Goal: Task Accomplishment & Management: Manage account settings

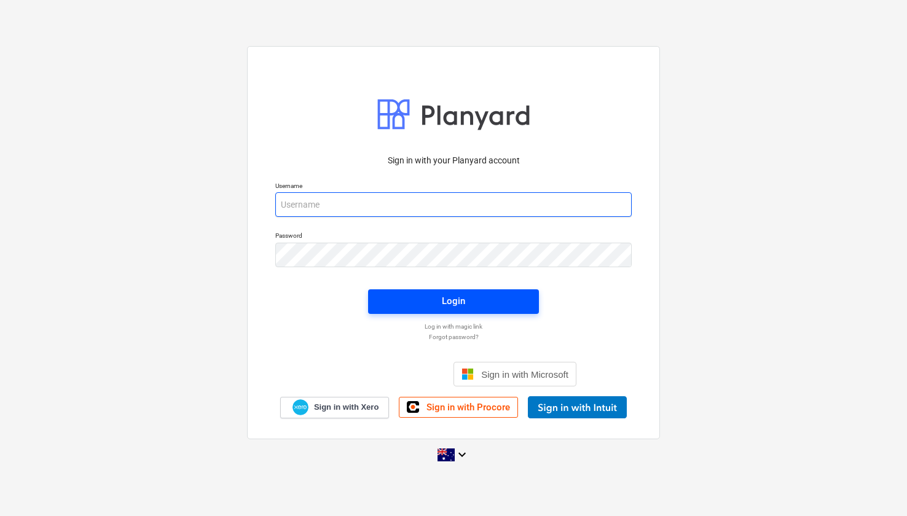
type input "[EMAIL_ADDRESS][DOMAIN_NAME]"
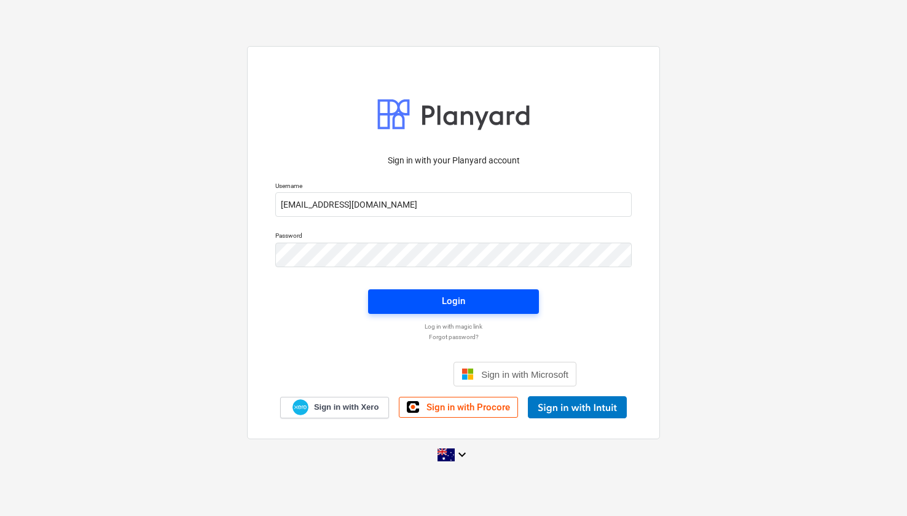
click at [439, 303] on span "Login" at bounding box center [453, 301] width 141 height 16
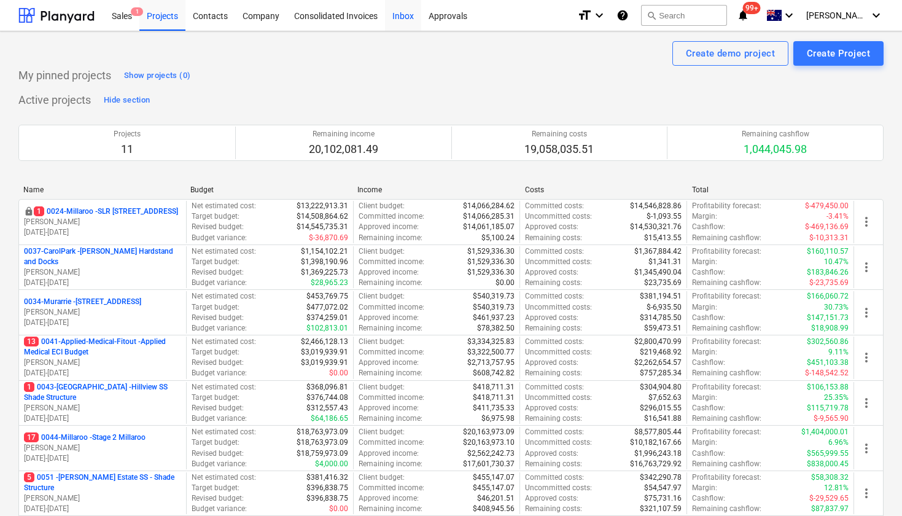
click at [407, 20] on div "Inbox" at bounding box center [403, 14] width 36 height 31
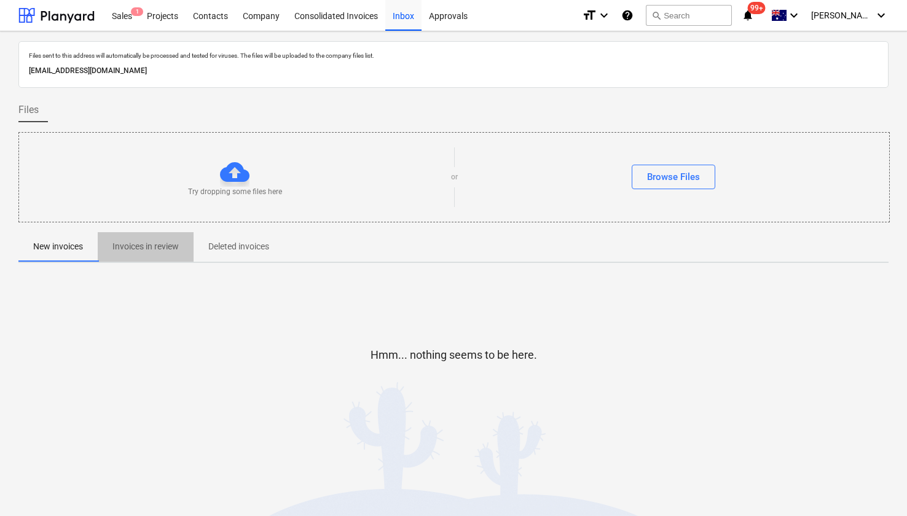
click at [140, 244] on p "Invoices in review" at bounding box center [145, 246] width 66 height 13
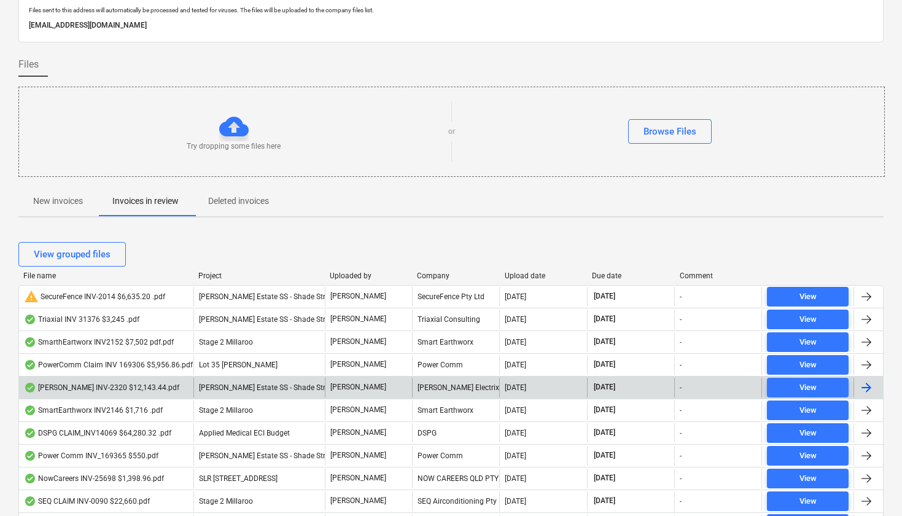
scroll to position [47, 0]
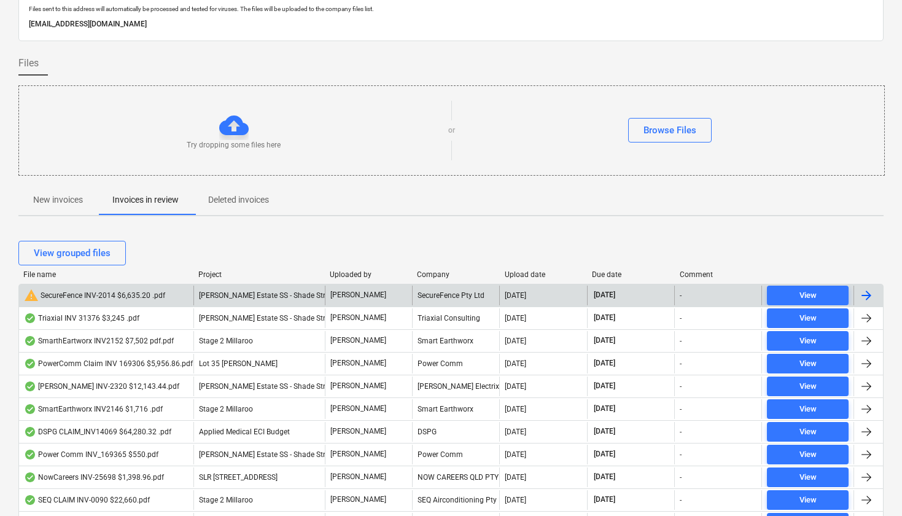
click at [111, 292] on div "warning SecureFence INV-2014 $6,635.20 .pdf" at bounding box center [94, 295] width 141 height 15
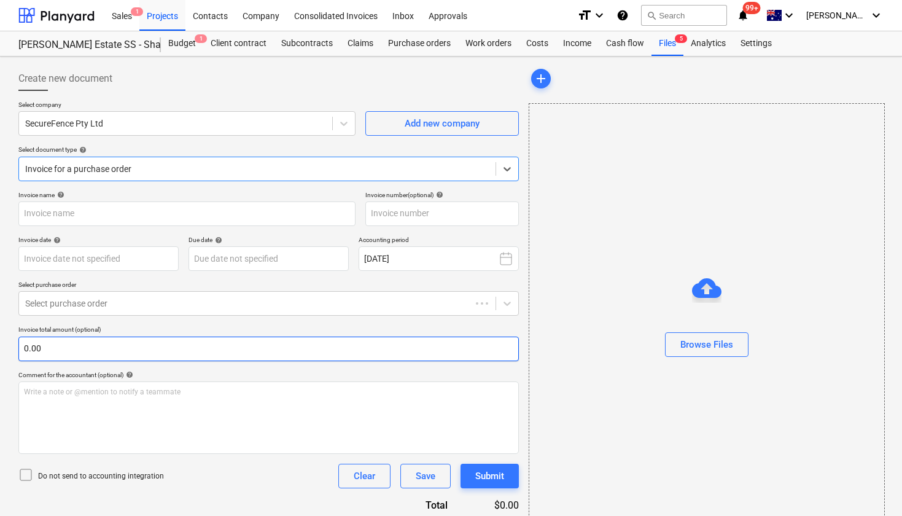
type input "INV-2014"
type input "[DATE]"
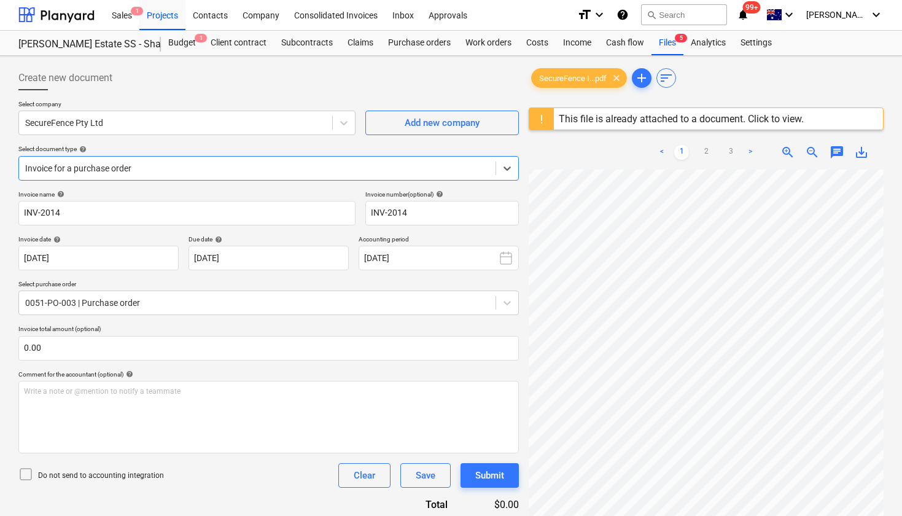
scroll to position [174, 109]
click at [32, 12] on div at bounding box center [56, 14] width 76 height 31
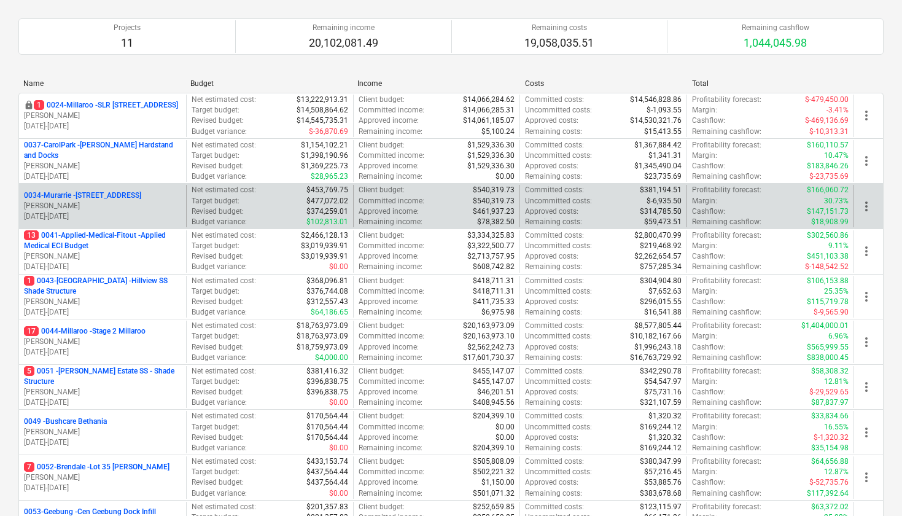
scroll to position [108, 0]
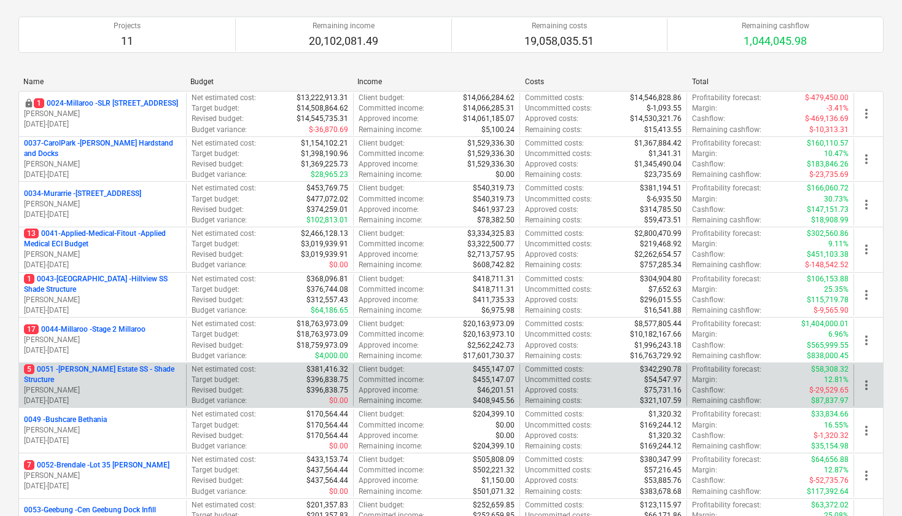
click at [107, 367] on div "5 0051 - [PERSON_NAME] Estate SS - Shade Structure [PERSON_NAME] [DATE] - [DATE]" at bounding box center [102, 385] width 167 height 42
click at [109, 375] on p "5 0051 - [PERSON_NAME] Estate SS - Shade Structure" at bounding box center [102, 374] width 157 height 21
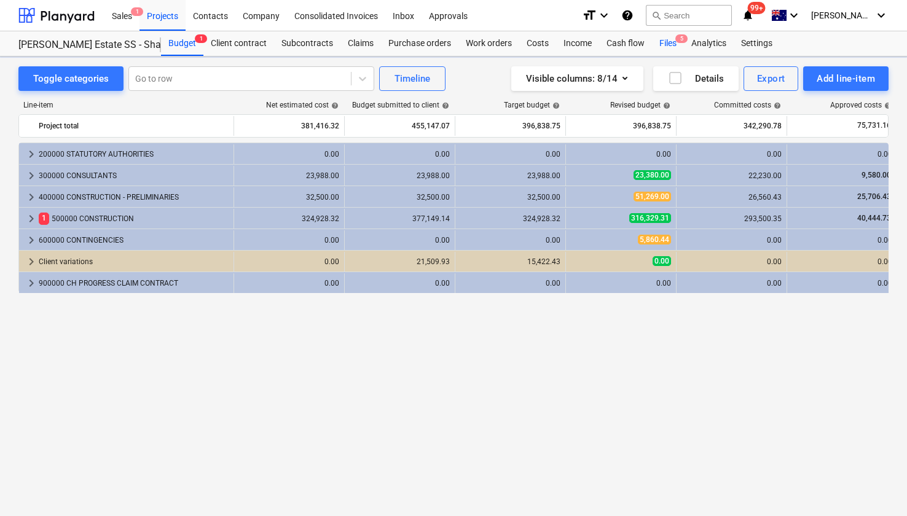
click at [669, 42] on div "Files 5" at bounding box center [668, 43] width 32 height 25
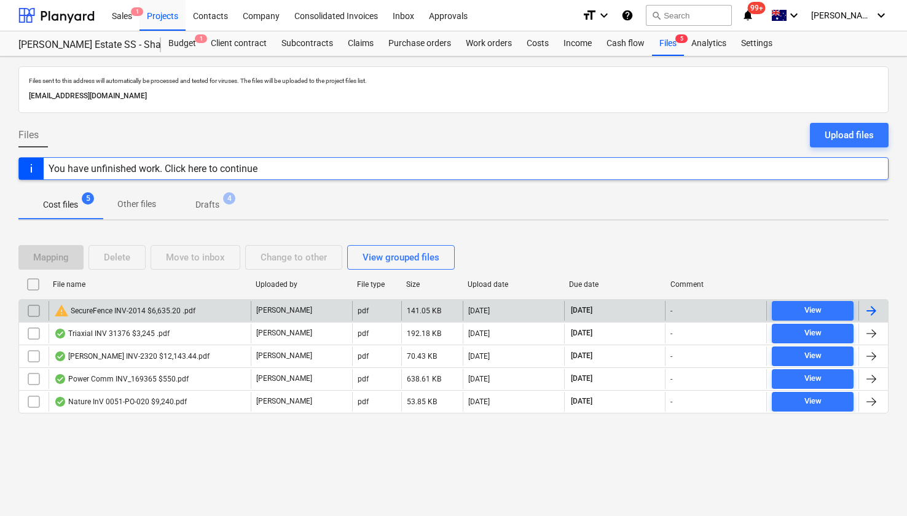
click at [32, 311] on input "checkbox" at bounding box center [34, 311] width 20 height 20
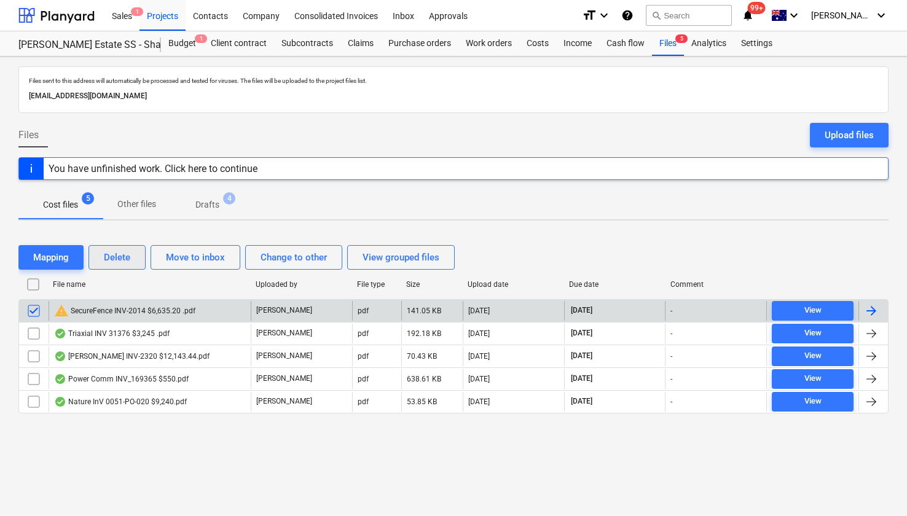
click at [128, 261] on div "Delete" at bounding box center [117, 257] width 26 height 16
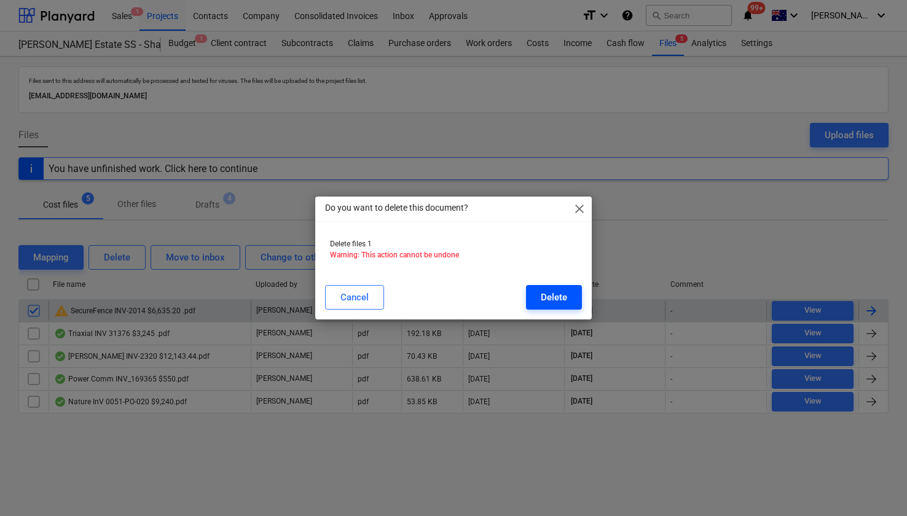
click at [561, 295] on div "Delete" at bounding box center [554, 297] width 26 height 16
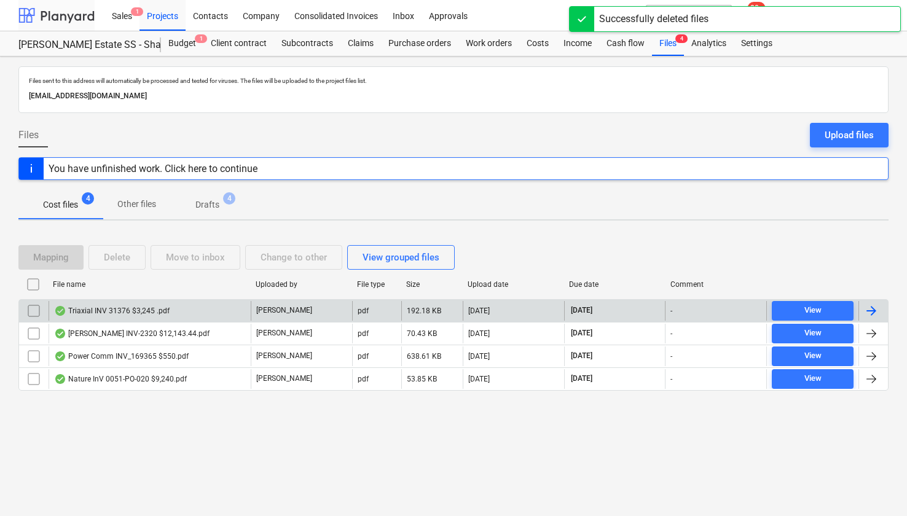
click at [41, 23] on div at bounding box center [56, 15] width 76 height 31
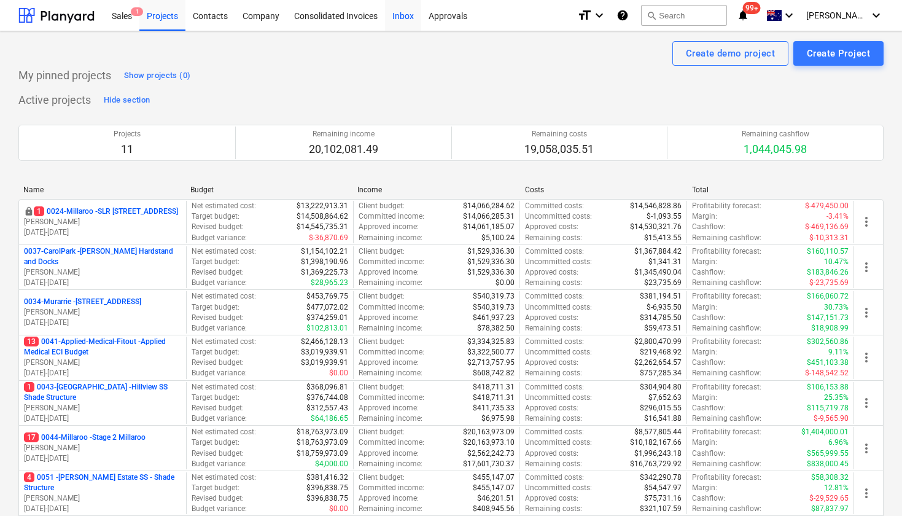
click at [397, 14] on div "Inbox" at bounding box center [403, 14] width 36 height 31
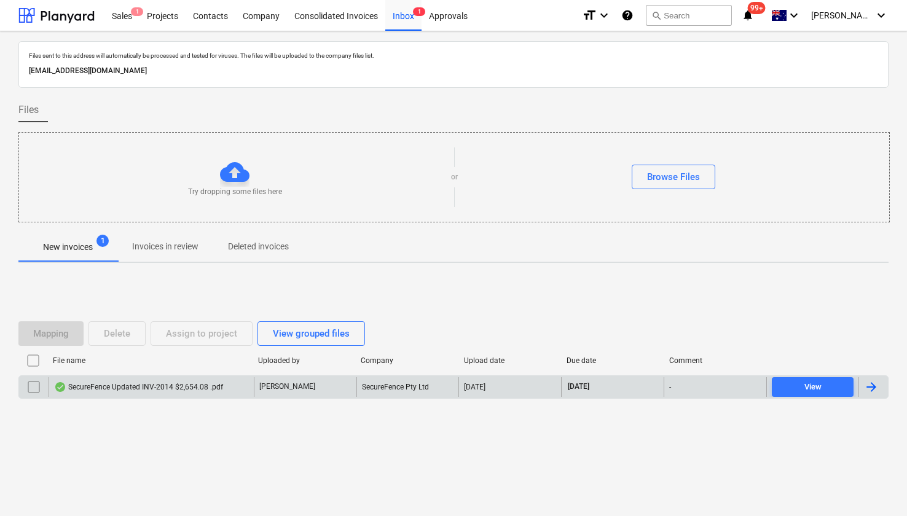
click at [97, 389] on div "SecureFence Updated INV-2014 $2,654.08 .pdf" at bounding box center [138, 387] width 169 height 10
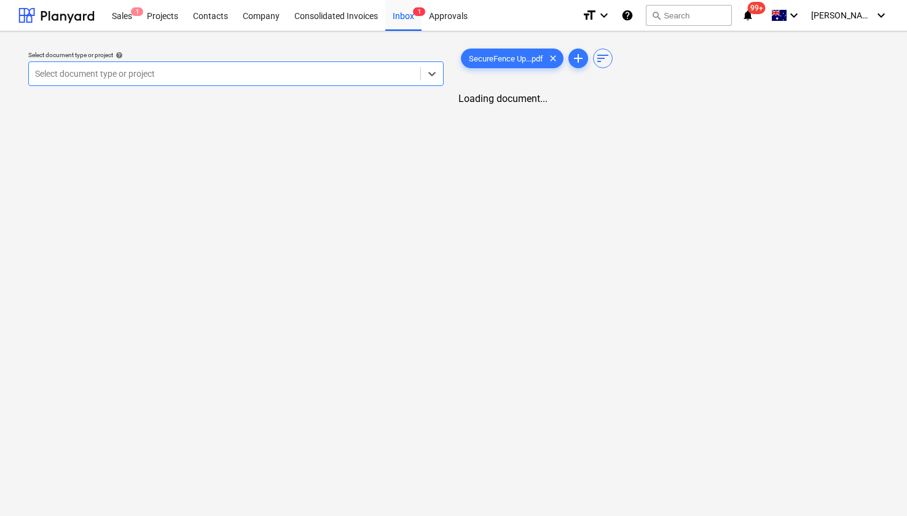
click at [143, 76] on div at bounding box center [224, 74] width 379 height 12
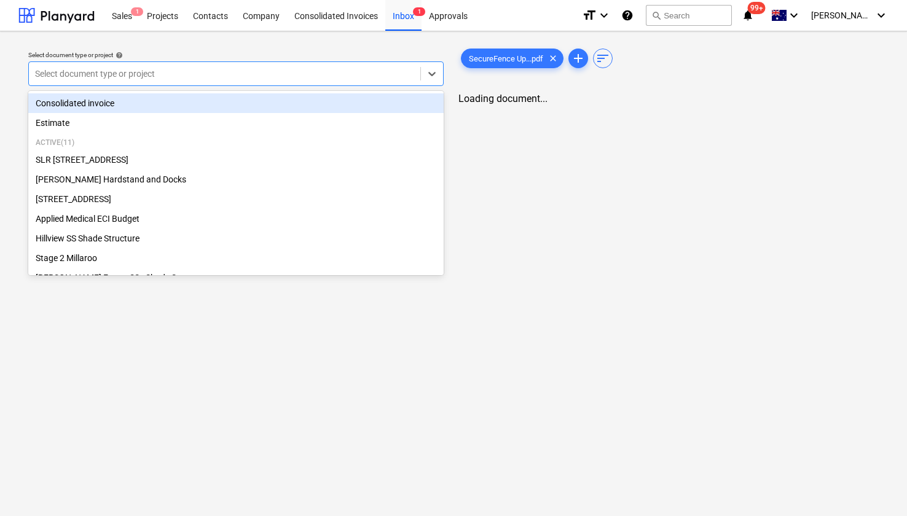
type input "["
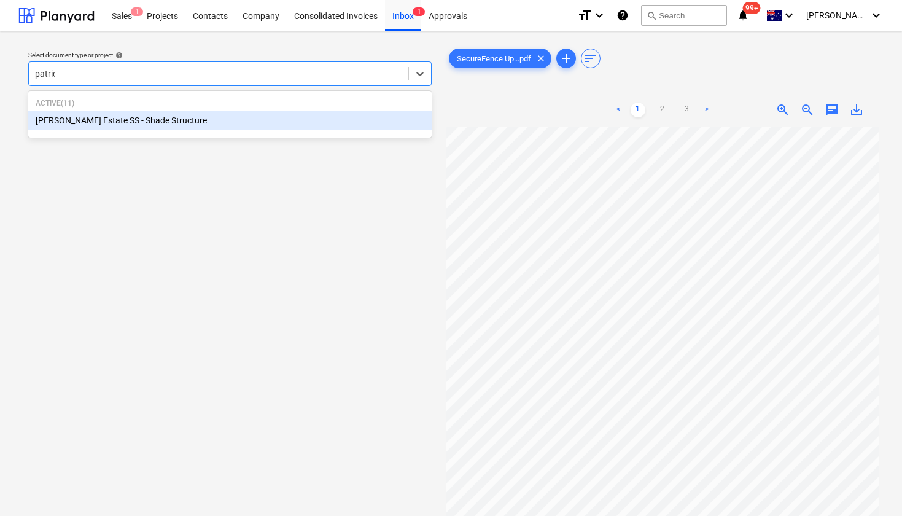
type input "[PERSON_NAME]"
click at [83, 115] on div "[PERSON_NAME] Estate SS - Shade Structure" at bounding box center [230, 121] width 404 height 20
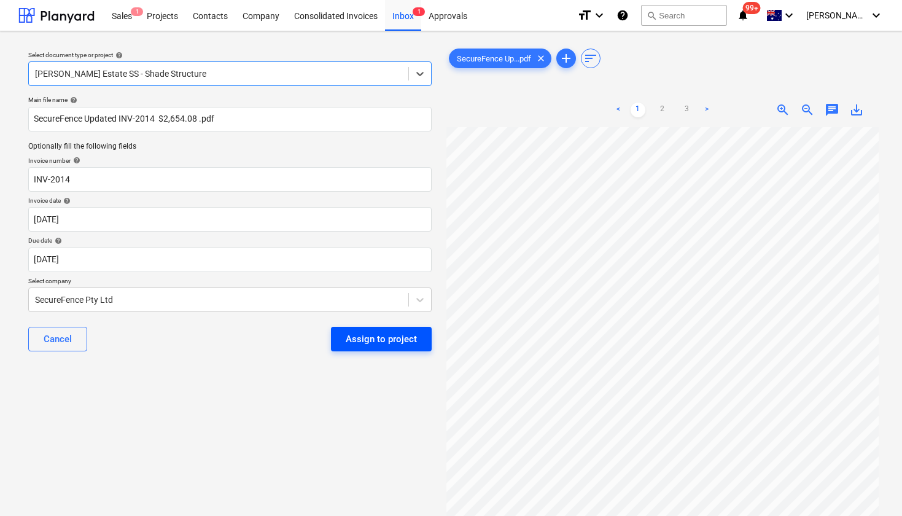
click at [380, 337] on div "Assign to project" at bounding box center [381, 339] width 71 height 16
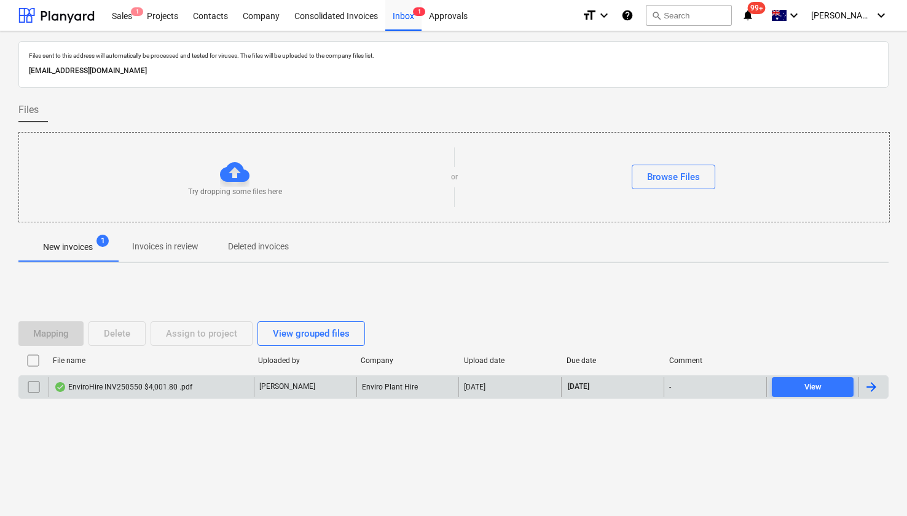
click at [136, 382] on div "EnviroHire INV250550 $4,001.80 .pdf" at bounding box center [123, 387] width 138 height 10
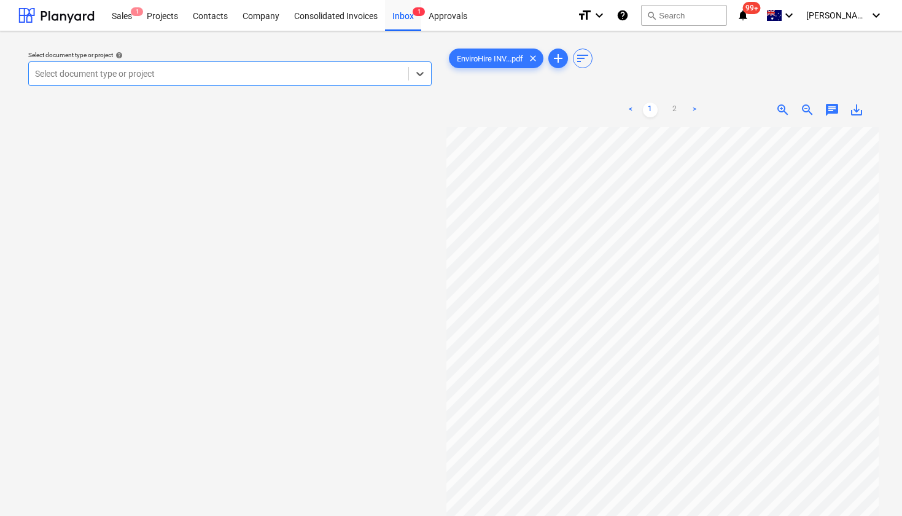
click at [176, 76] on div at bounding box center [218, 74] width 367 height 12
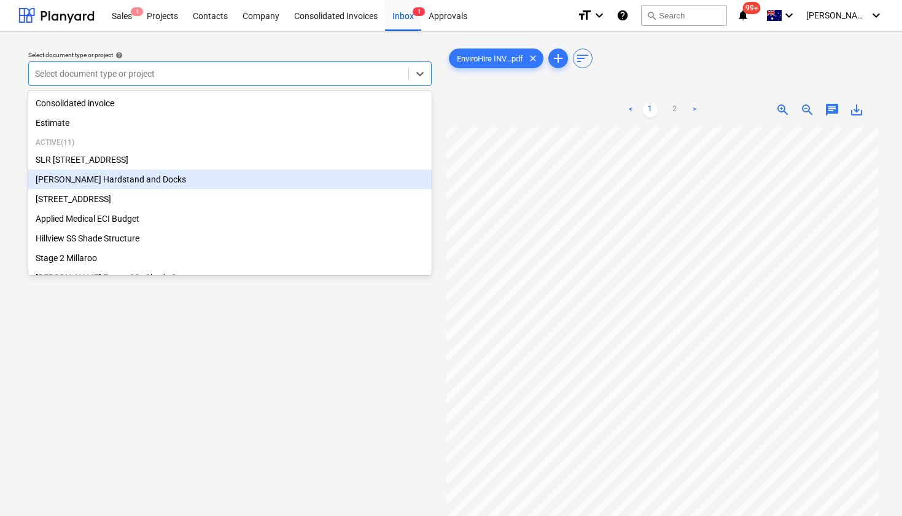
scroll to position [60, 0]
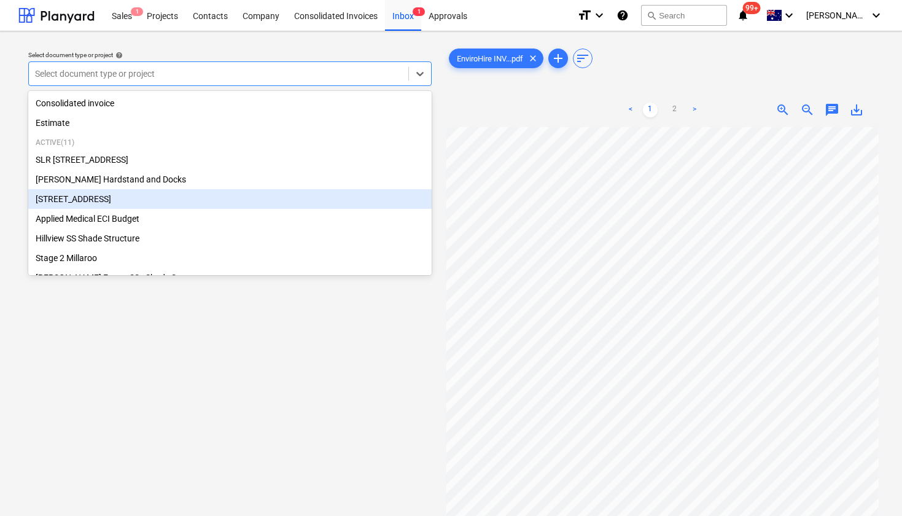
type input "g"
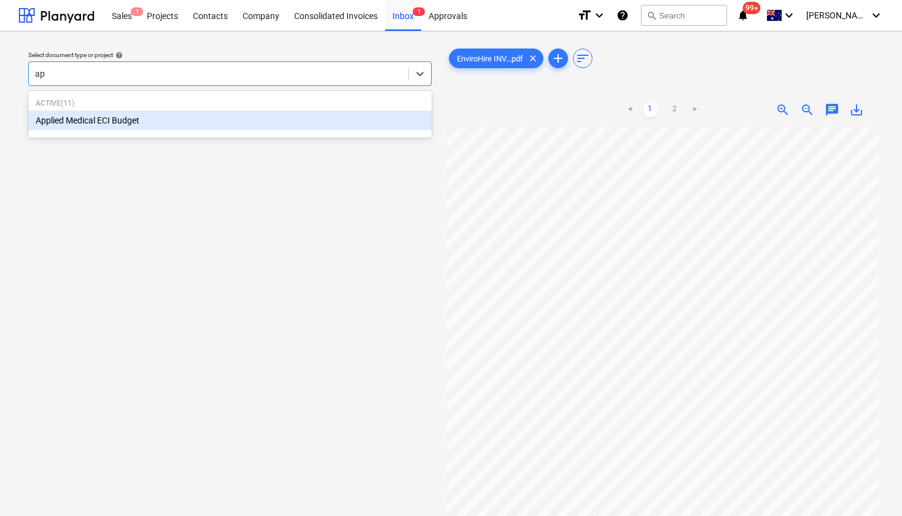
type input "app"
click at [153, 117] on div "Applied Medical ECI Budget" at bounding box center [230, 121] width 404 height 20
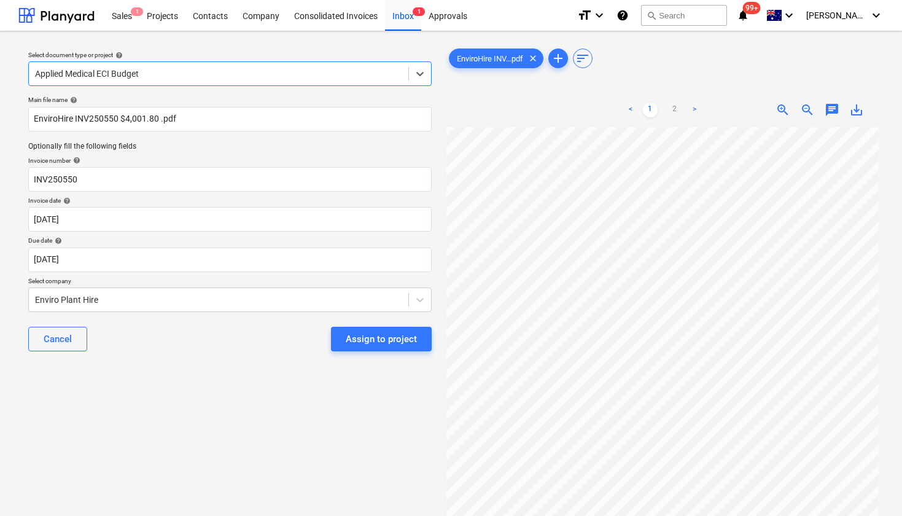
click at [113, 79] on div at bounding box center [218, 74] width 367 height 12
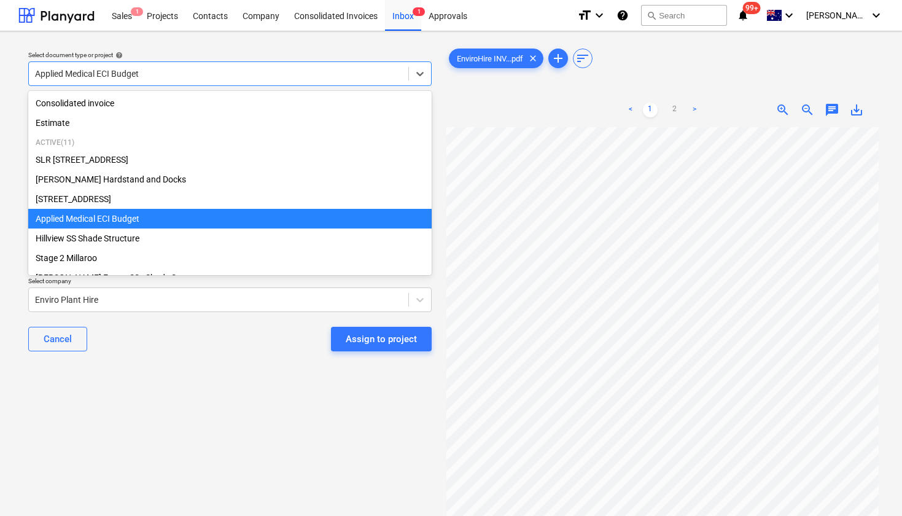
click at [174, 46] on div "Select document type or project help option Applied Medical ECI Budget, selecte…" at bounding box center [229, 68] width 413 height 45
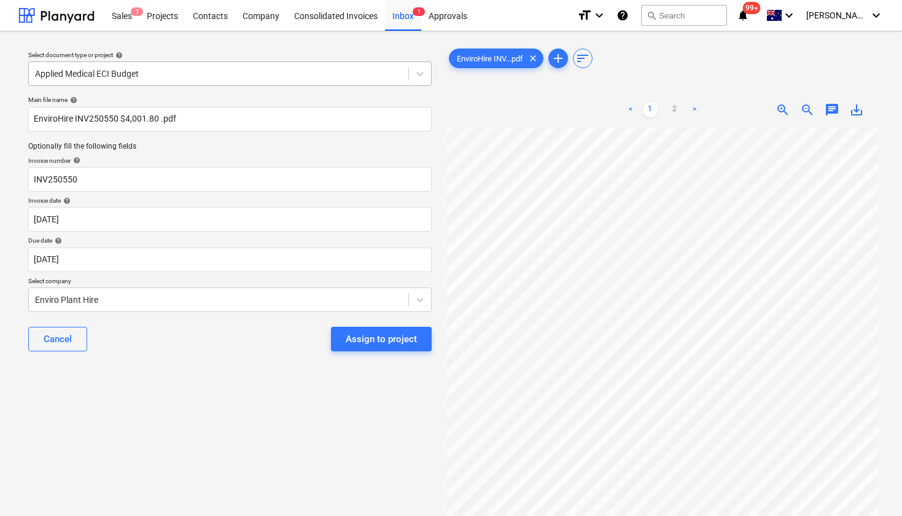
click at [125, 75] on div at bounding box center [218, 74] width 367 height 12
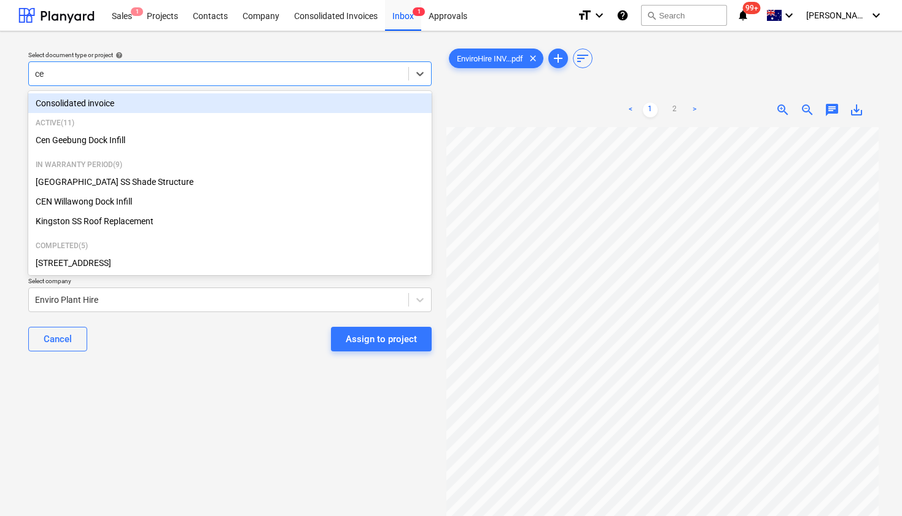
type input "cen"
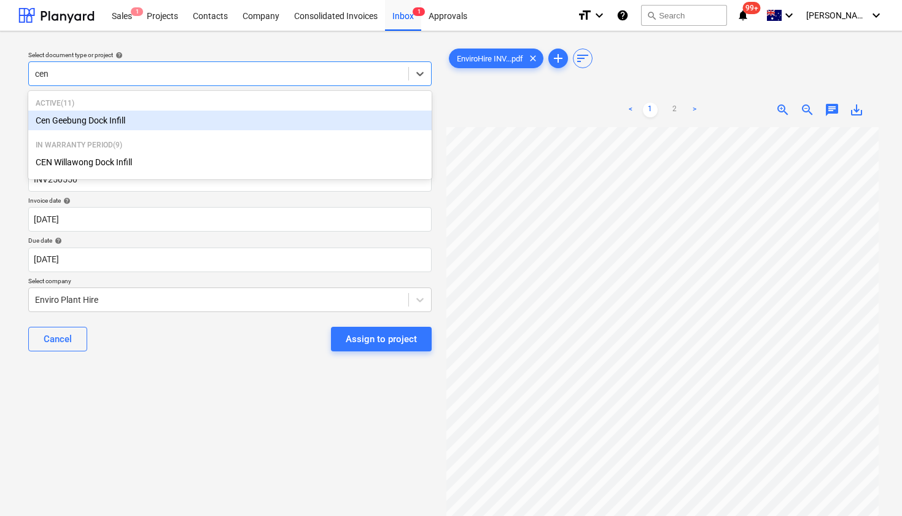
click at [109, 119] on div "Cen Geebung Dock Infill" at bounding box center [230, 121] width 404 height 20
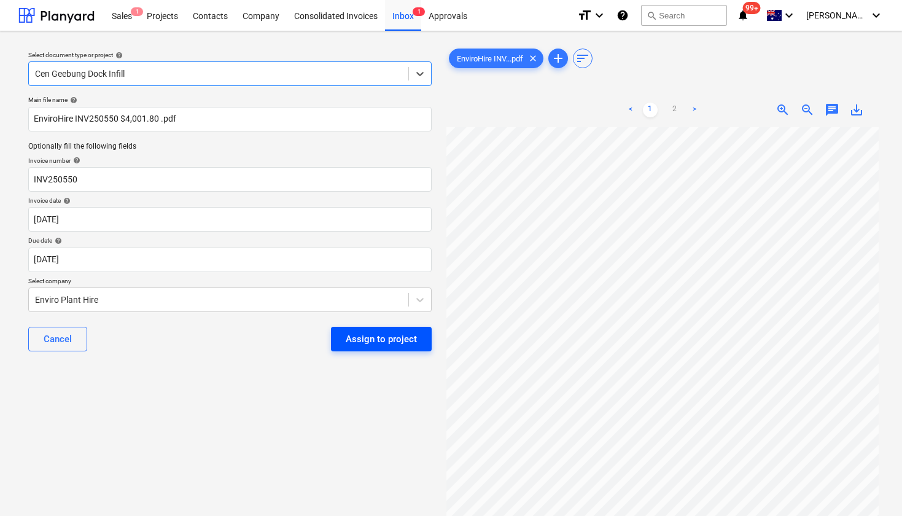
click at [383, 342] on div "Assign to project" at bounding box center [381, 339] width 71 height 16
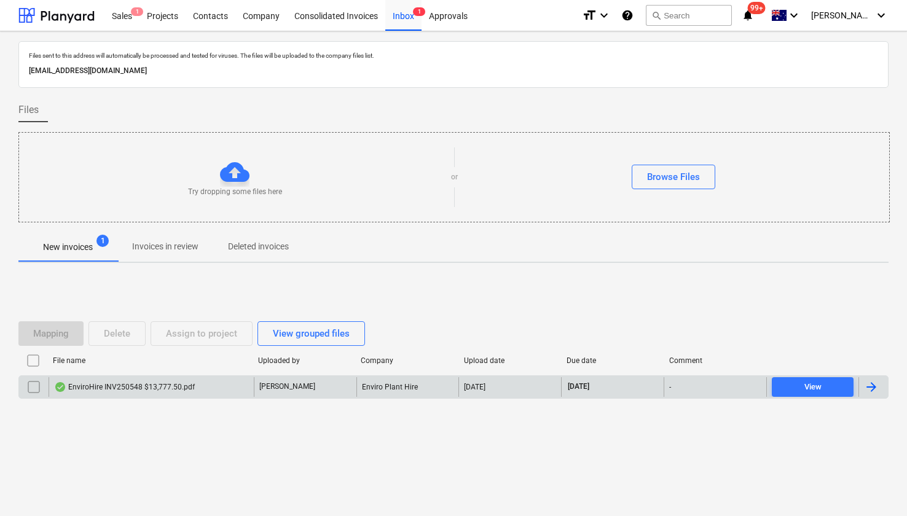
click at [141, 386] on div "EnviroHire INV250548 $13,777.50.pdf" at bounding box center [124, 387] width 141 height 10
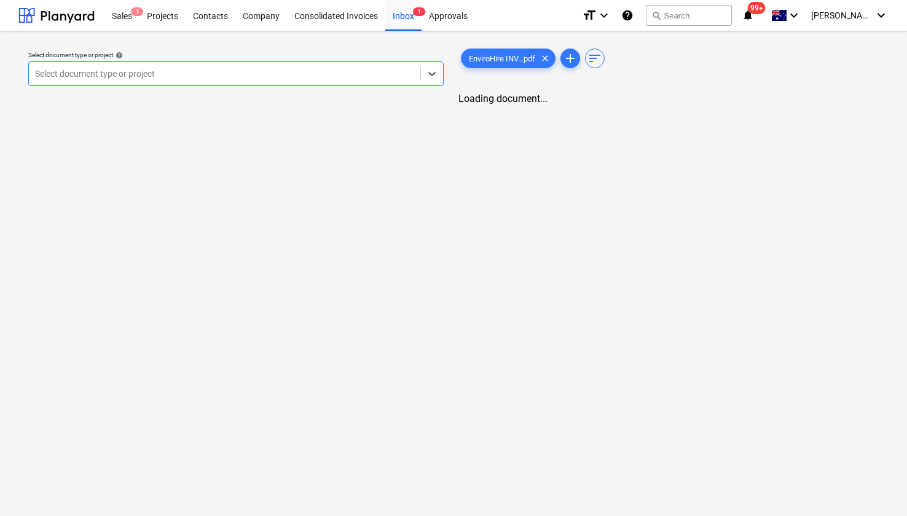
click at [217, 71] on div at bounding box center [224, 74] width 379 height 12
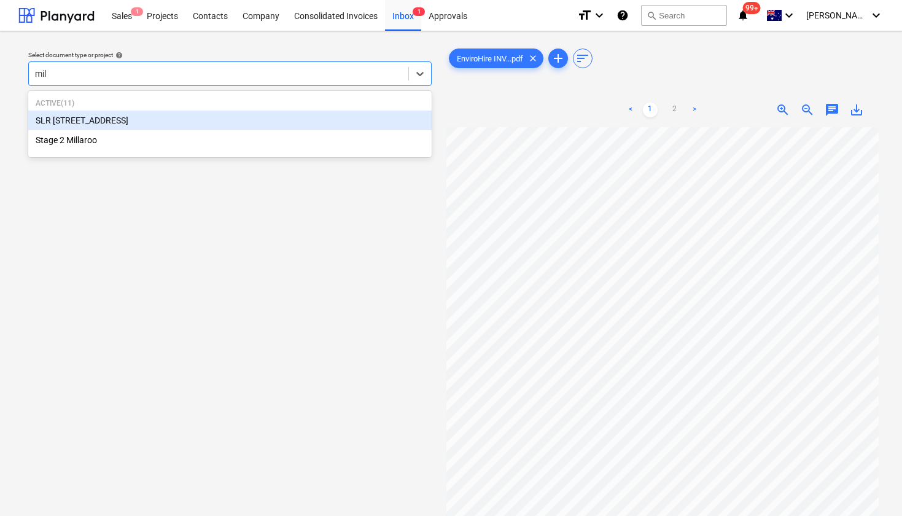
type input "mill"
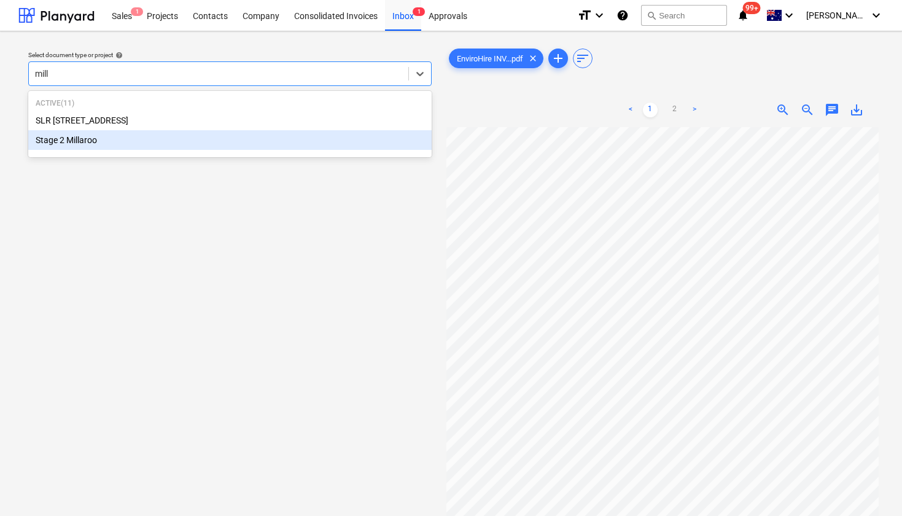
click at [165, 141] on div "Stage 2 Millaroo" at bounding box center [230, 140] width 404 height 20
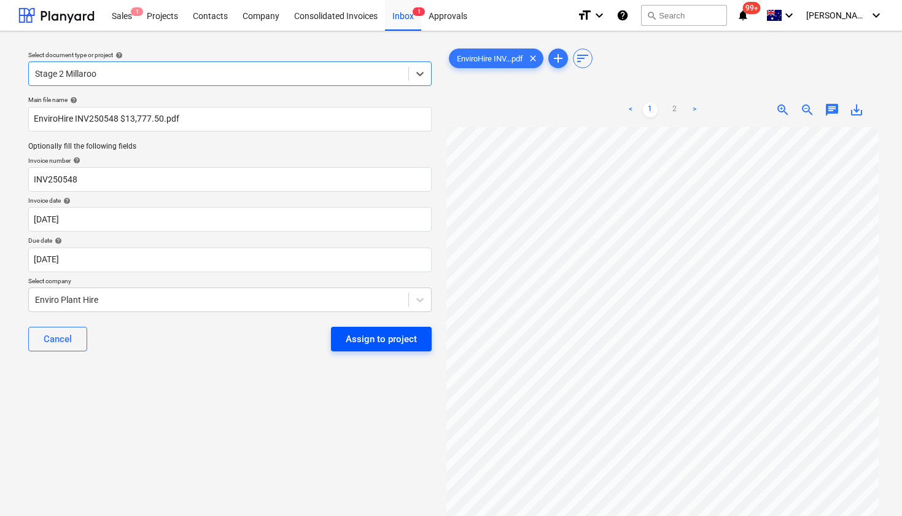
click at [361, 340] on div "Assign to project" at bounding box center [381, 339] width 71 height 16
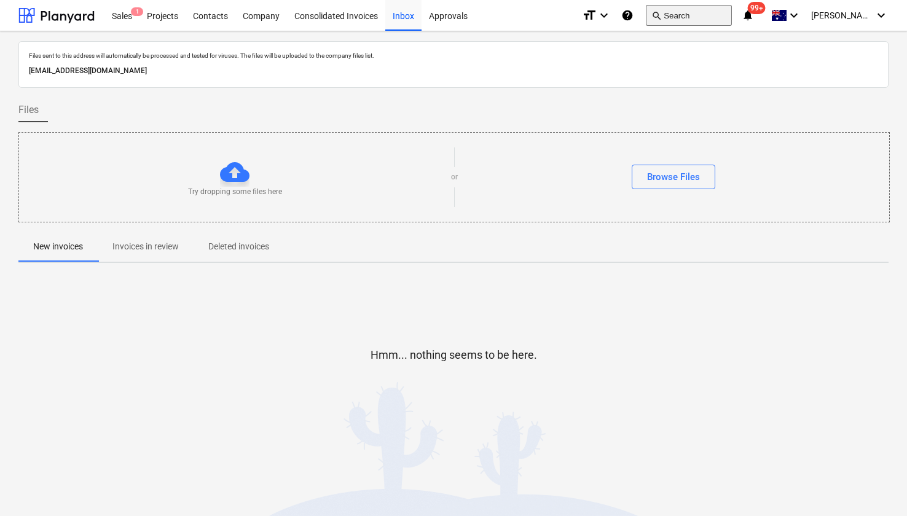
click at [708, 14] on button "search Search" at bounding box center [689, 15] width 86 height 21
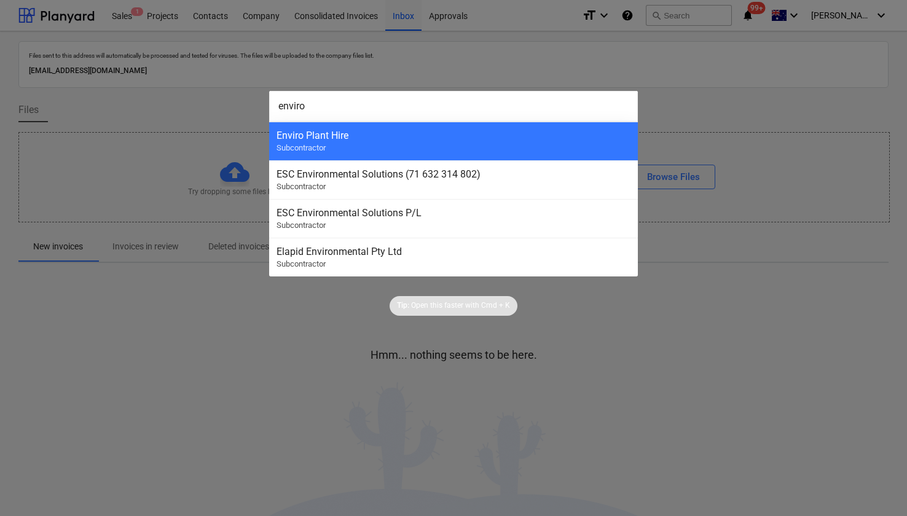
type input "enviro"
click at [475, 143] on div "Enviro Plant Hire Subcontractor" at bounding box center [453, 141] width 369 height 39
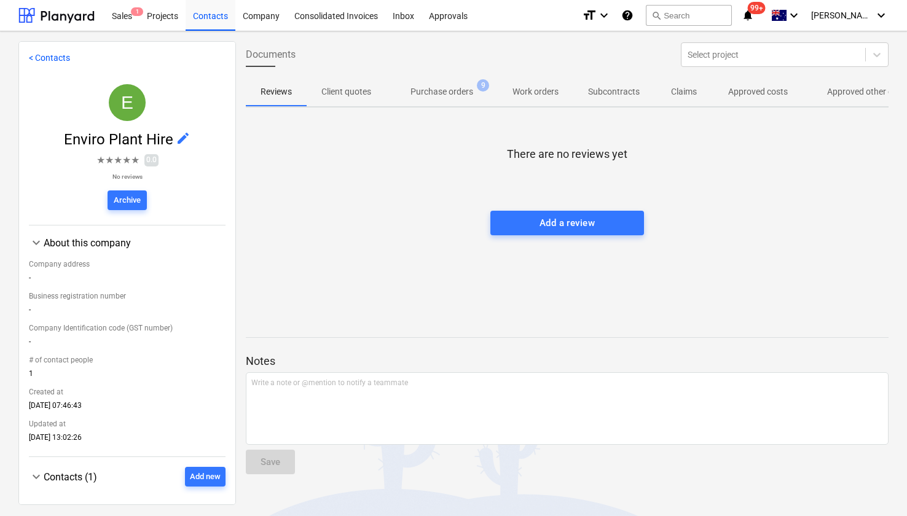
click at [463, 89] on p "Purchase orders" at bounding box center [441, 91] width 63 height 13
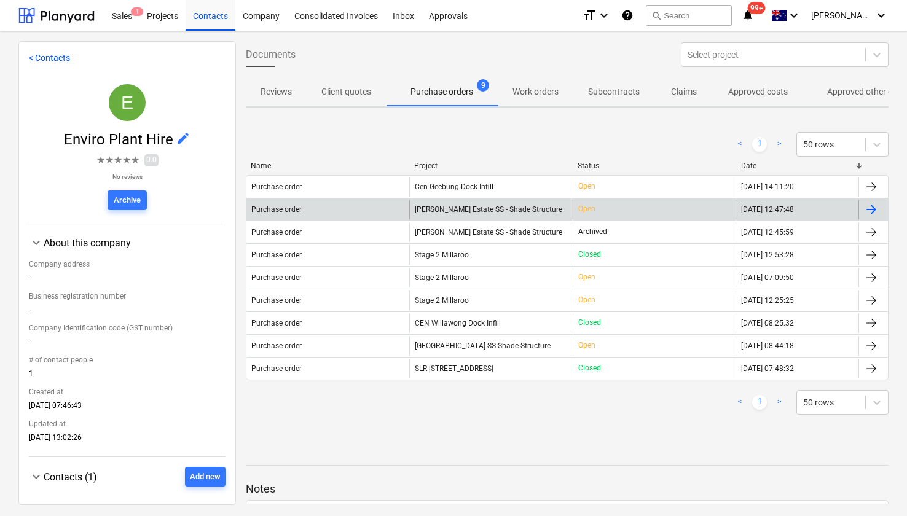
click at [287, 213] on div "Purchase order" at bounding box center [276, 209] width 50 height 9
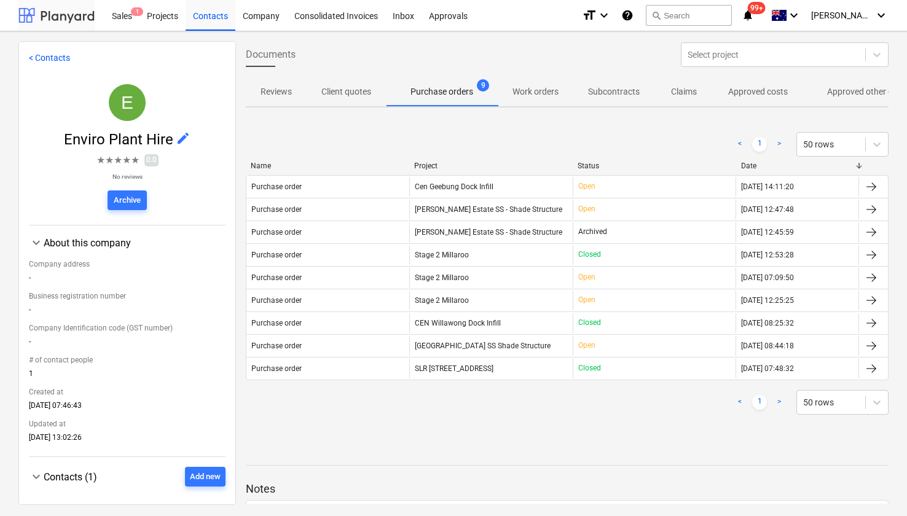
click at [42, 12] on div at bounding box center [56, 15] width 76 height 31
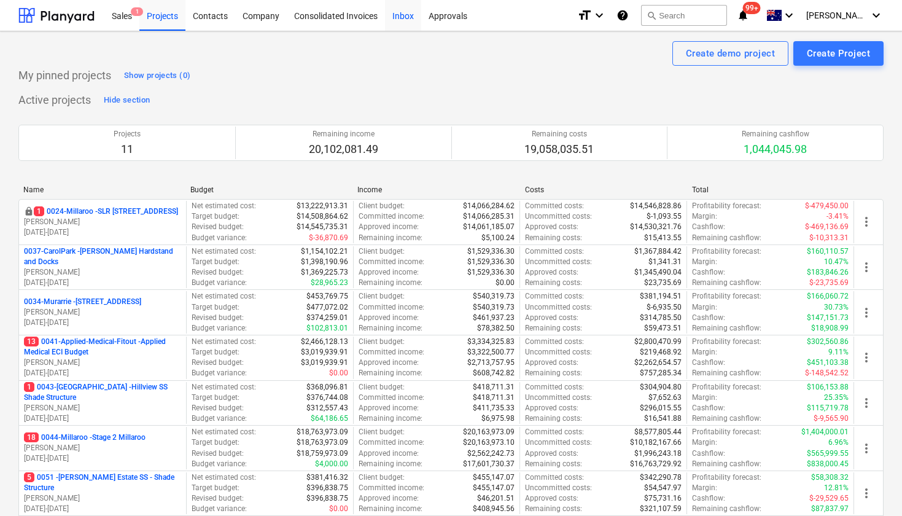
click at [403, 17] on div "Inbox" at bounding box center [403, 14] width 36 height 31
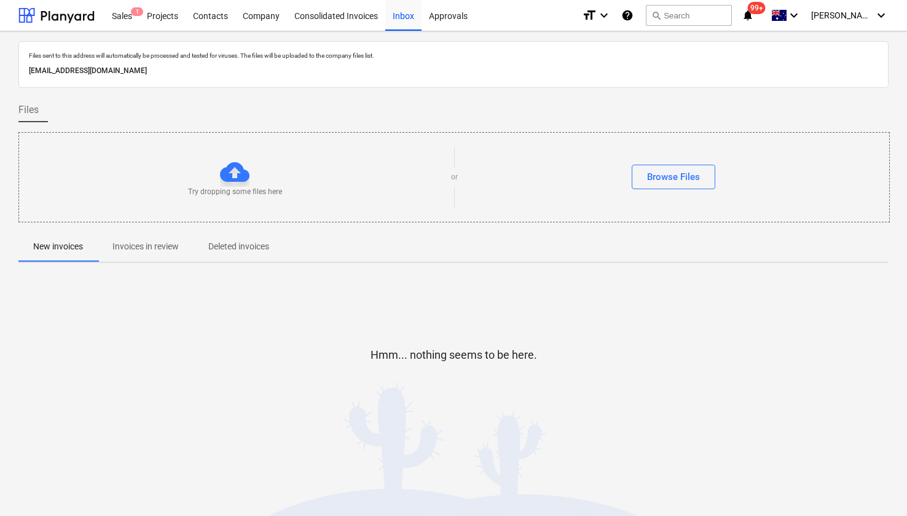
click at [163, 246] on p "Invoices in review" at bounding box center [145, 246] width 66 height 13
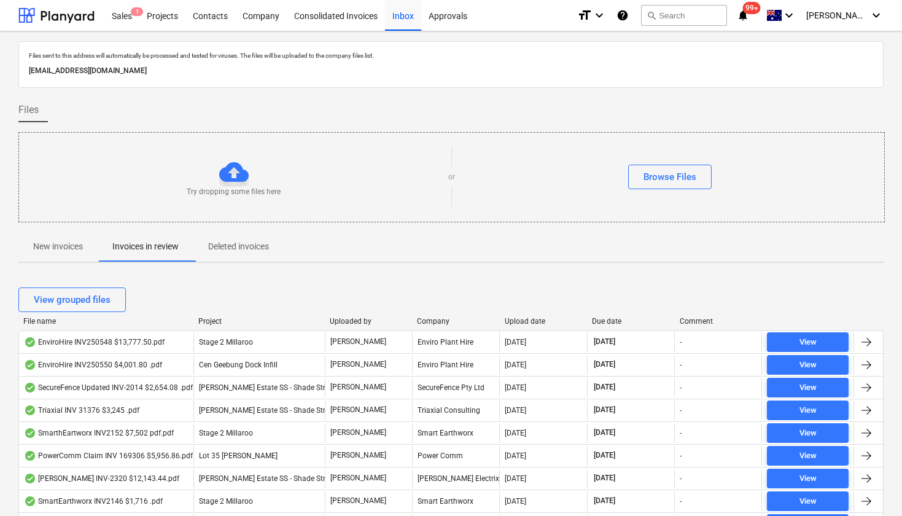
click at [529, 321] on div "Upload date" at bounding box center [543, 321] width 77 height 9
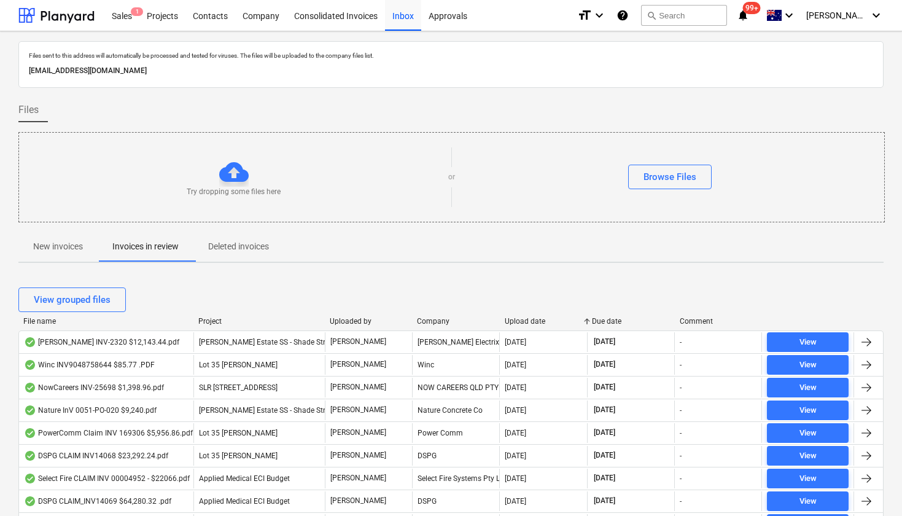
click at [529, 320] on div "Upload date" at bounding box center [543, 321] width 77 height 9
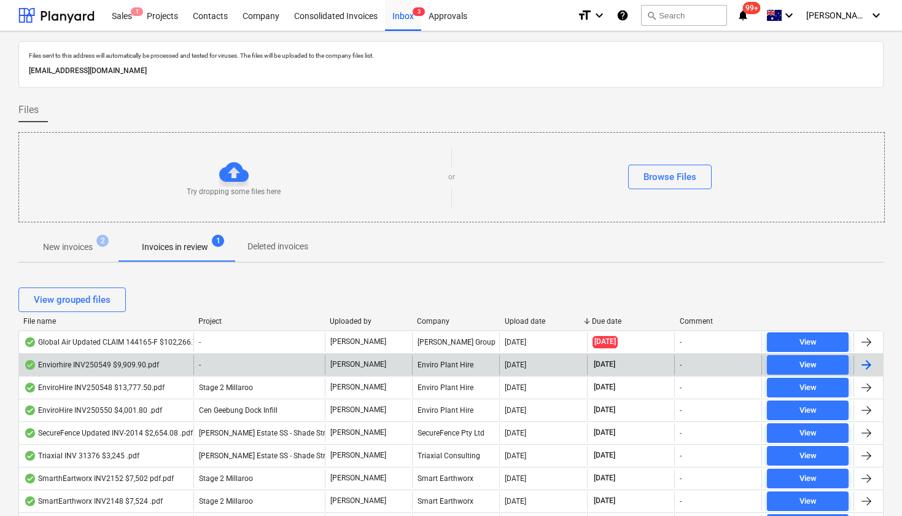
click at [74, 365] on div "Enviorhire INV250549 $9,909.90.pdf" at bounding box center [91, 365] width 135 height 10
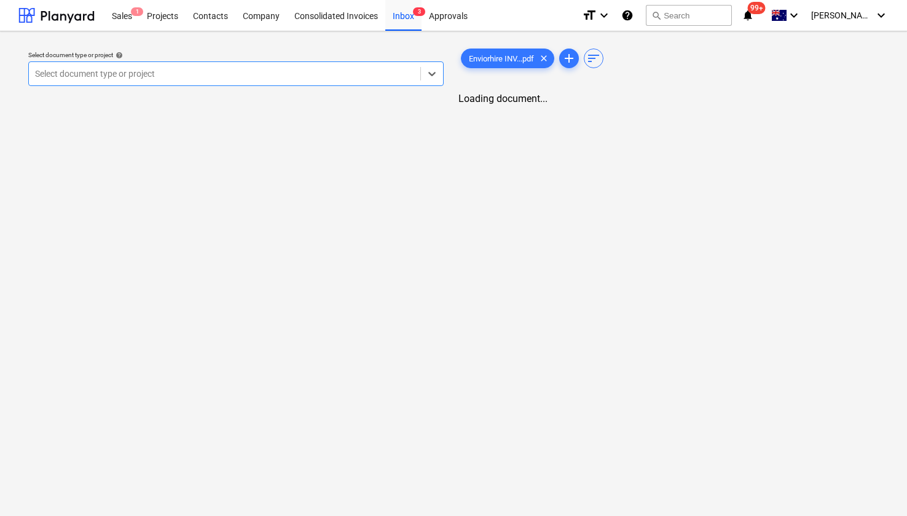
click at [160, 57] on div "Select document type or project help" at bounding box center [235, 55] width 415 height 8
click at [133, 74] on div at bounding box center [218, 74] width 367 height 12
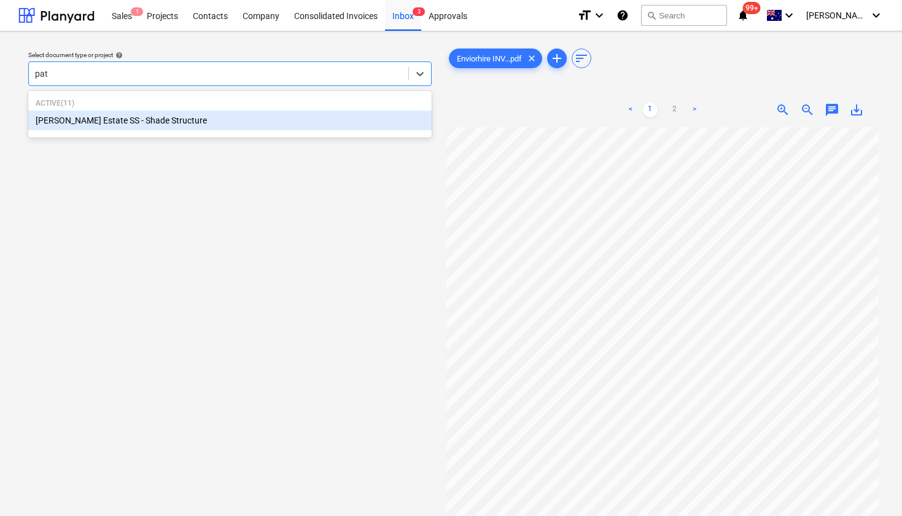
type input "patr"
click at [120, 123] on div "[PERSON_NAME] Estate SS - Shade Structure" at bounding box center [230, 121] width 404 height 20
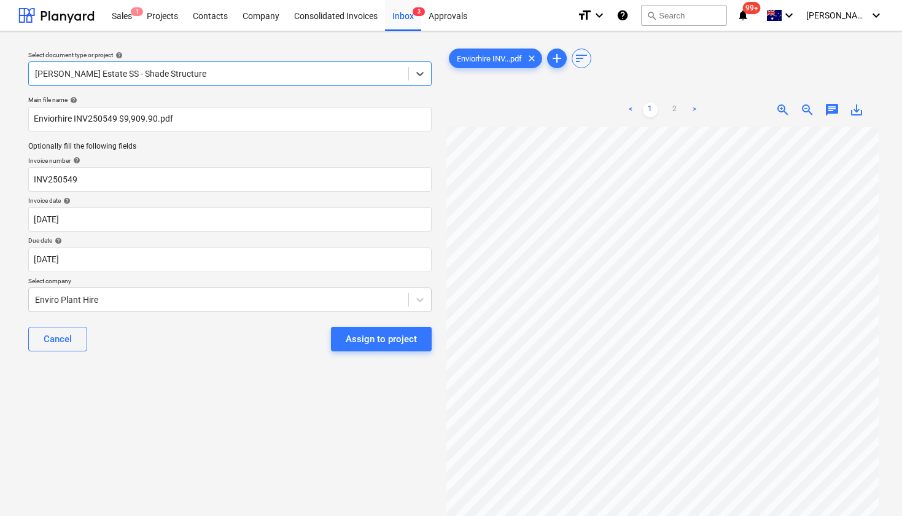
click at [384, 344] on div "Assign to project" at bounding box center [381, 339] width 71 height 16
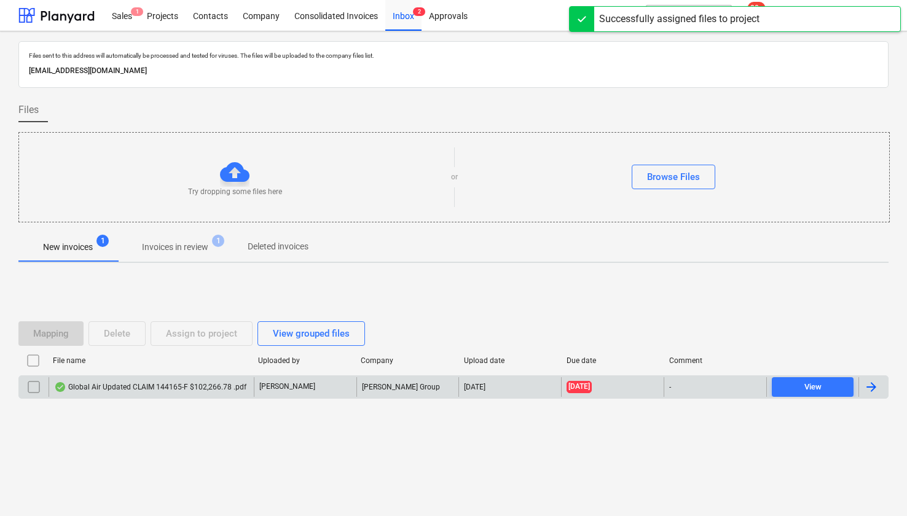
click at [155, 383] on div "Global Air Updated CLAIM 144165-F $102,266.78 .pdf" at bounding box center [150, 387] width 192 height 10
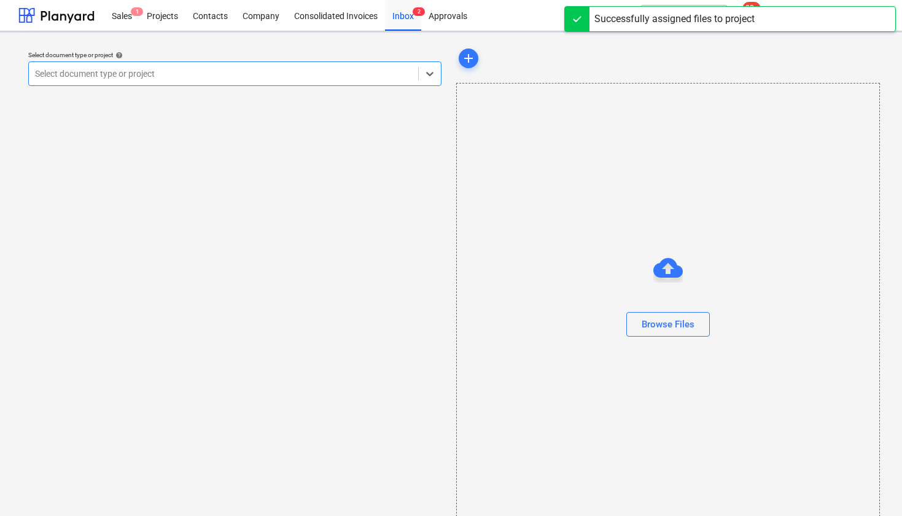
click at [179, 84] on div "Select document type or project" at bounding box center [234, 73] width 413 height 25
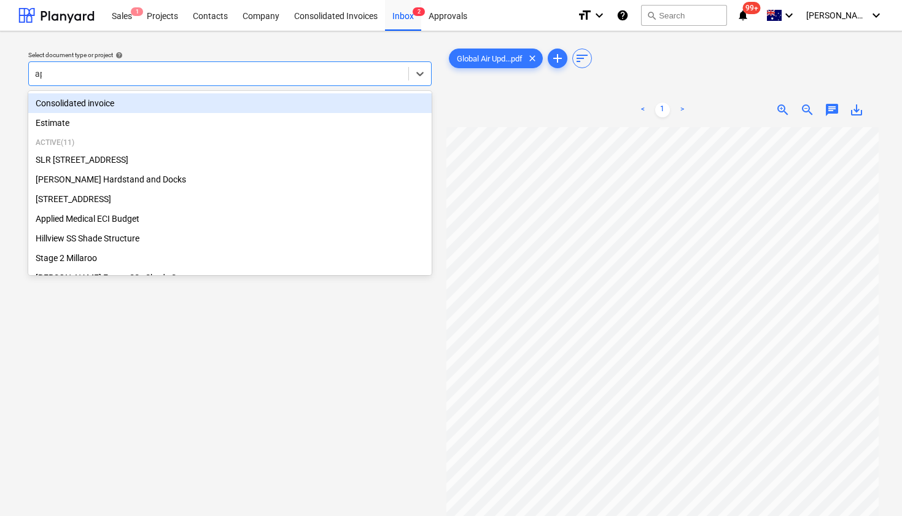
type input "app"
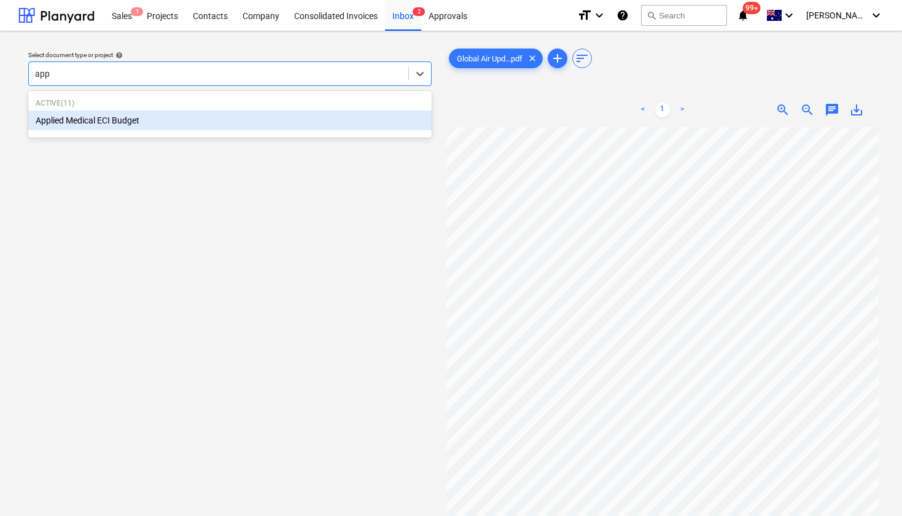
click at [266, 120] on div "Applied Medical ECI Budget" at bounding box center [230, 121] width 404 height 20
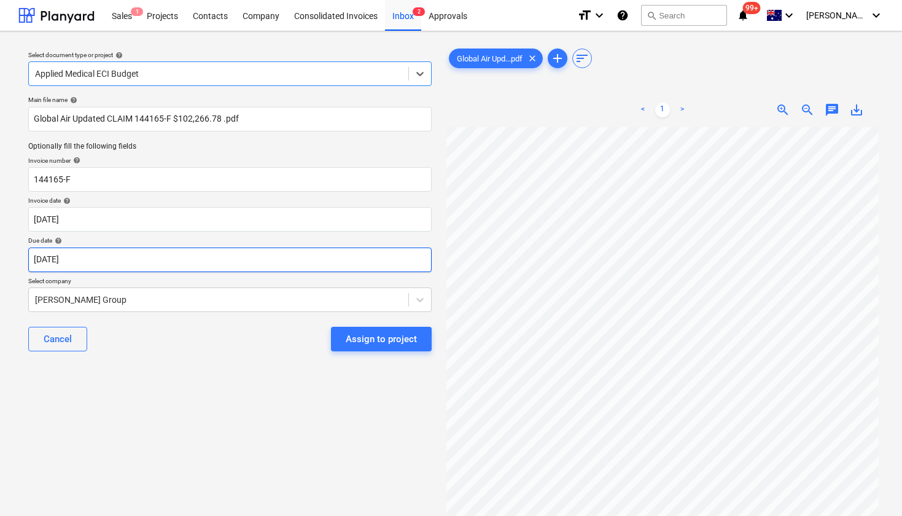
click at [128, 258] on body "Sales 1 Projects Contacts Company Consolidated Invoices Inbox 2 Approvals forma…" at bounding box center [451, 258] width 902 height 516
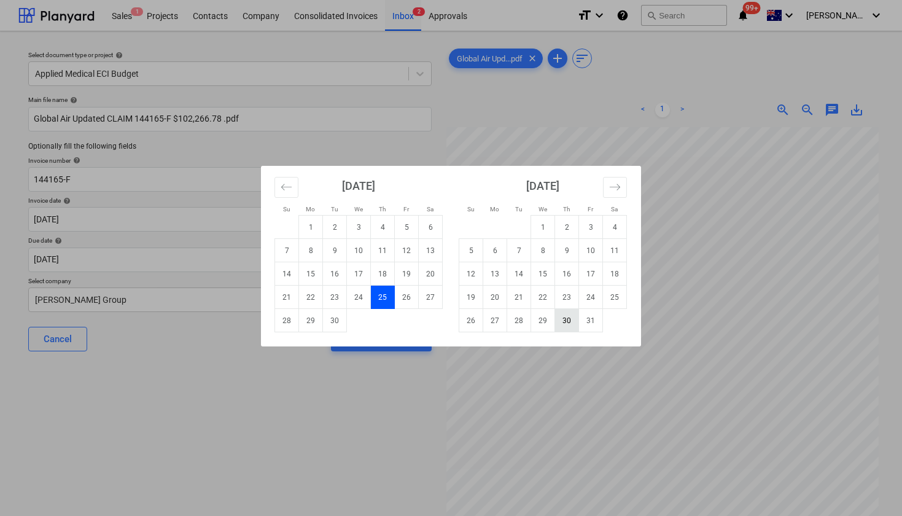
click at [566, 325] on td "30" at bounding box center [567, 320] width 24 height 23
type input "[DATE]"
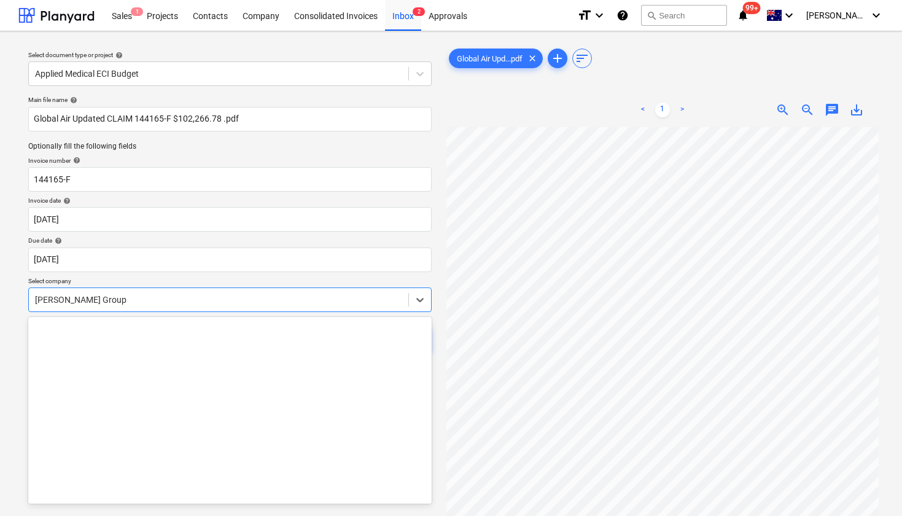
click at [164, 305] on div at bounding box center [218, 300] width 367 height 12
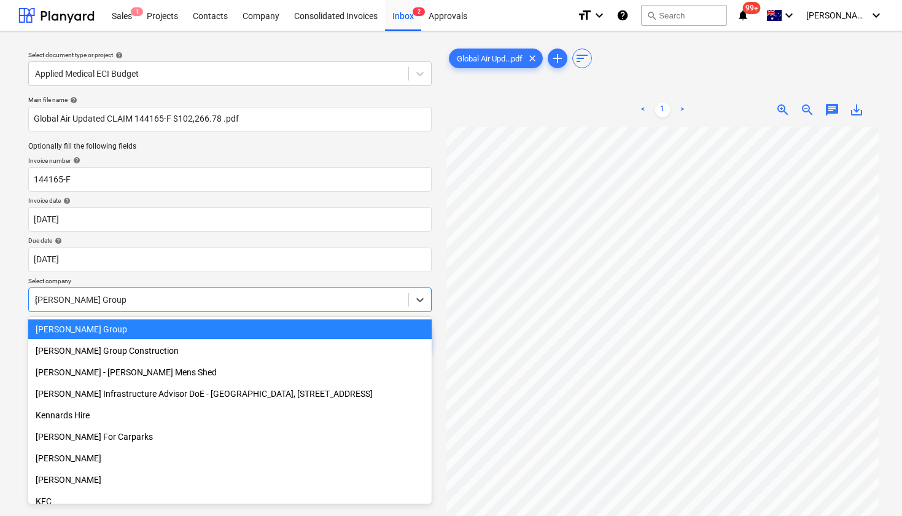
scroll to position [6674, 0]
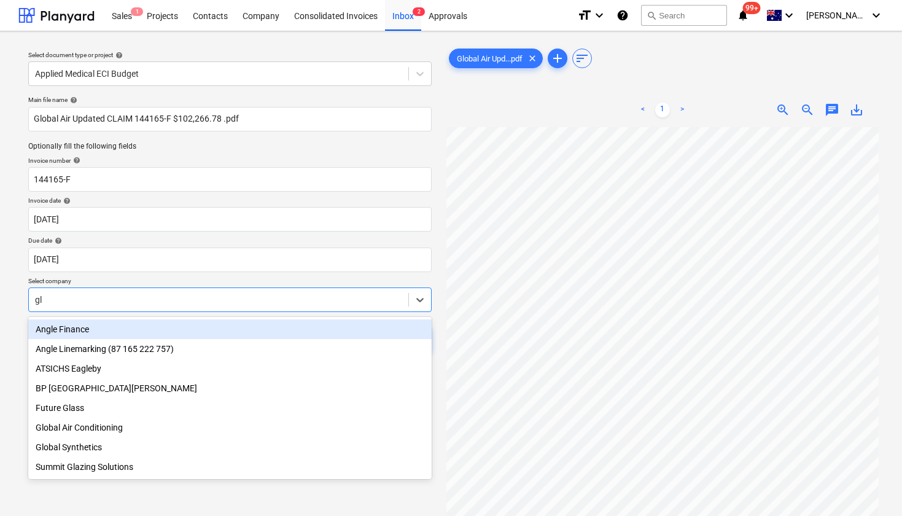
type input "glo"
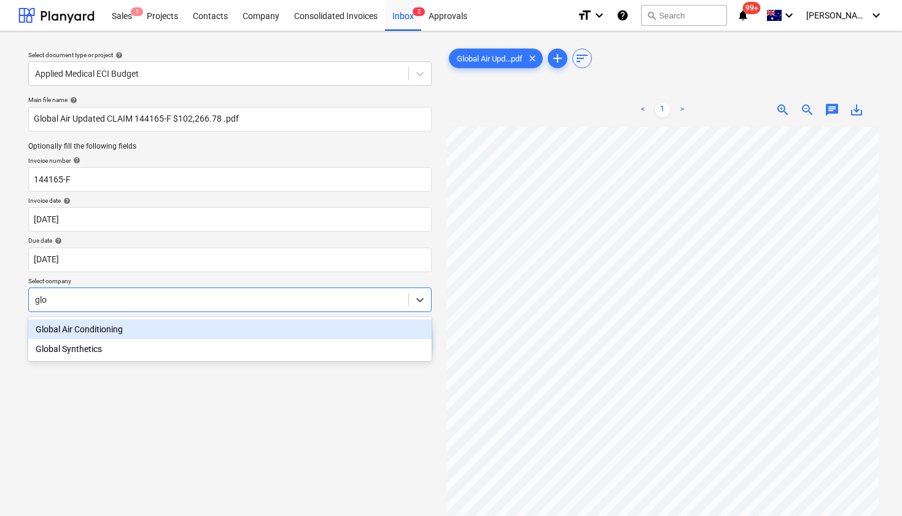
click at [125, 330] on div "Global Air Conditioning" at bounding box center [230, 329] width 404 height 20
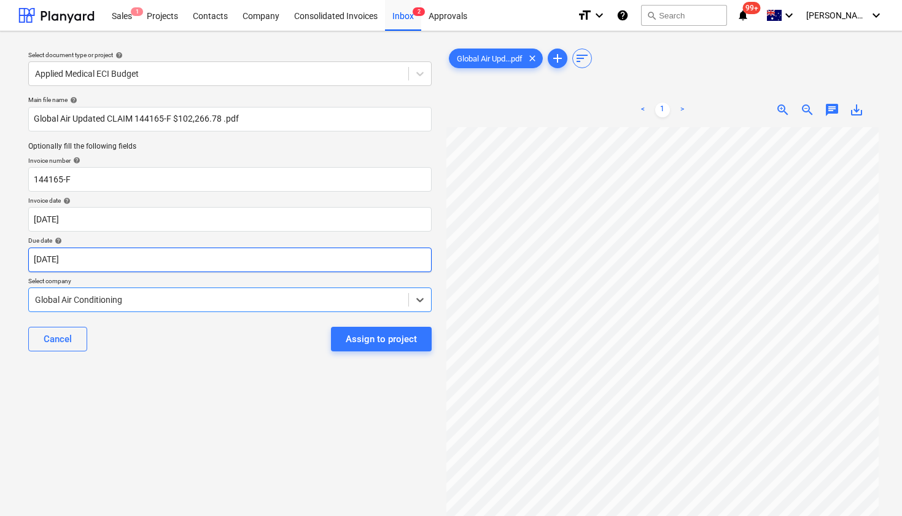
click at [176, 262] on body "Sales 1 Projects Contacts Company Consolidated Invoices Inbox 2 Approvals forma…" at bounding box center [451, 258] width 902 height 516
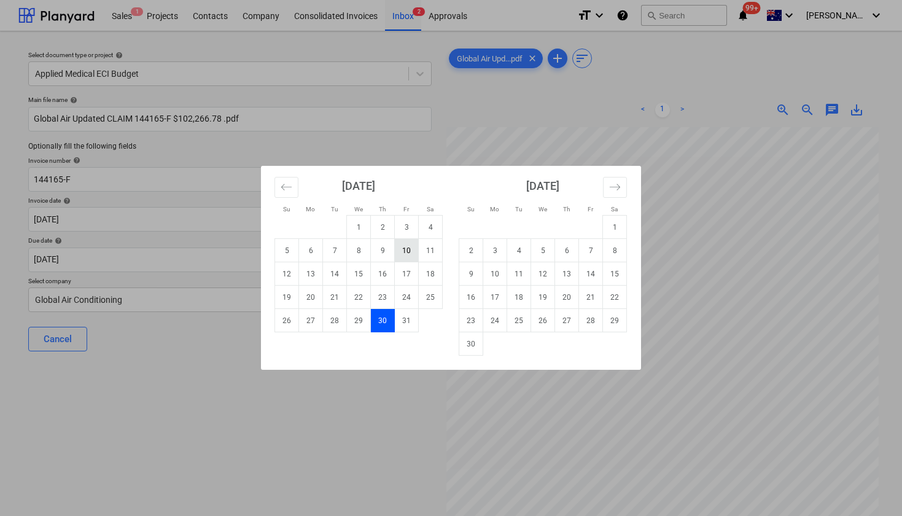
click at [400, 249] on td "10" at bounding box center [407, 250] width 24 height 23
type input "[DATE]"
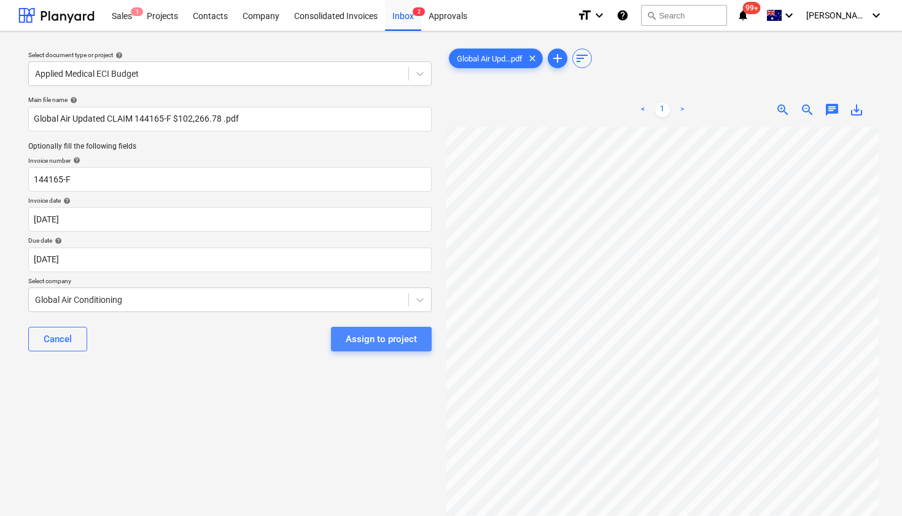
click at [389, 340] on div "Assign to project" at bounding box center [381, 339] width 71 height 16
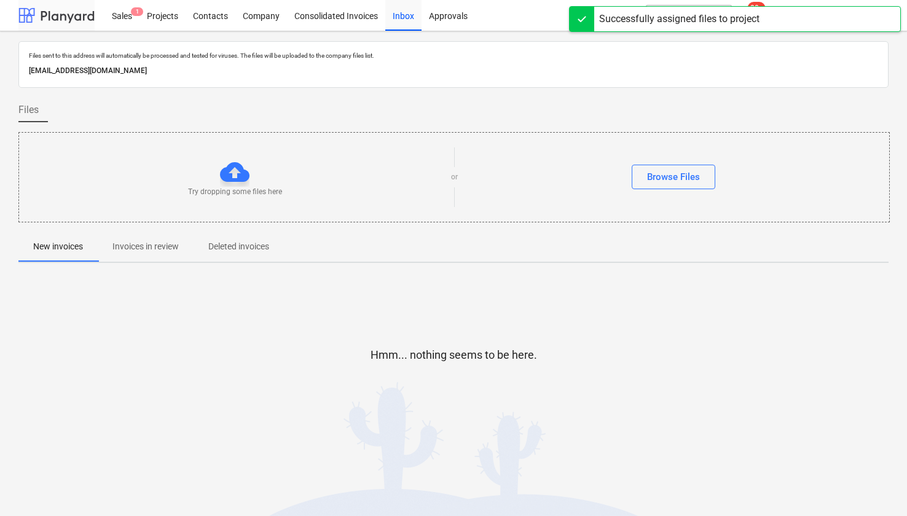
click at [66, 26] on div at bounding box center [56, 15] width 76 height 31
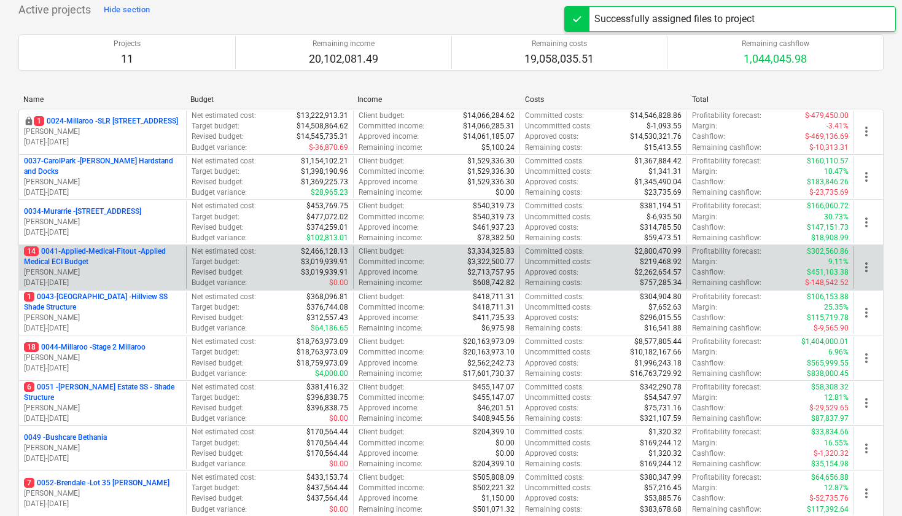
scroll to position [93, 0]
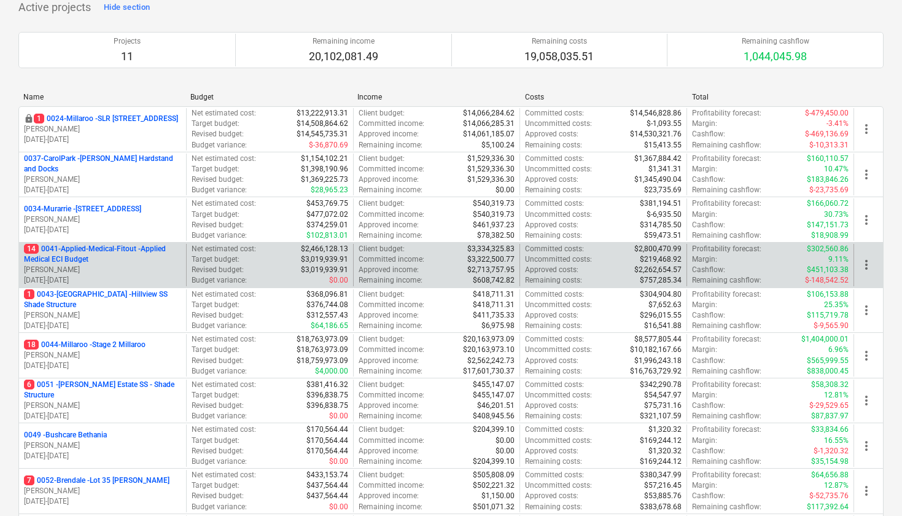
click at [107, 257] on p "14 0041-Applied-Medical-Fitout - Applied Medical ECI Budget" at bounding box center [102, 254] width 157 height 21
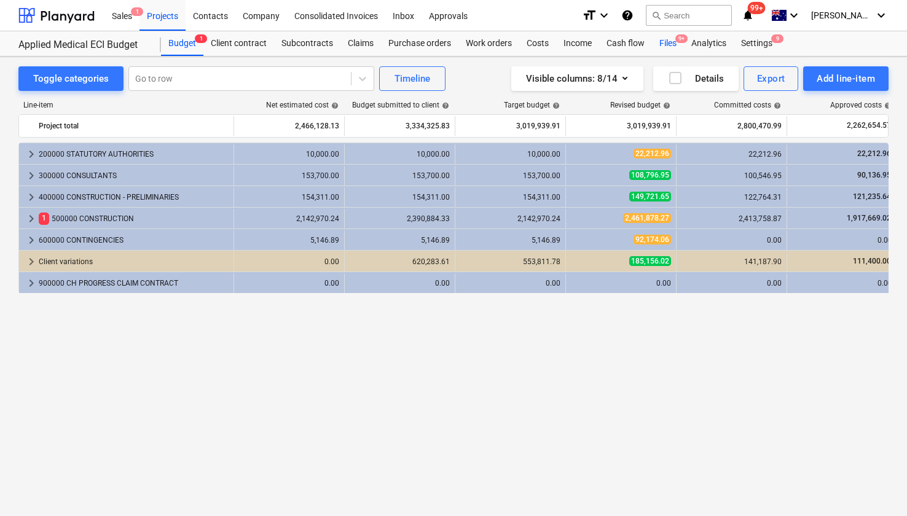
click at [663, 41] on div "Files 9+" at bounding box center [668, 43] width 32 height 25
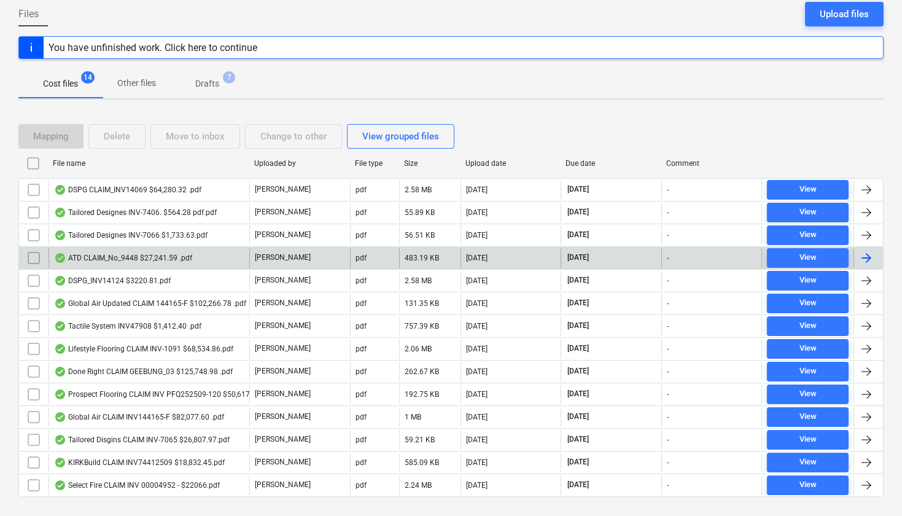
scroll to position [146, 0]
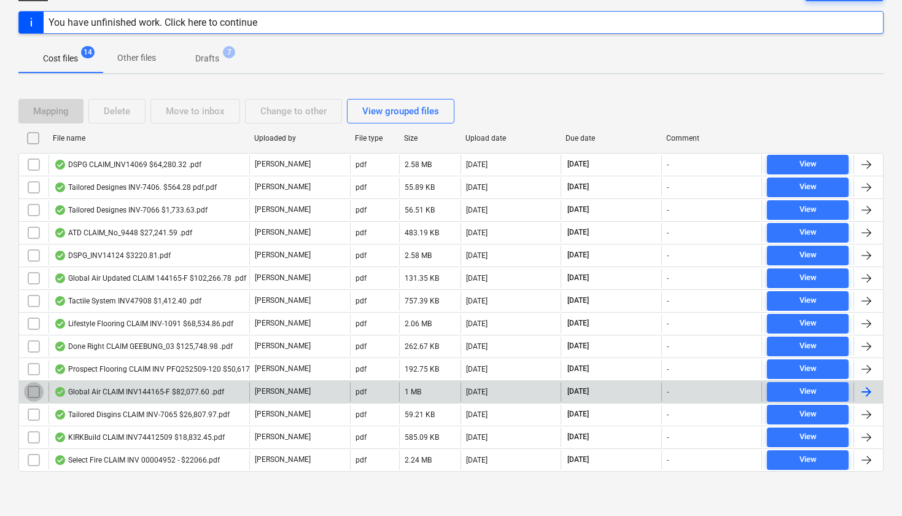
click at [34, 392] on input "checkbox" at bounding box center [34, 392] width 20 height 20
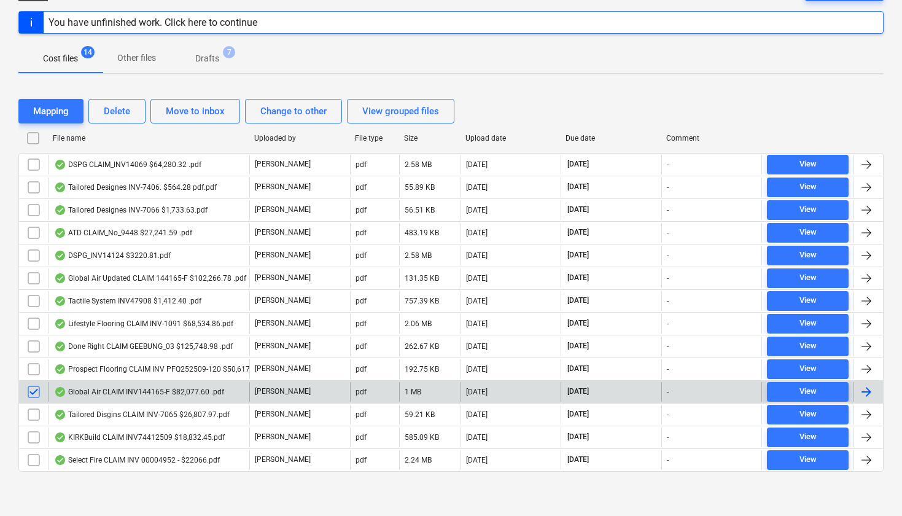
click at [131, 392] on div "Global Air CLAIM INV144165-F $82,077.60 .pdf" at bounding box center [139, 392] width 170 height 10
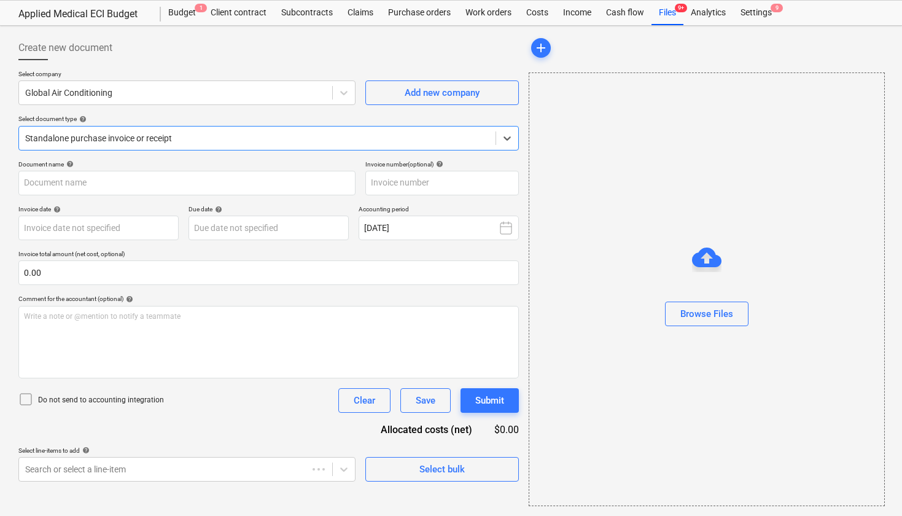
type input "144165-F"
type input "[DATE]"
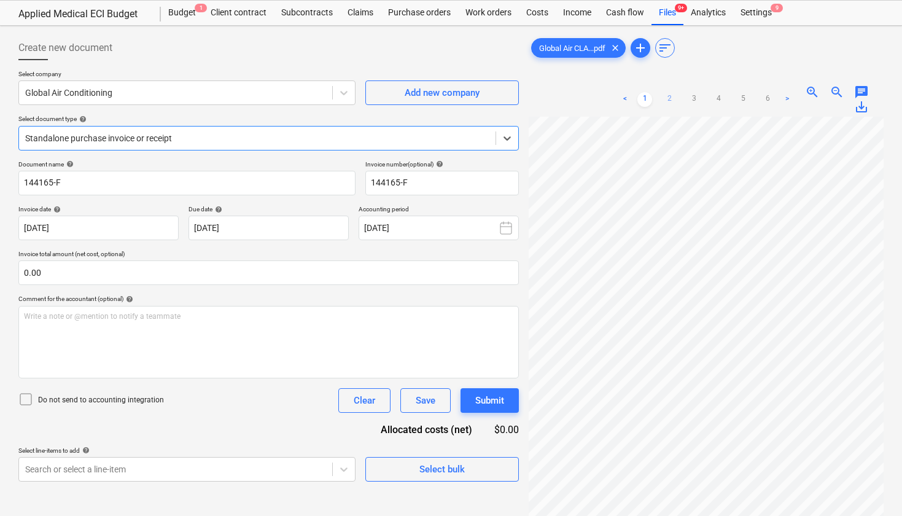
click at [668, 98] on link "2" at bounding box center [669, 99] width 15 height 15
click at [692, 96] on link "3" at bounding box center [694, 99] width 15 height 15
click at [716, 97] on link "4" at bounding box center [718, 99] width 15 height 15
click at [737, 98] on link "5" at bounding box center [743, 99] width 15 height 15
click at [767, 101] on link "6" at bounding box center [767, 99] width 15 height 15
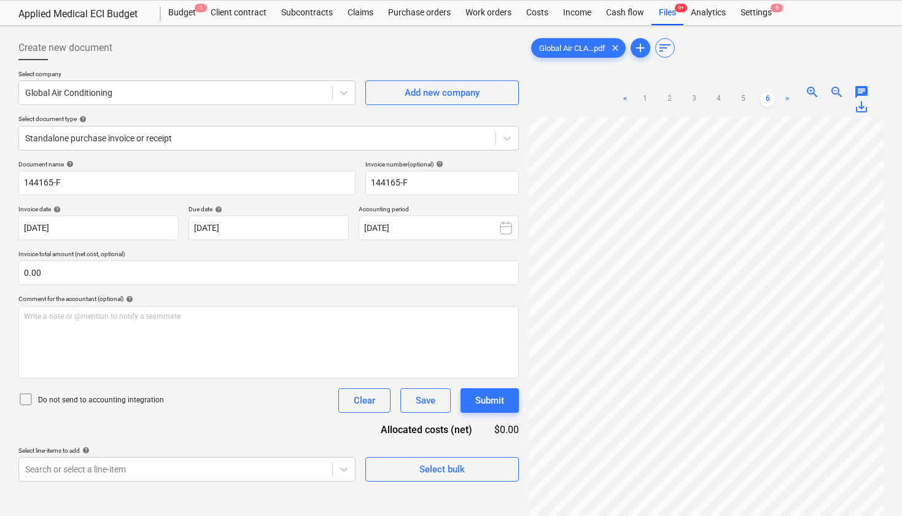
click at [787, 100] on link ">" at bounding box center [787, 99] width 15 height 15
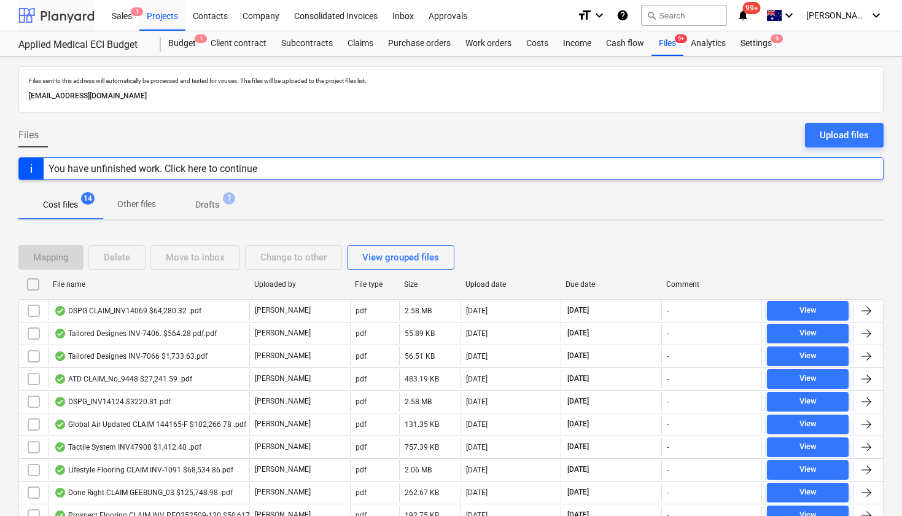
scroll to position [146, 0]
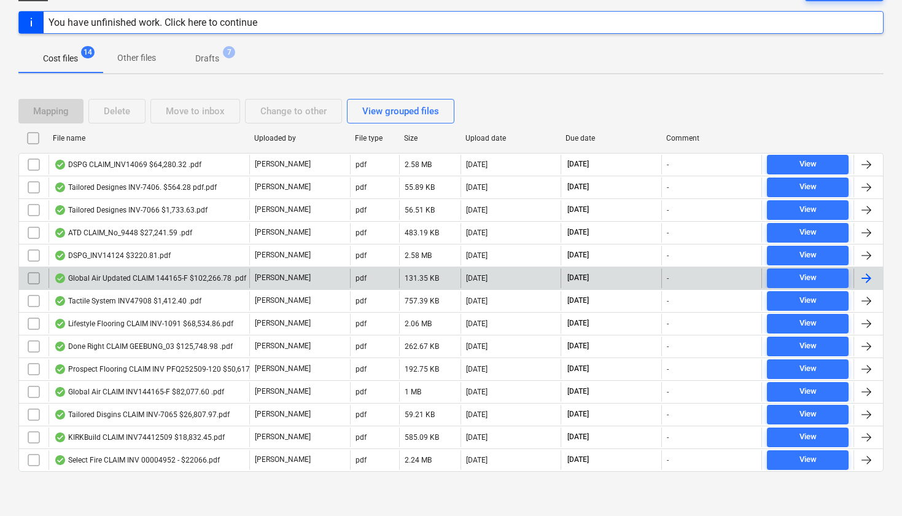
click at [33, 275] on input "checkbox" at bounding box center [34, 278] width 20 height 20
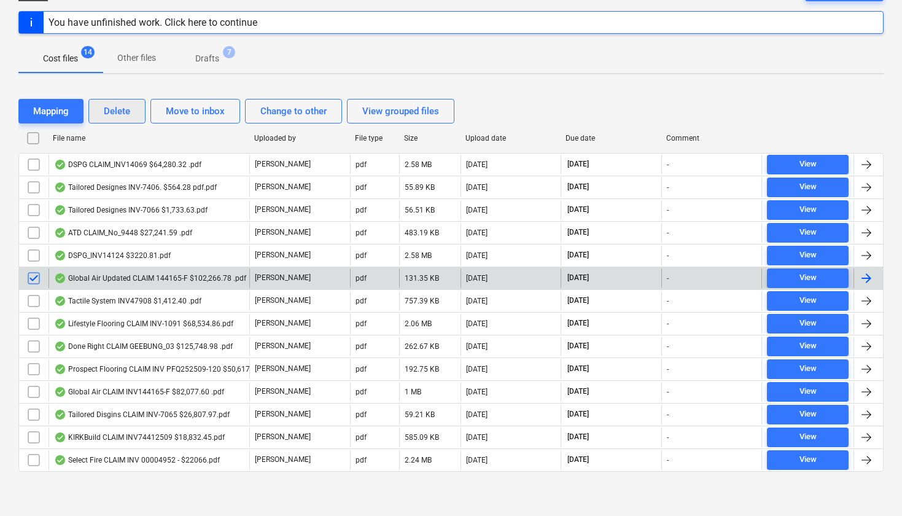
click at [116, 117] on div "Delete" at bounding box center [117, 111] width 26 height 16
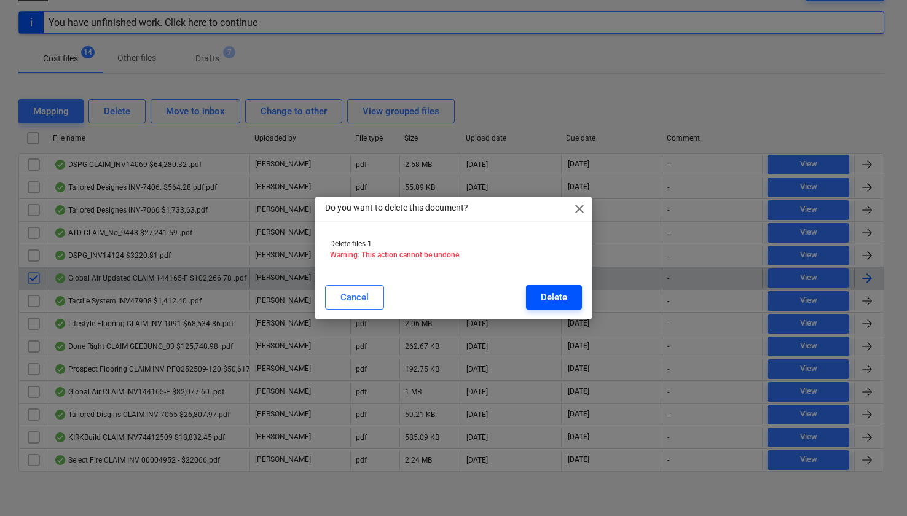
click at [573, 305] on button "Delete" at bounding box center [554, 297] width 56 height 25
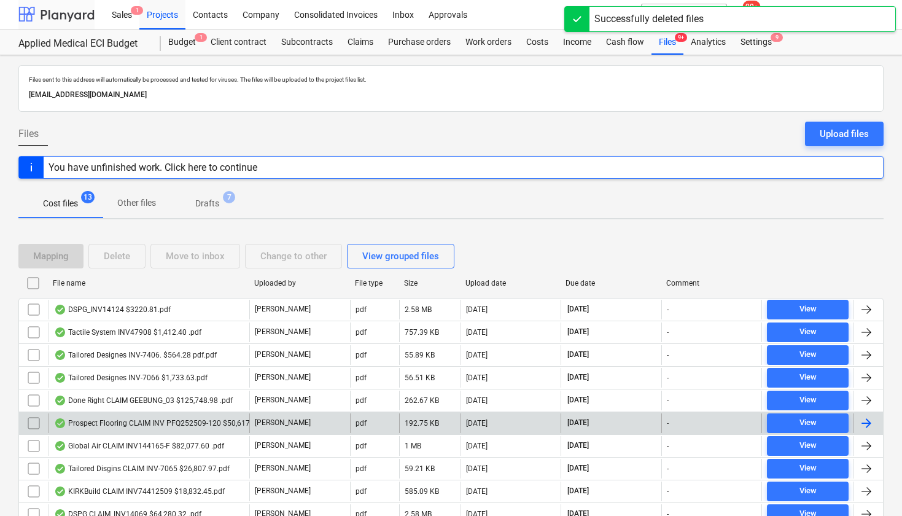
scroll to position [0, 0]
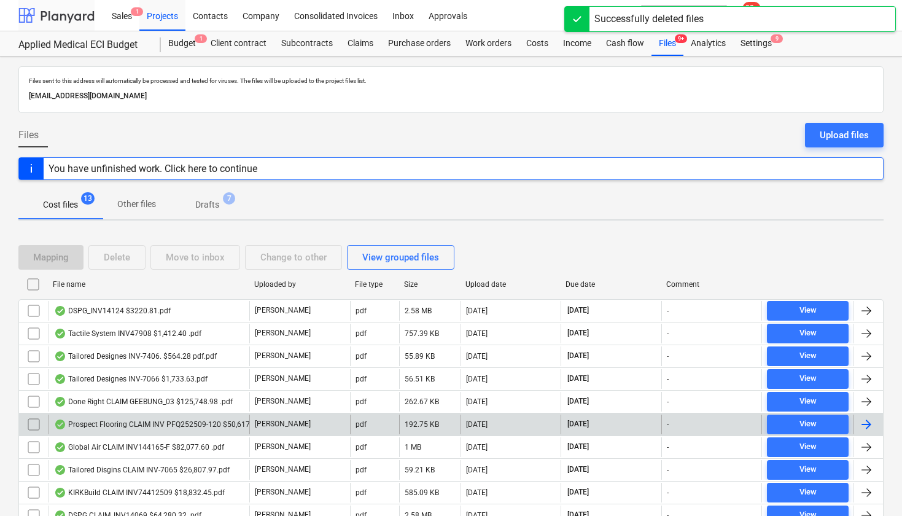
click at [57, 19] on div at bounding box center [56, 15] width 76 height 31
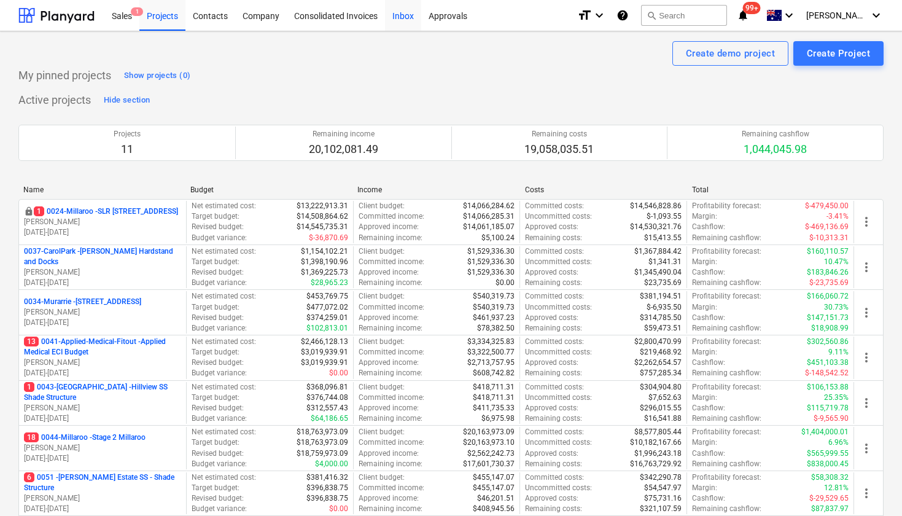
click at [408, 18] on div "Inbox" at bounding box center [403, 14] width 36 height 31
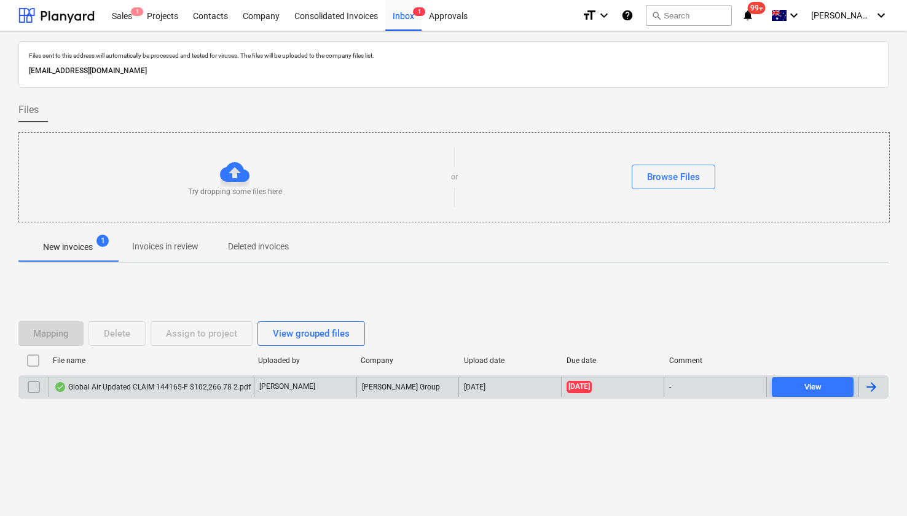
click at [158, 388] on div "Global Air Updated CLAIM 144165-F $102,266.78 2.pdf" at bounding box center [152, 387] width 197 height 10
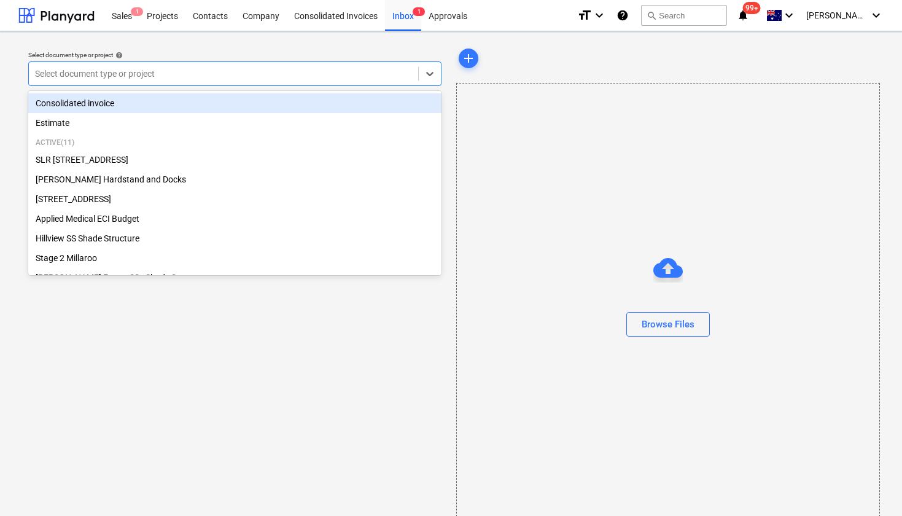
click at [163, 76] on div at bounding box center [223, 74] width 377 height 12
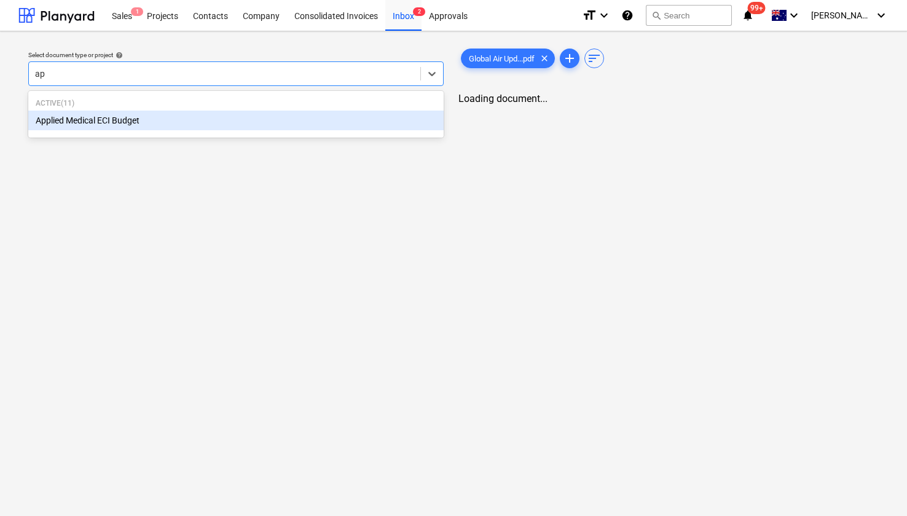
type input "app"
click at [112, 126] on div "Applied Medical ECI Budget" at bounding box center [235, 121] width 415 height 20
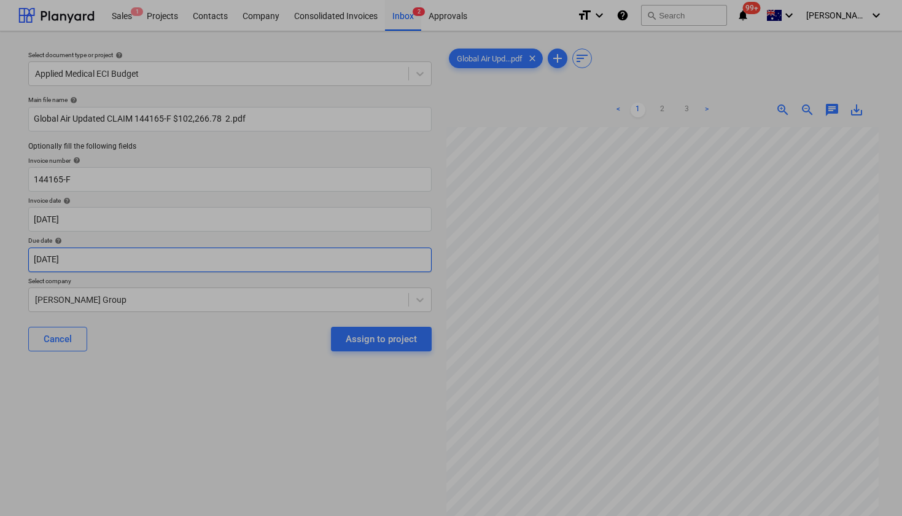
click at [117, 264] on body "Sales 1 Projects Contacts Company Consolidated Invoices Inbox 2 Approvals forma…" at bounding box center [451, 258] width 902 height 516
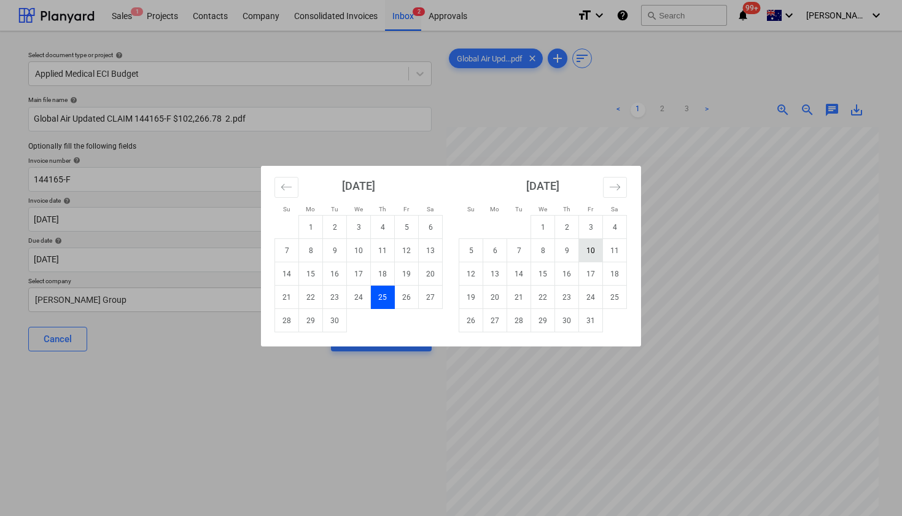
click at [595, 254] on td "10" at bounding box center [591, 250] width 24 height 23
type input "[DATE]"
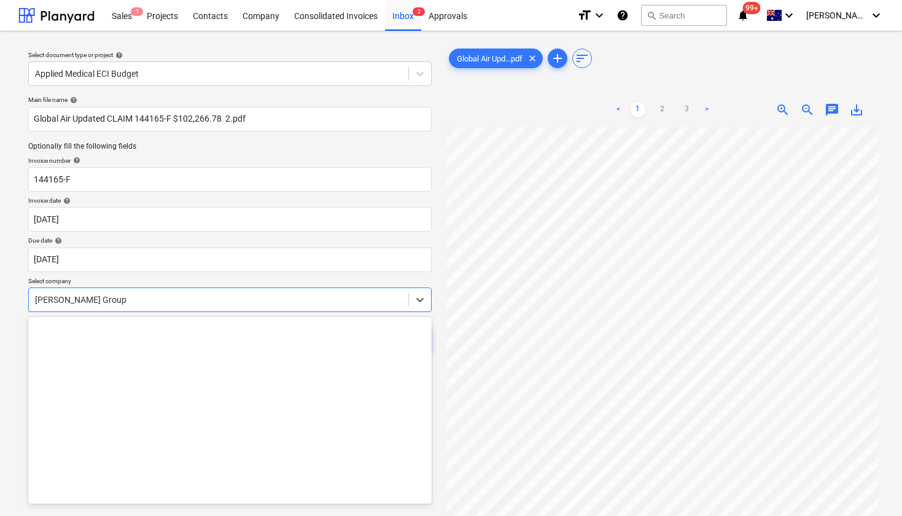
click at [175, 305] on div at bounding box center [218, 300] width 367 height 12
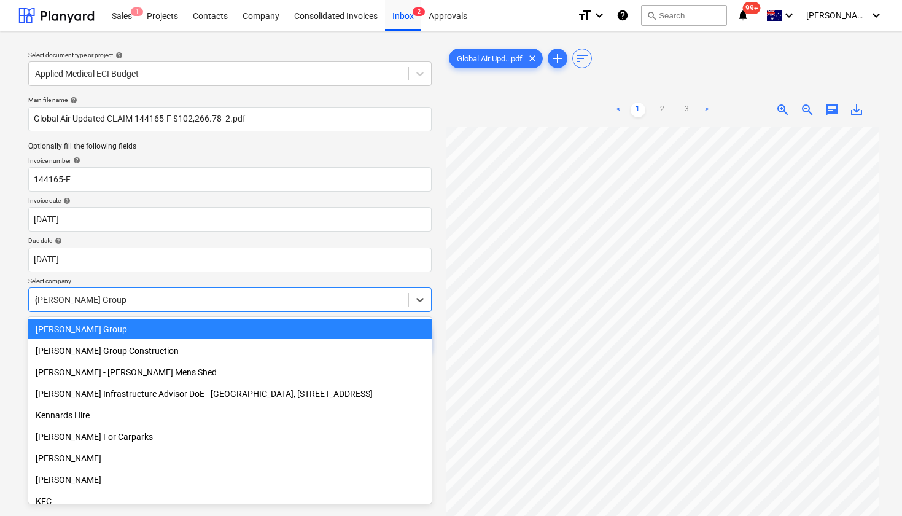
scroll to position [6674, 0]
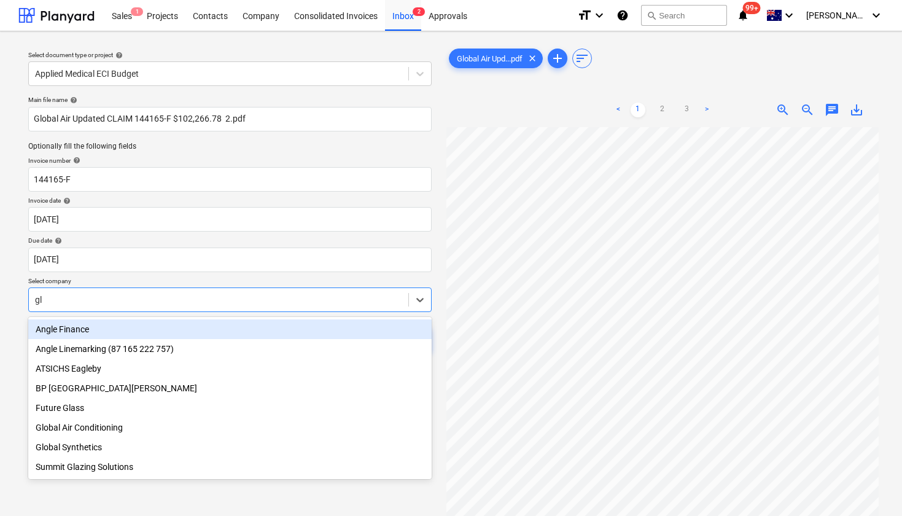
type input "glo"
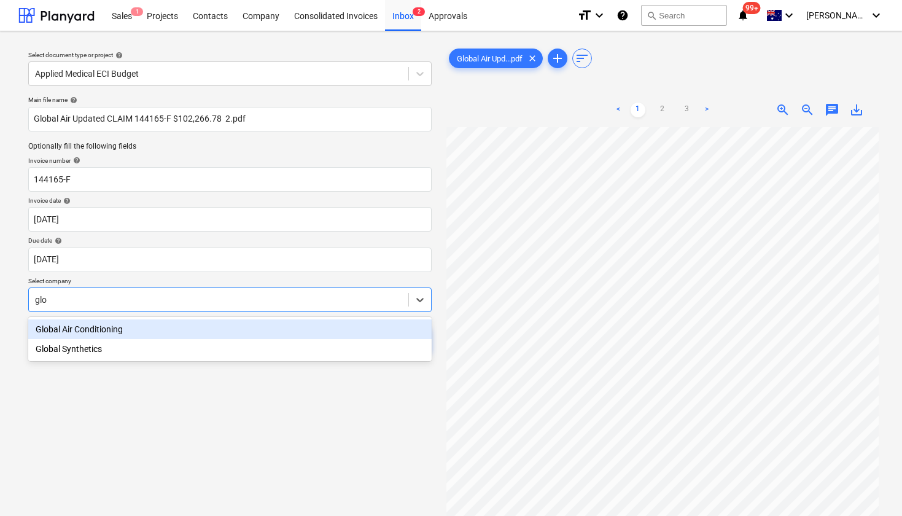
click at [136, 332] on div "Global Air Conditioning" at bounding box center [230, 329] width 404 height 20
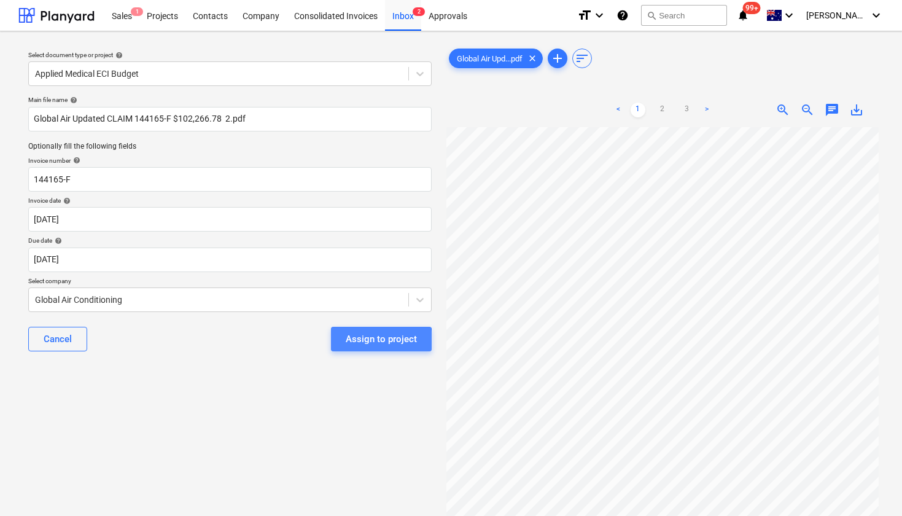
click at [356, 341] on div "Assign to project" at bounding box center [381, 339] width 71 height 16
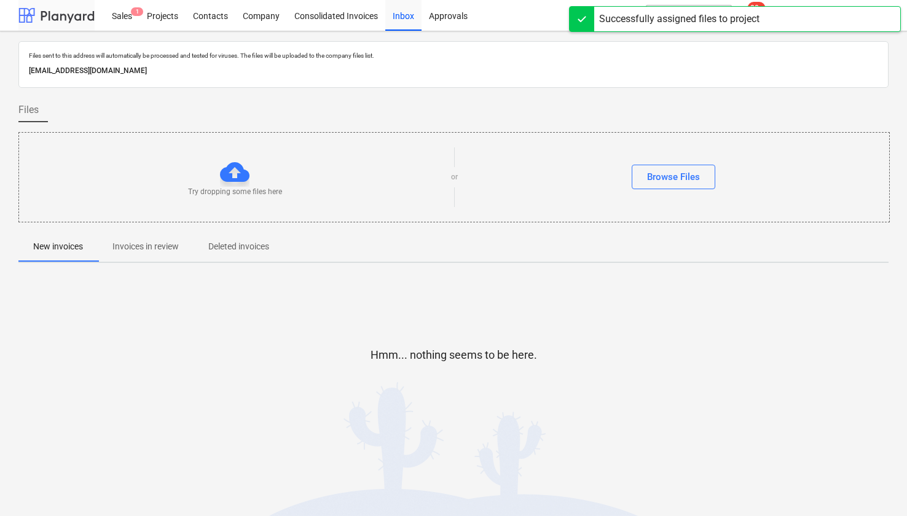
click at [49, 20] on div at bounding box center [56, 15] width 76 height 31
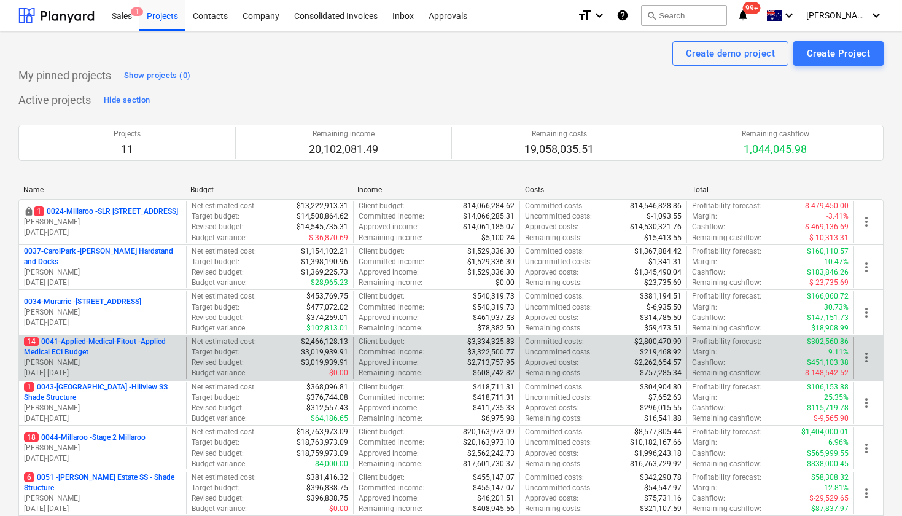
click at [96, 352] on p "14 0041-Applied-Medical-Fitout - Applied Medical ECI Budget" at bounding box center [102, 347] width 157 height 21
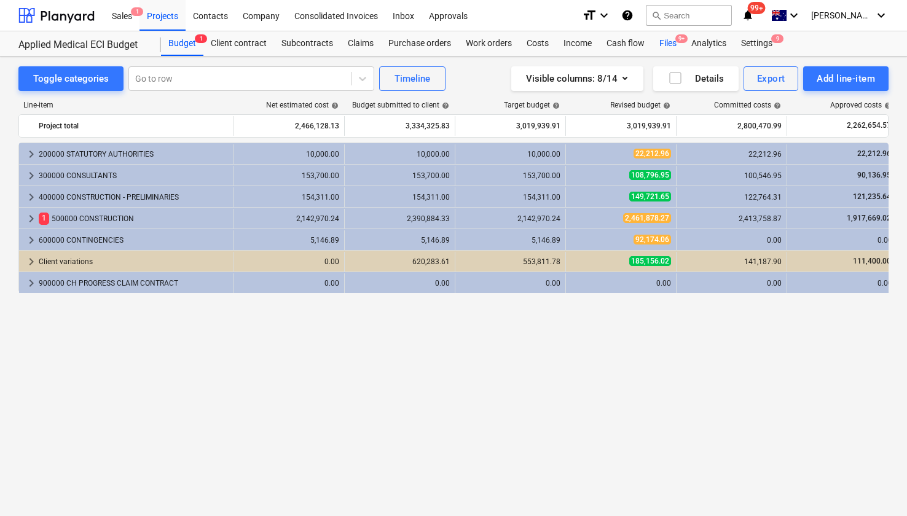
click at [668, 41] on div "Files 9+" at bounding box center [668, 43] width 32 height 25
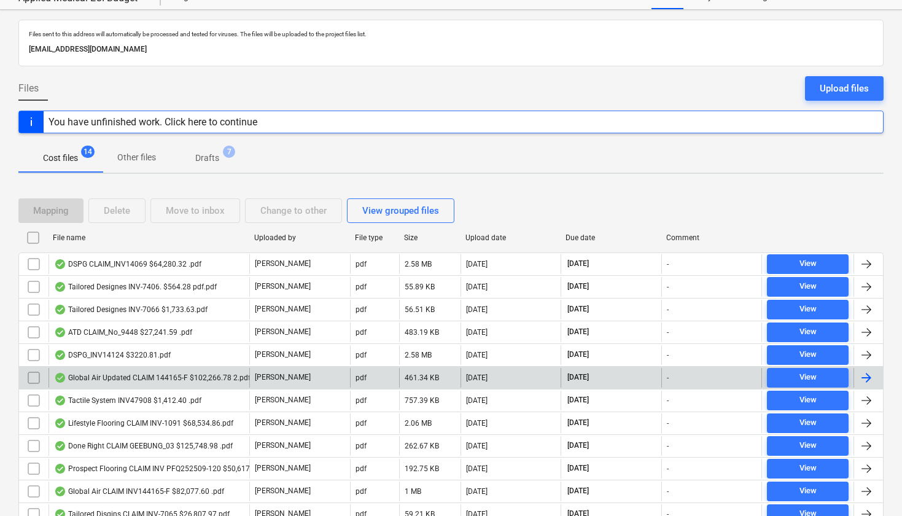
scroll to position [48, 0]
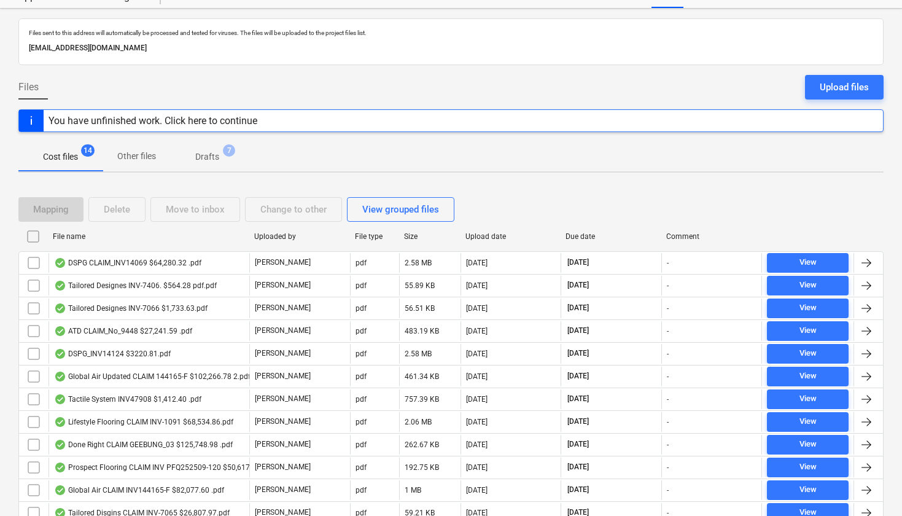
click at [72, 233] on div "File name" at bounding box center [149, 236] width 192 height 9
checkbox input "false"
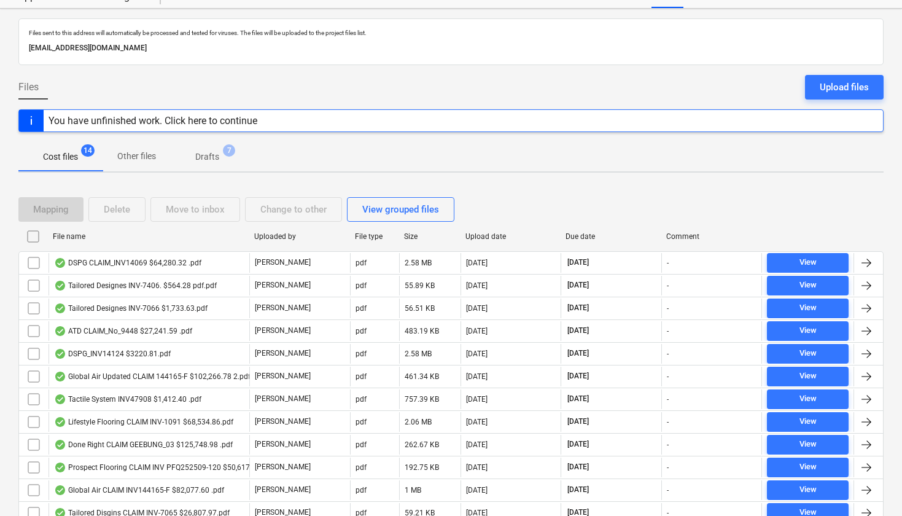
checkbox input "false"
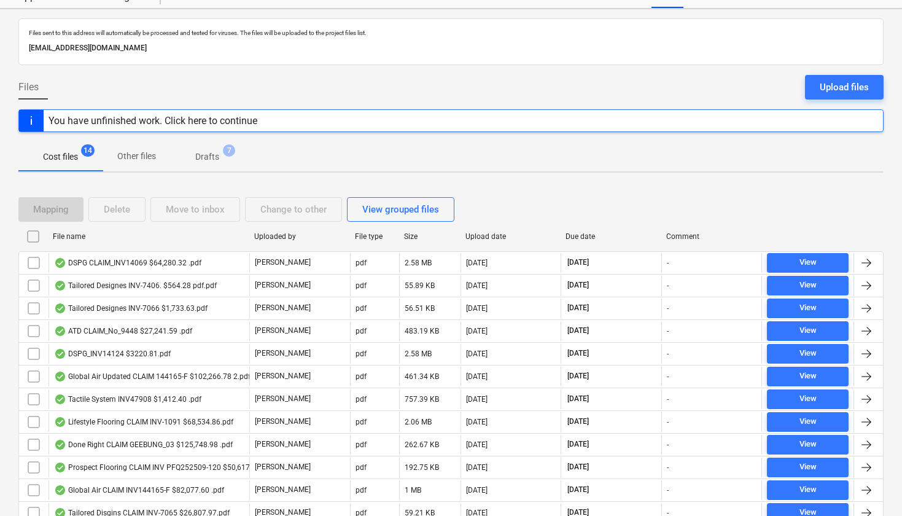
checkbox input "false"
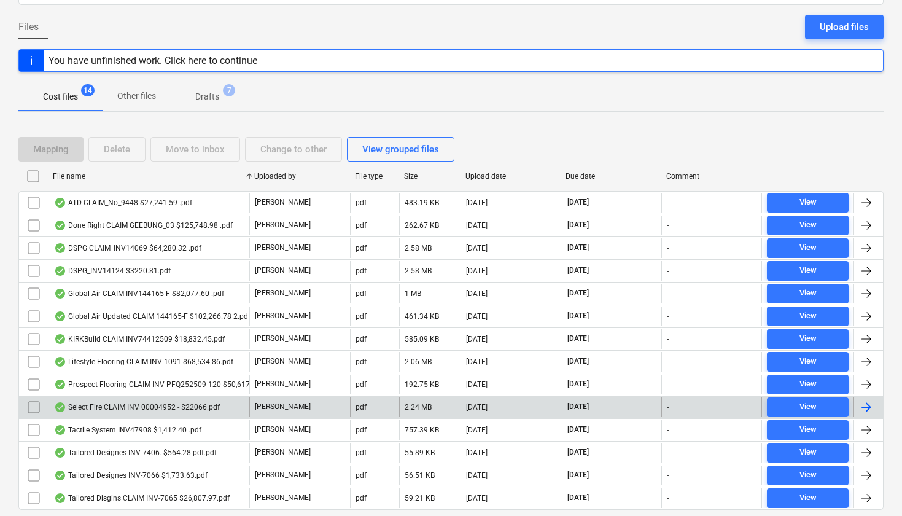
scroll to position [109, 0]
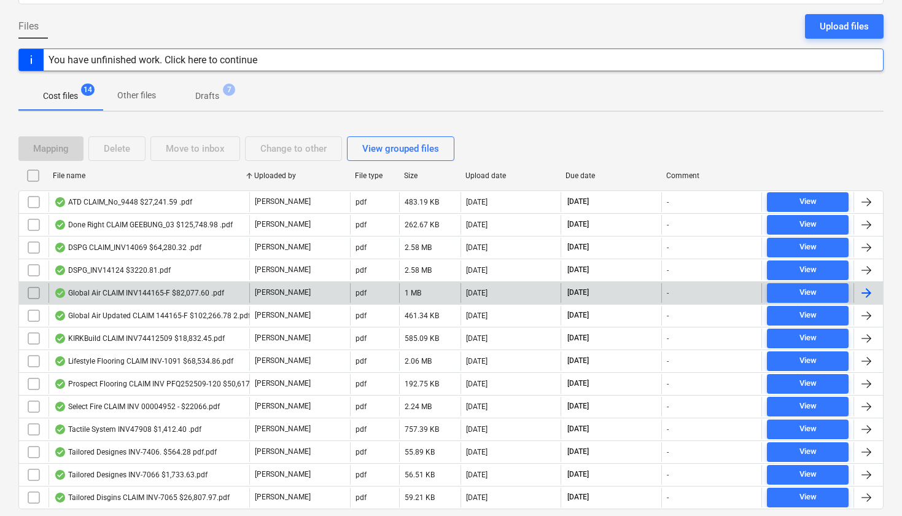
click at [31, 292] on input "checkbox" at bounding box center [34, 293] width 20 height 20
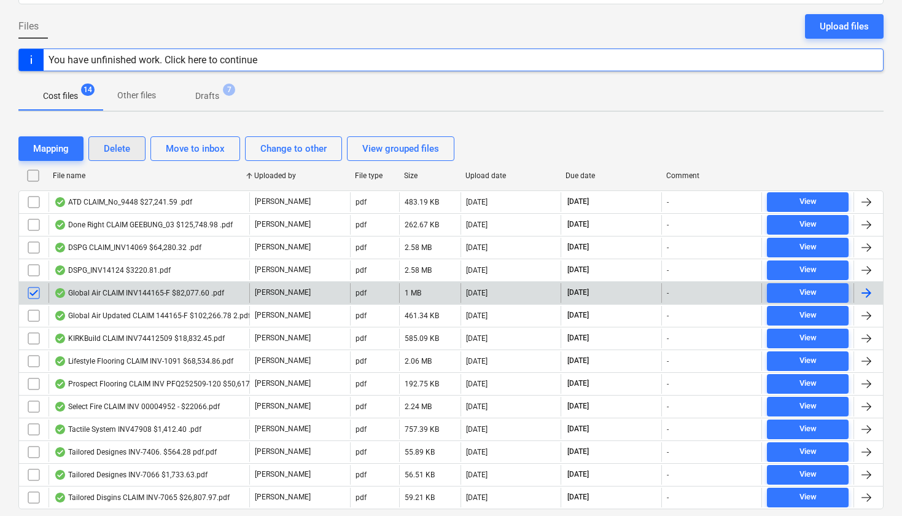
click at [123, 152] on div "Delete" at bounding box center [117, 149] width 26 height 16
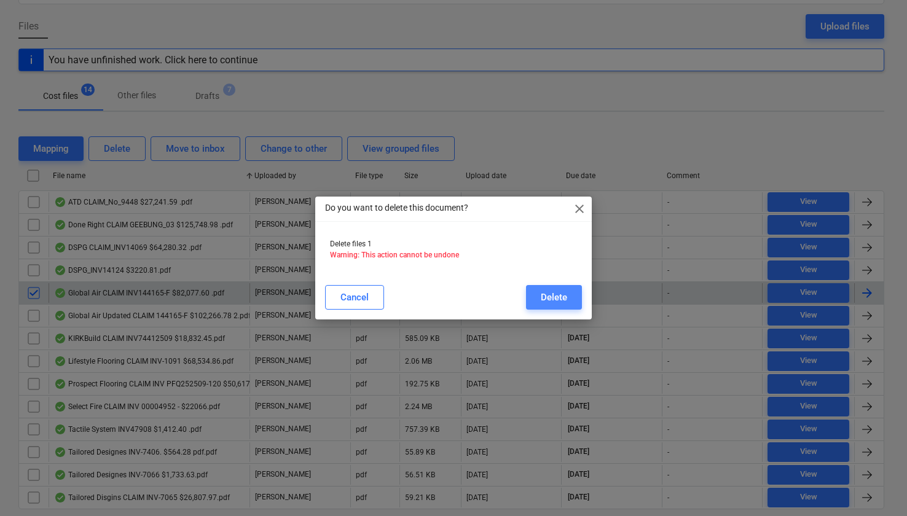
click at [553, 296] on div "Delete" at bounding box center [554, 297] width 26 height 16
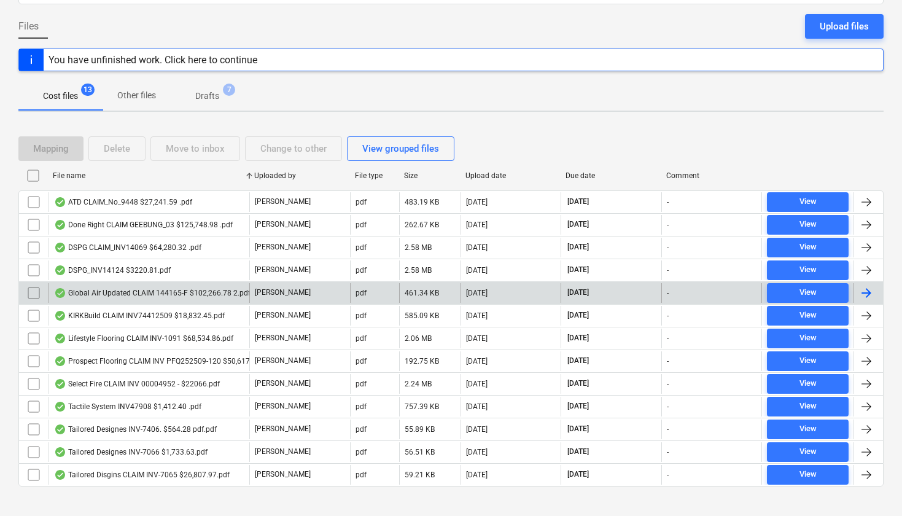
scroll to position [0, 0]
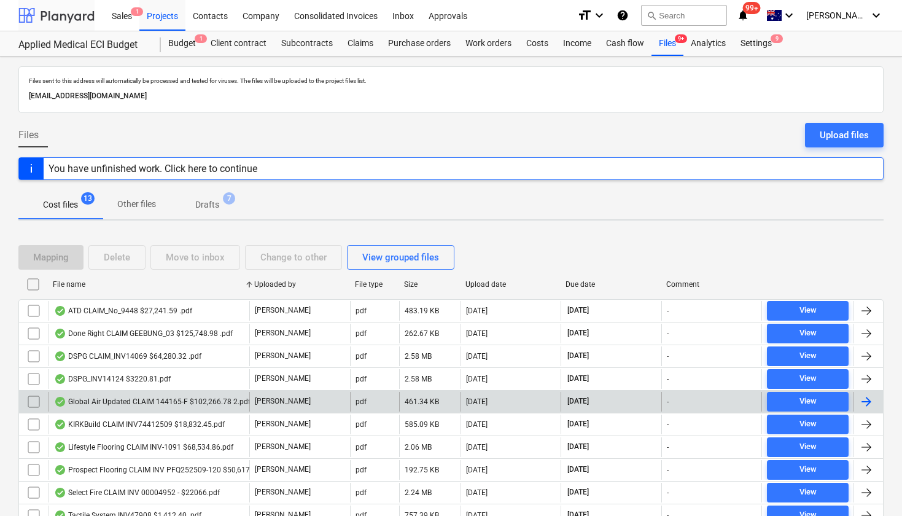
click at [73, 17] on div at bounding box center [56, 15] width 76 height 31
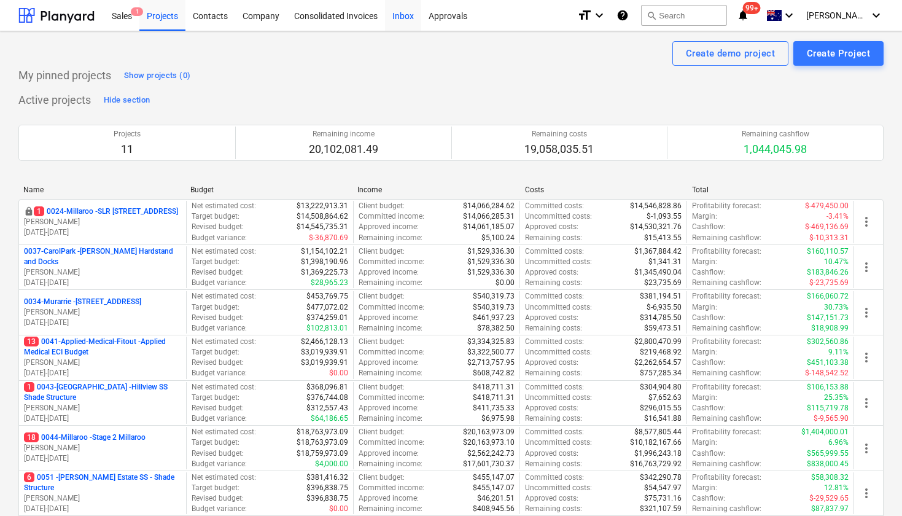
click at [402, 13] on div "Inbox" at bounding box center [403, 14] width 36 height 31
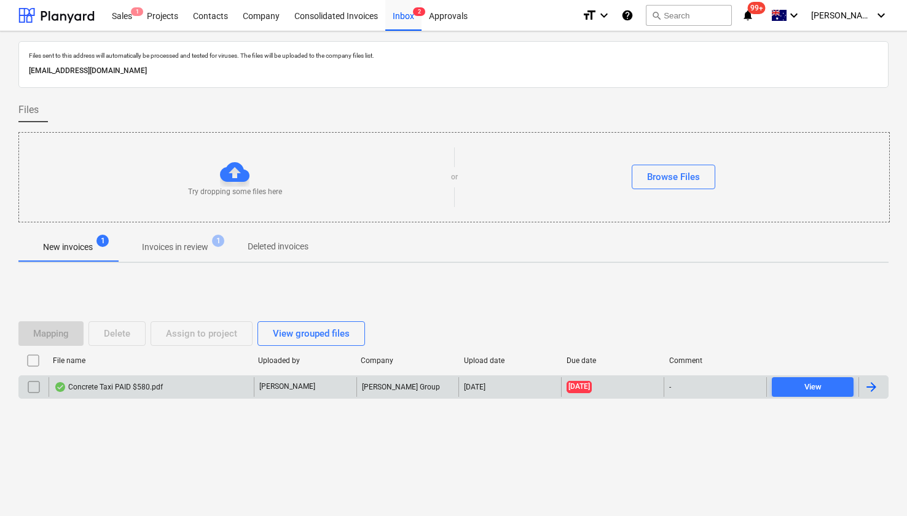
click at [118, 388] on div "Concrete Taxi PAID $580.pdf" at bounding box center [108, 387] width 109 height 10
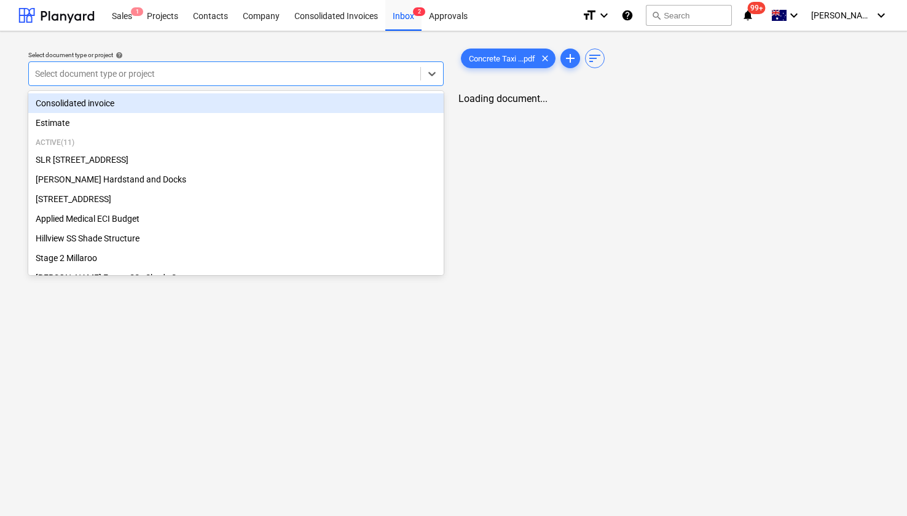
click at [233, 76] on div at bounding box center [224, 74] width 379 height 12
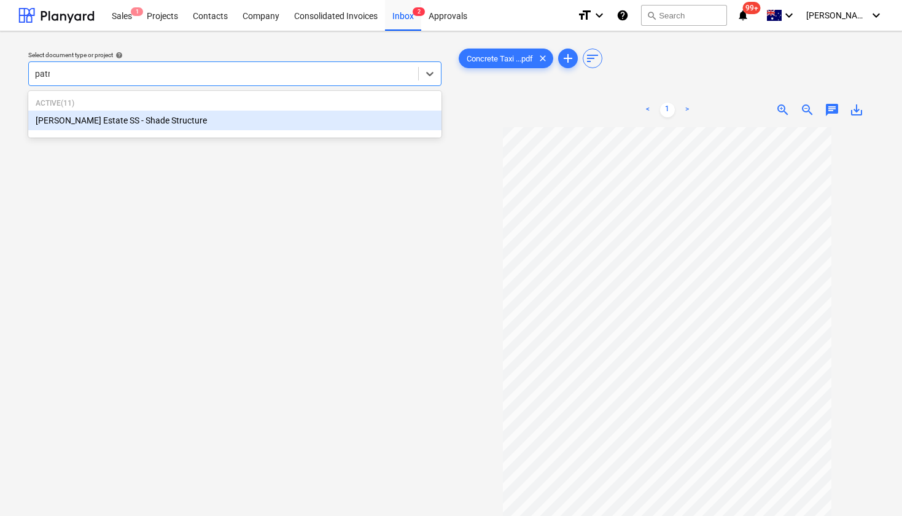
type input "patri"
click at [171, 112] on div "[PERSON_NAME] Estate SS - Shade Structure" at bounding box center [234, 121] width 413 height 20
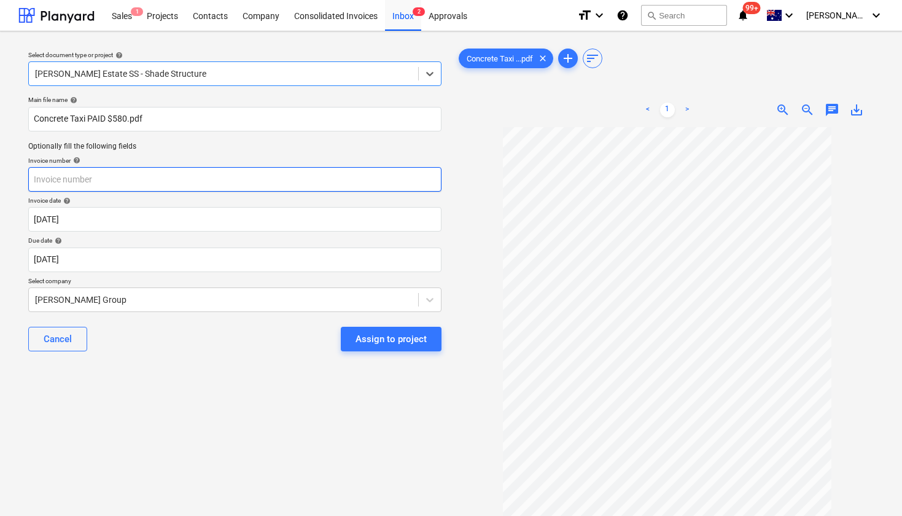
click at [109, 180] on input "text" at bounding box center [234, 179] width 413 height 25
drag, startPoint x: 54, startPoint y: 178, endPoint x: -12, endPoint y: 178, distance: 65.7
click at [0, 178] on html "Sales 1 Projects Contacts Company Consolidated Invoices Inbox 2 Approvals forma…" at bounding box center [451, 258] width 902 height 516
type input "T33"
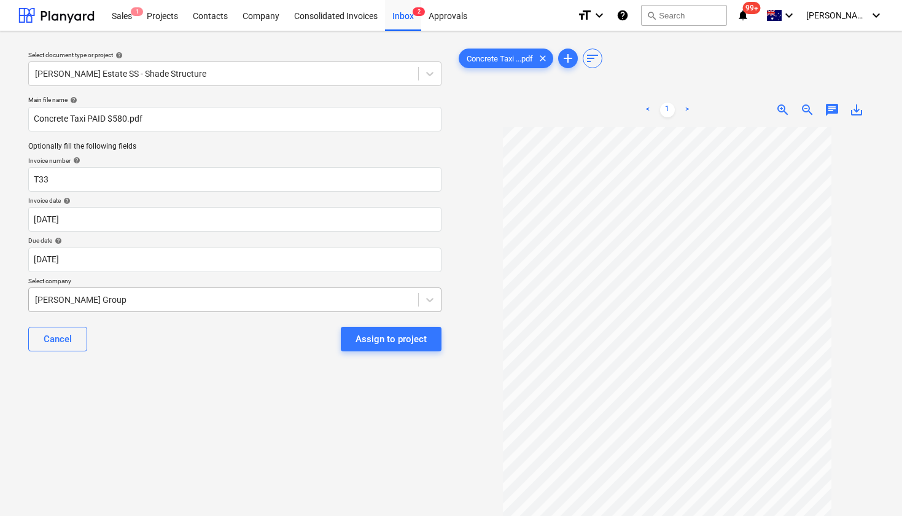
click at [88, 299] on div at bounding box center [223, 300] width 377 height 12
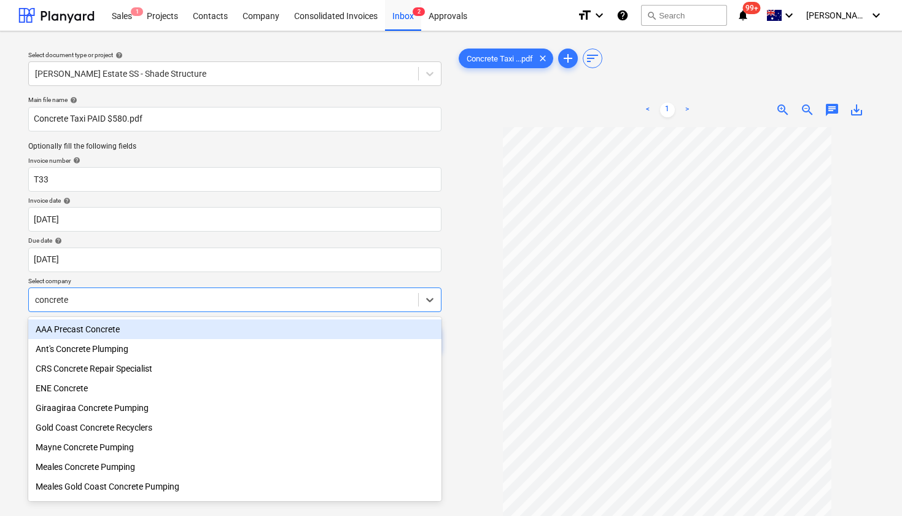
type input "concrete"
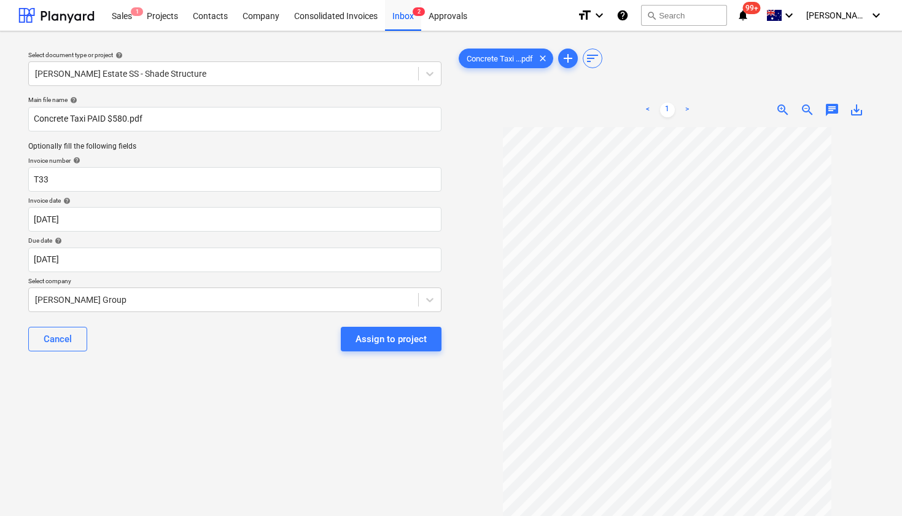
click at [137, 278] on p "Select company" at bounding box center [234, 282] width 413 height 10
click at [361, 345] on div "Assign to project" at bounding box center [391, 339] width 71 height 16
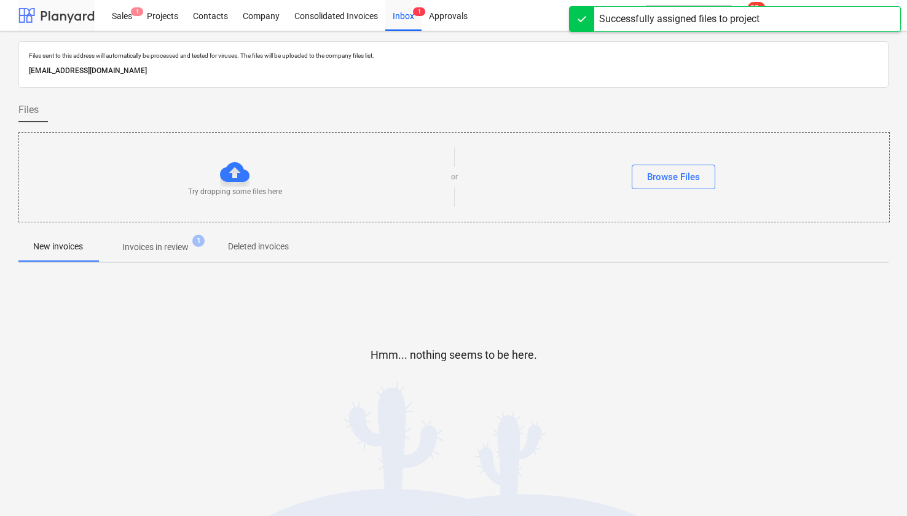
click at [50, 14] on div at bounding box center [56, 15] width 76 height 31
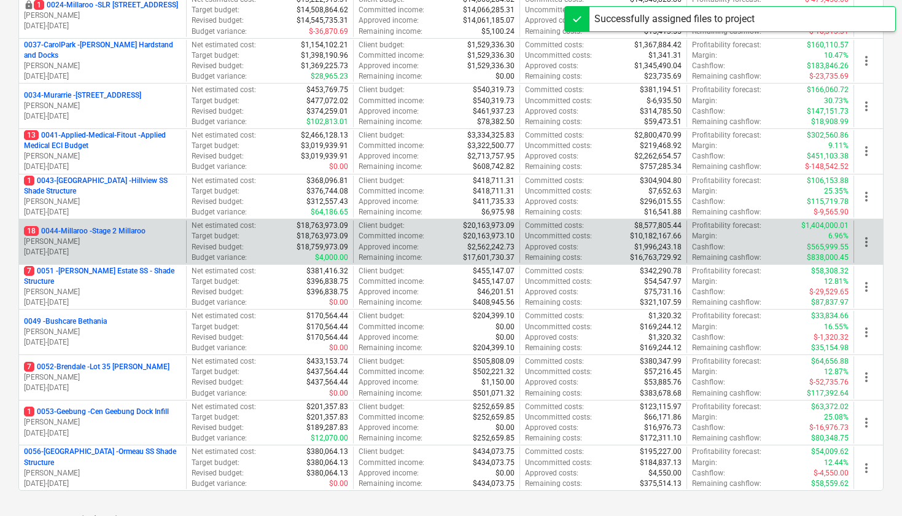
scroll to position [209, 0]
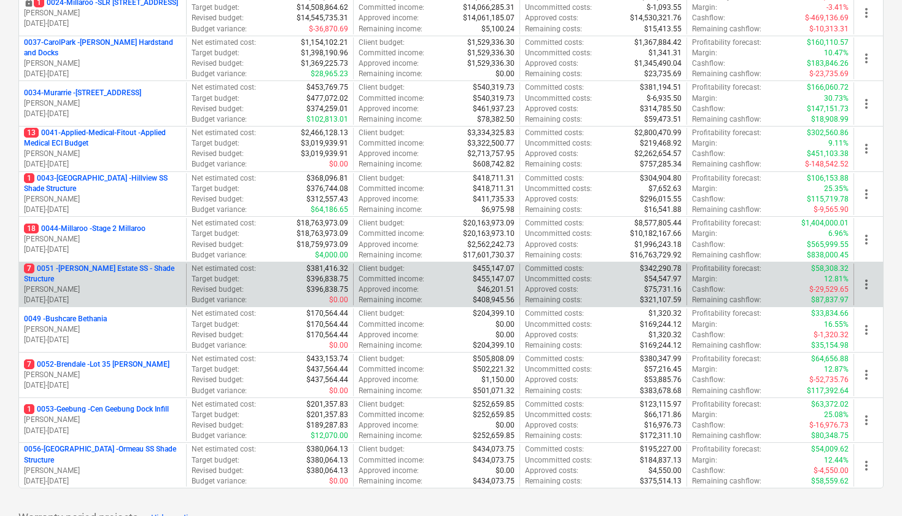
click at [99, 278] on p "7 0051 - [PERSON_NAME] Estate SS - Shade Structure" at bounding box center [102, 274] width 157 height 21
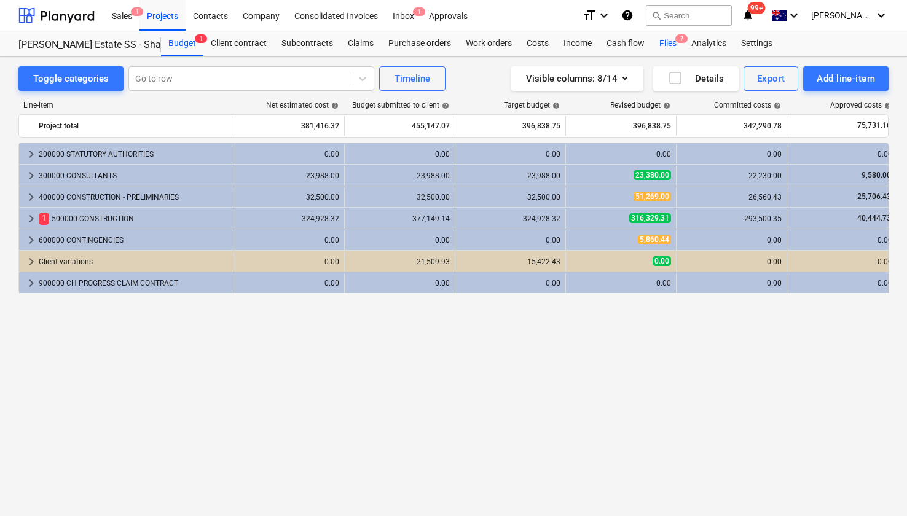
click at [663, 45] on div "Files 7" at bounding box center [668, 43] width 32 height 25
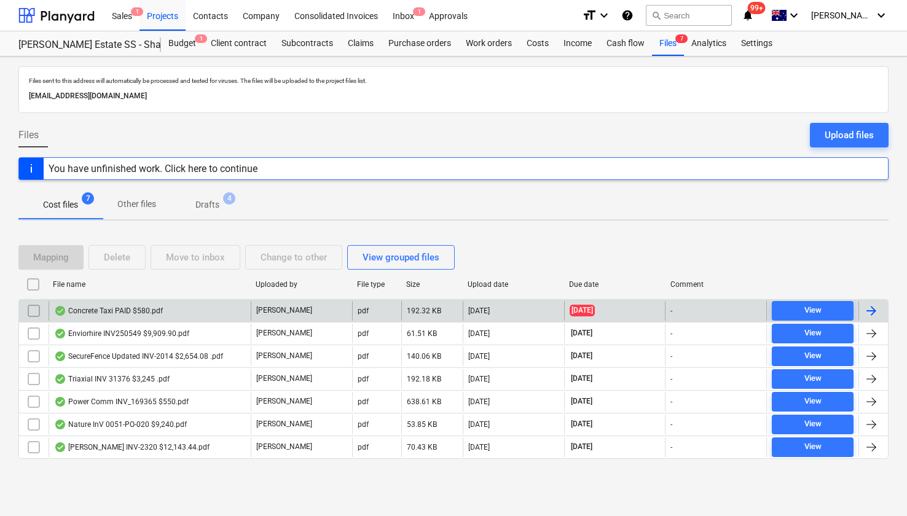
click at [102, 311] on div "Concrete Taxi PAID $580.pdf" at bounding box center [108, 311] width 109 height 10
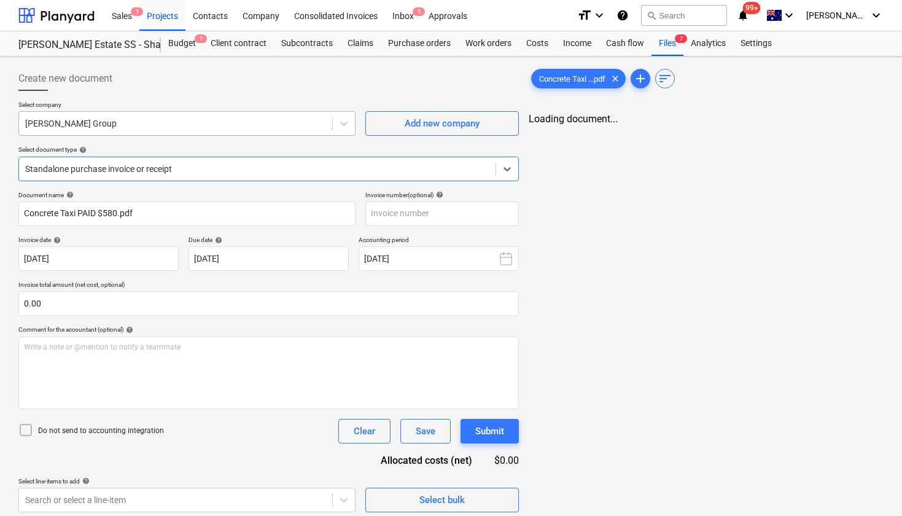
type input "T33"
click at [437, 127] on div "Add new company" at bounding box center [442, 123] width 75 height 16
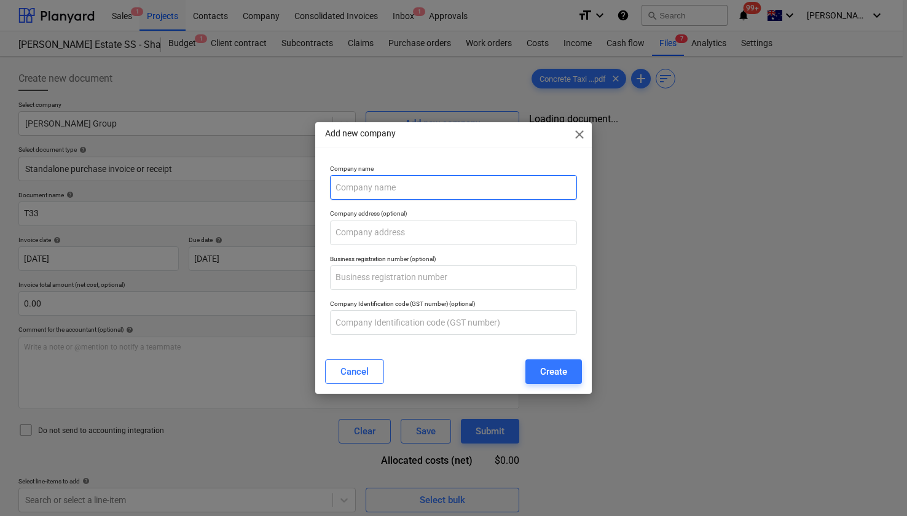
click at [383, 195] on input "text" at bounding box center [453, 187] width 247 height 25
type input "Concrete Taxi"
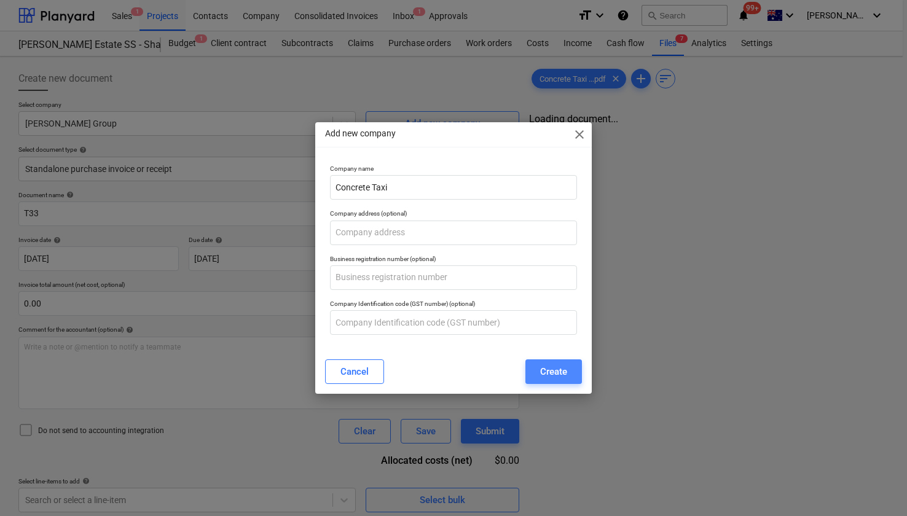
click at [566, 371] on div "Create" at bounding box center [553, 372] width 27 height 16
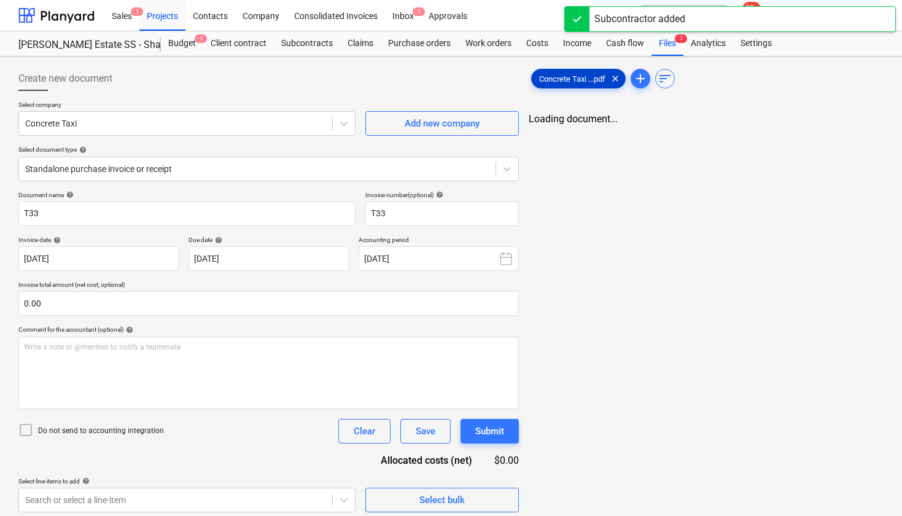
click at [597, 69] on div "Concrete Taxi ...pdf clear" at bounding box center [578, 79] width 95 height 20
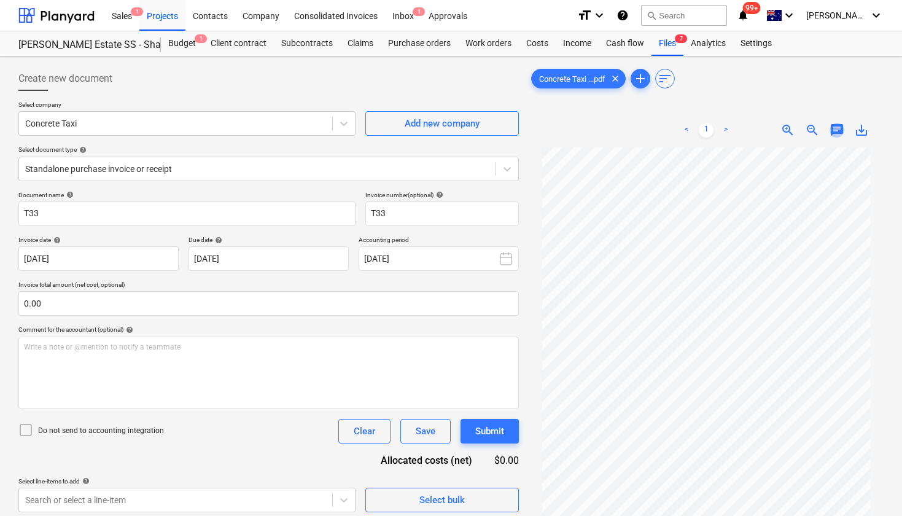
click at [840, 126] on span "chat" at bounding box center [837, 130] width 15 height 15
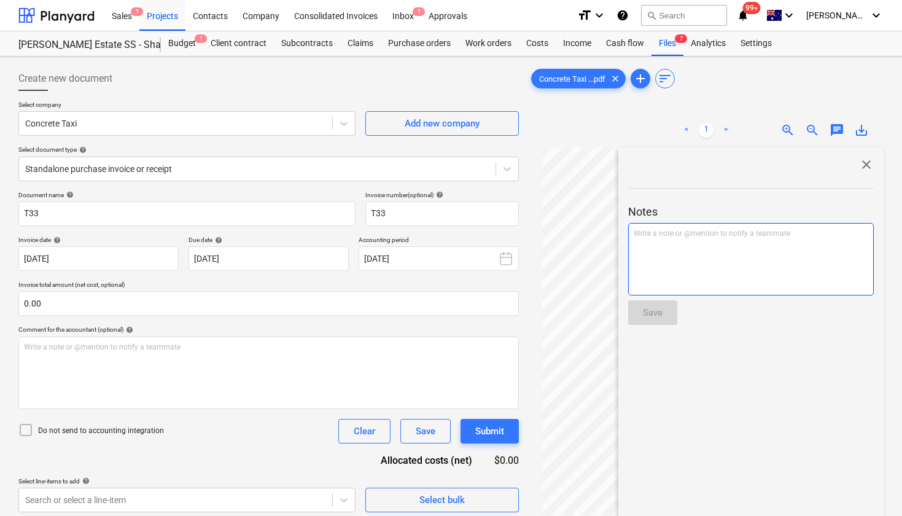
click at [649, 248] on div "Write a note or @mention to notify a teammate [PERSON_NAME]" at bounding box center [751, 259] width 246 height 72
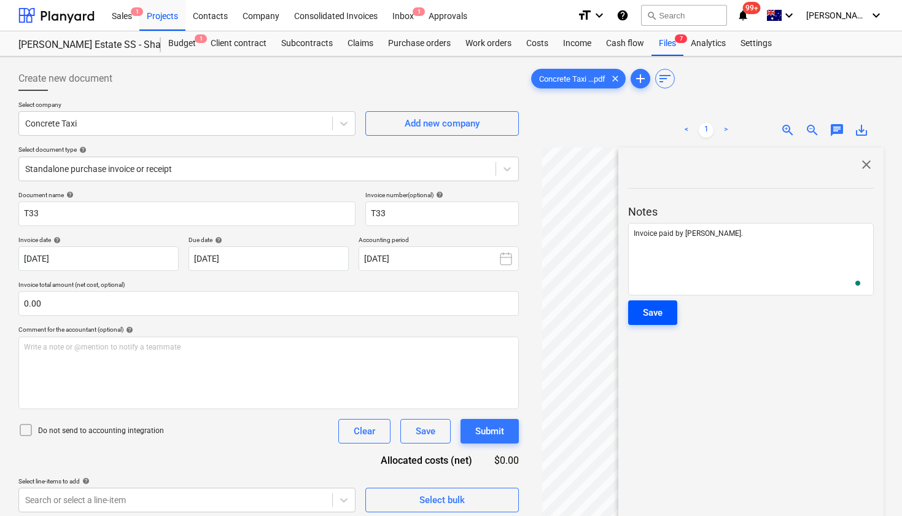
click at [662, 308] on div "Save" at bounding box center [653, 313] width 20 height 16
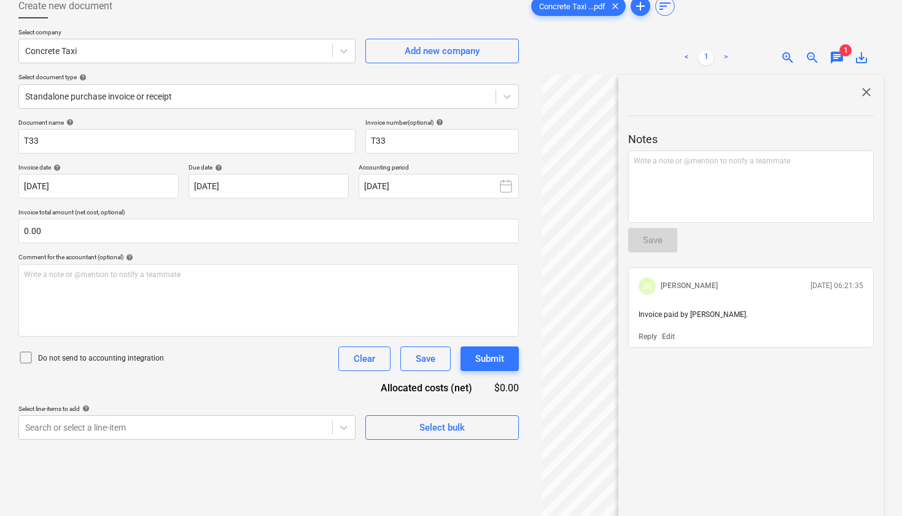
scroll to position [77, 0]
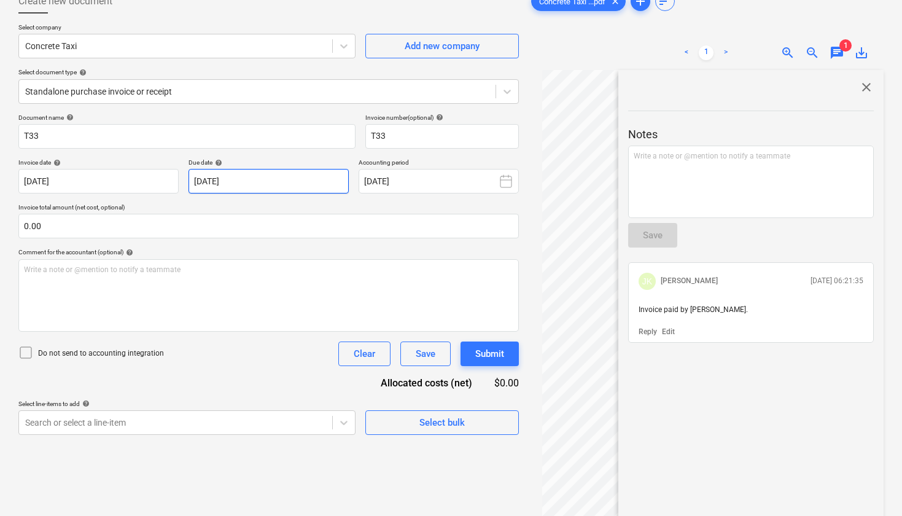
click at [263, 173] on body "Sales 1 Projects Contacts Company Consolidated Invoices Inbox 1 Approvals forma…" at bounding box center [451, 181] width 902 height 516
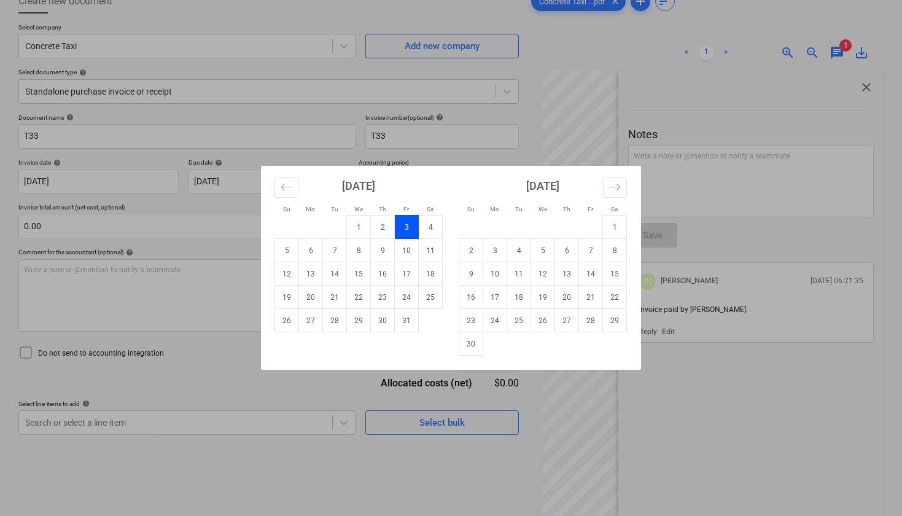
click at [407, 218] on td "3" at bounding box center [407, 227] width 24 height 23
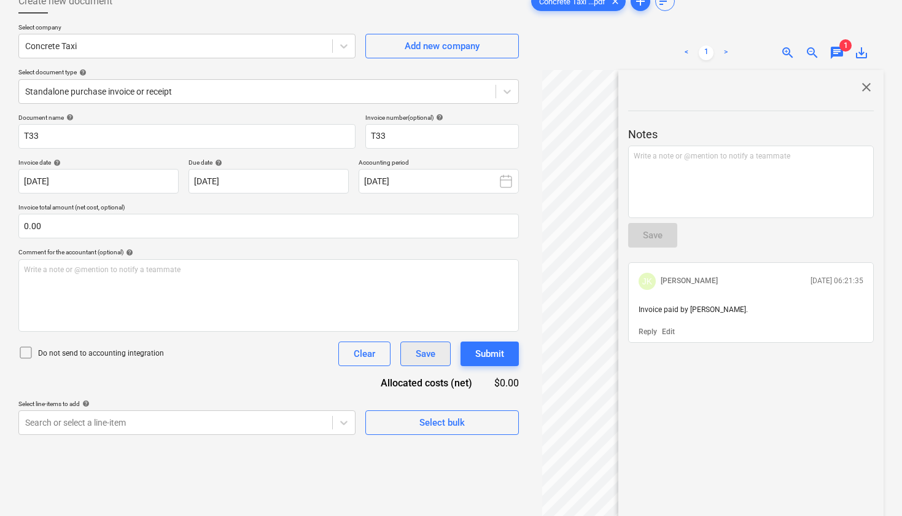
click at [414, 353] on button "Save" at bounding box center [425, 354] width 50 height 25
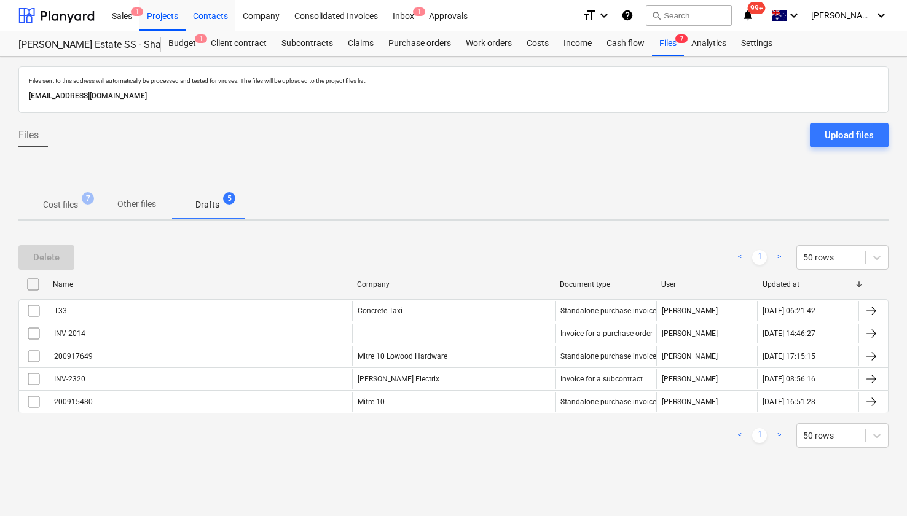
click at [45, 10] on div at bounding box center [56, 15] width 76 height 31
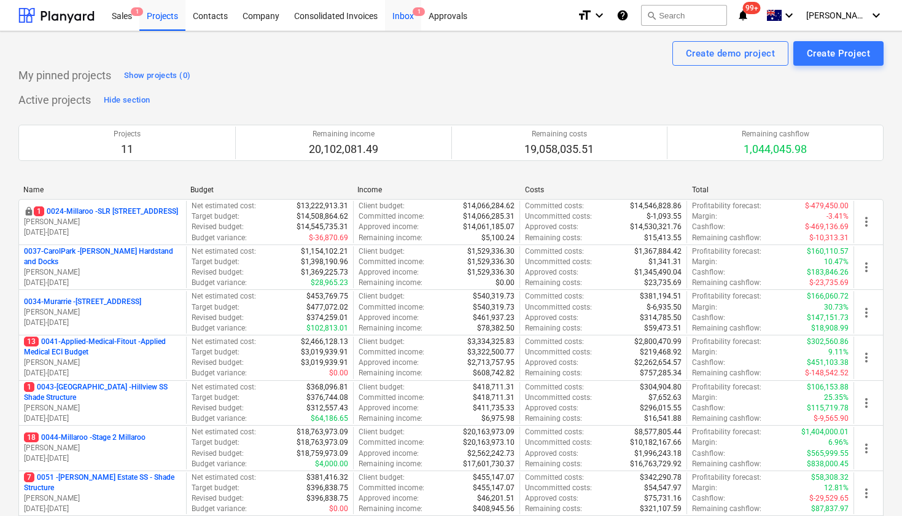
click at [406, 20] on div "Inbox 1" at bounding box center [403, 14] width 36 height 31
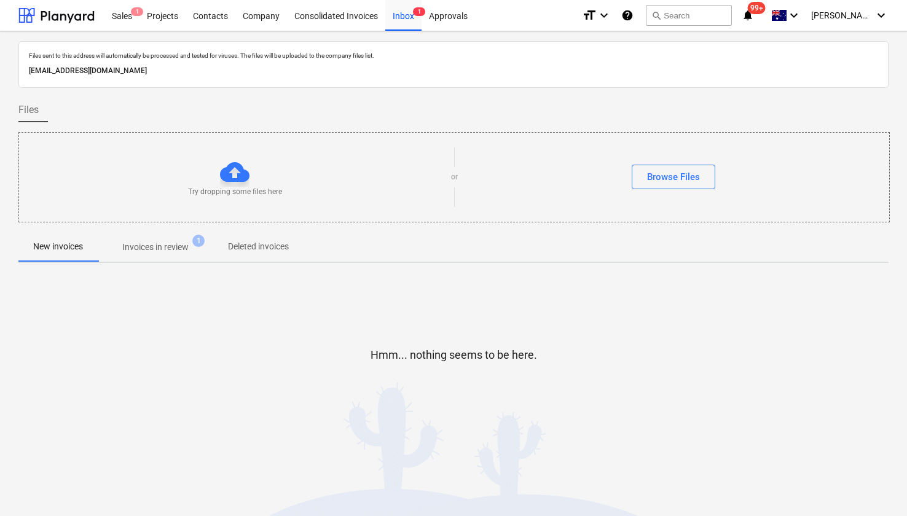
click at [161, 248] on p "Invoices in review" at bounding box center [155, 247] width 66 height 13
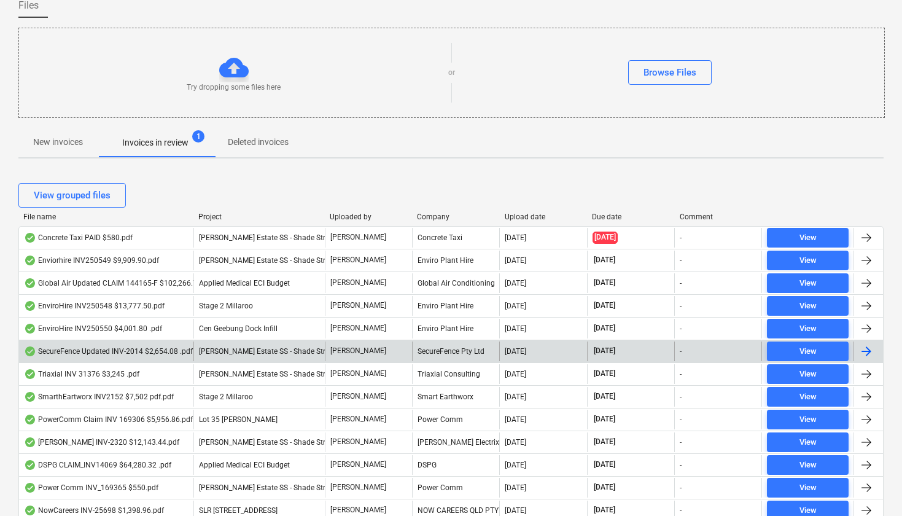
scroll to position [125, 0]
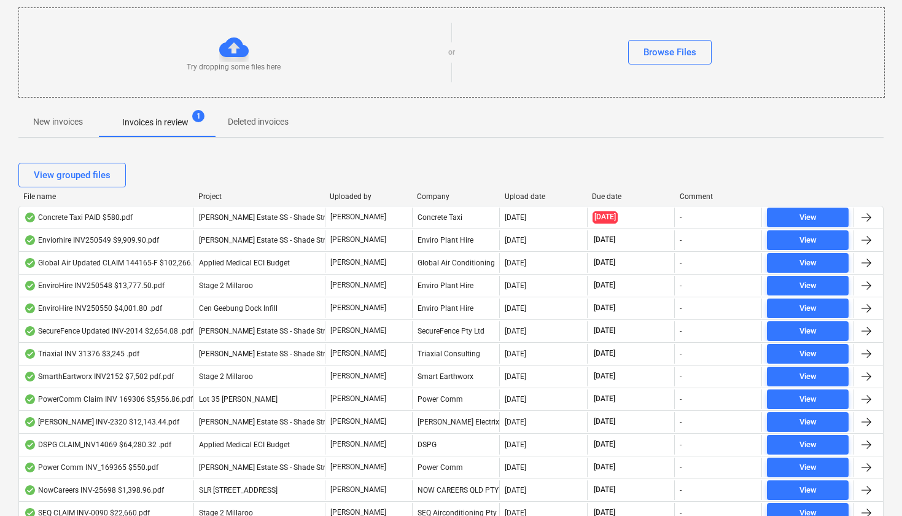
click at [615, 193] on div "Due date" at bounding box center [630, 196] width 77 height 9
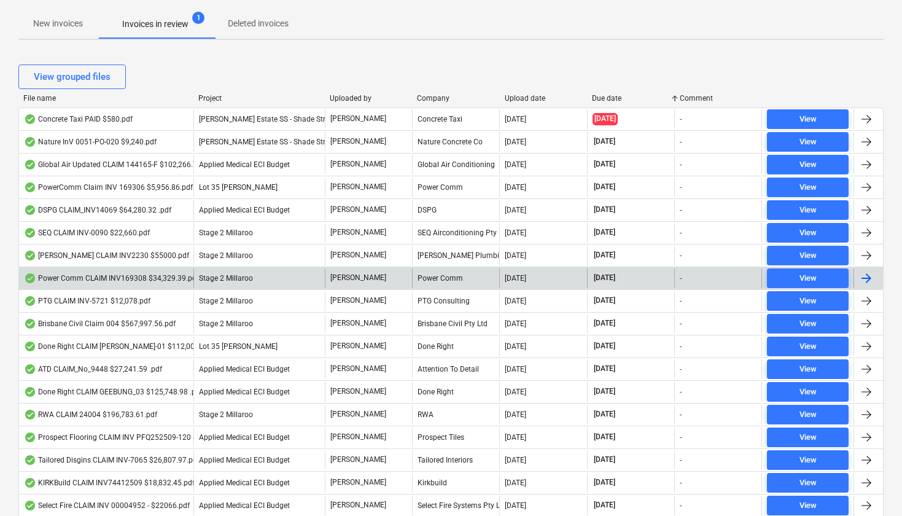
scroll to position [216, 0]
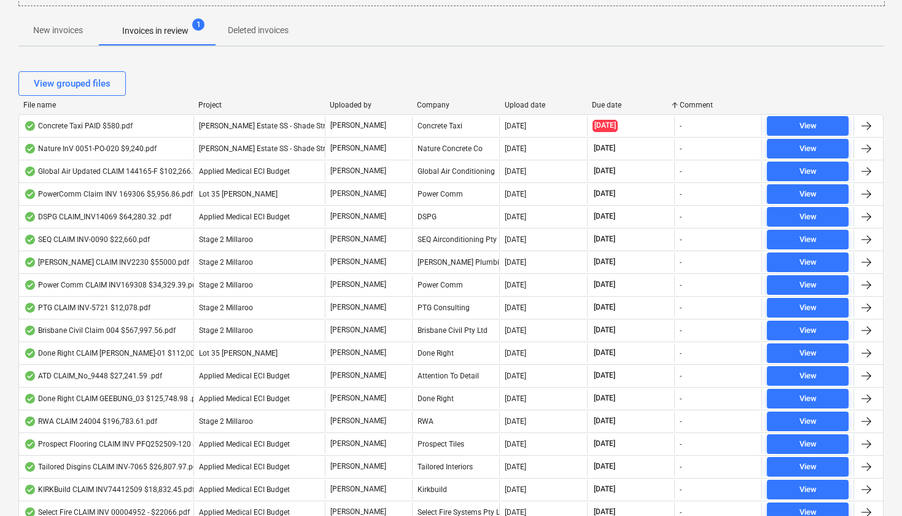
click at [520, 106] on div "Upload date" at bounding box center [543, 105] width 77 height 9
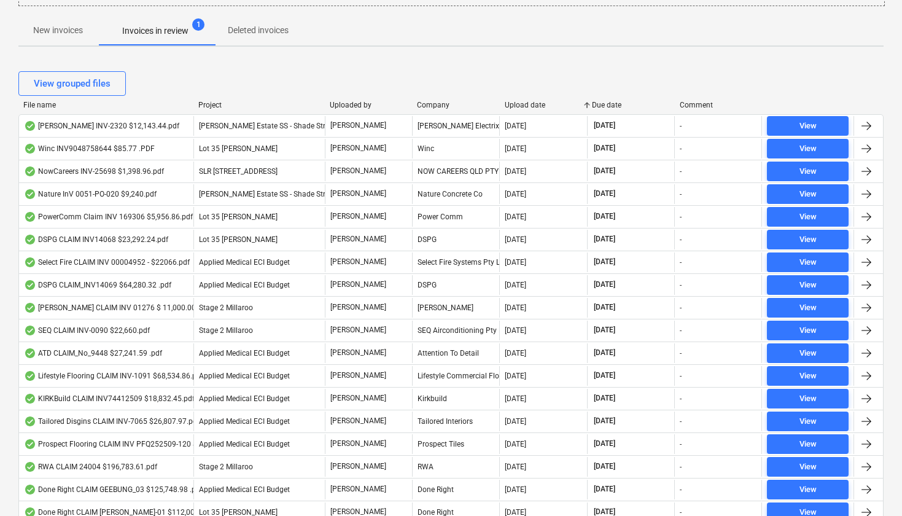
click at [520, 106] on div "Upload date" at bounding box center [543, 105] width 77 height 9
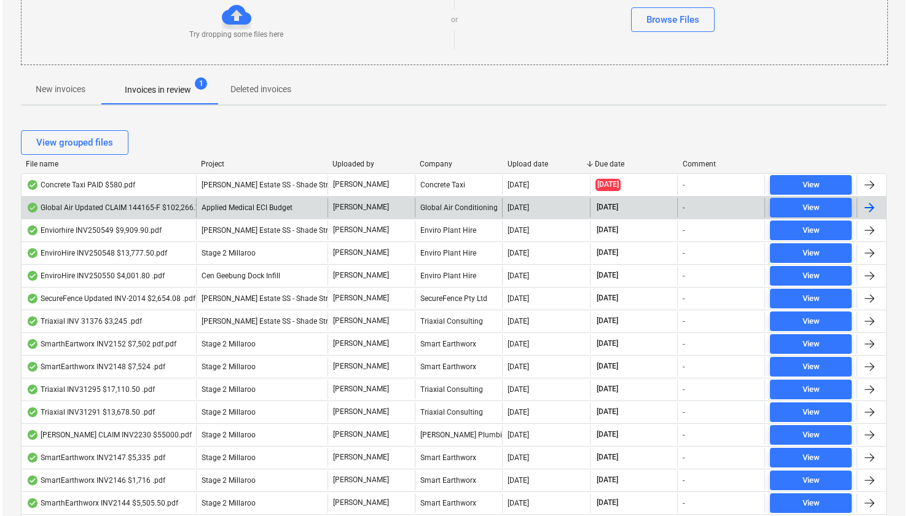
scroll to position [0, 0]
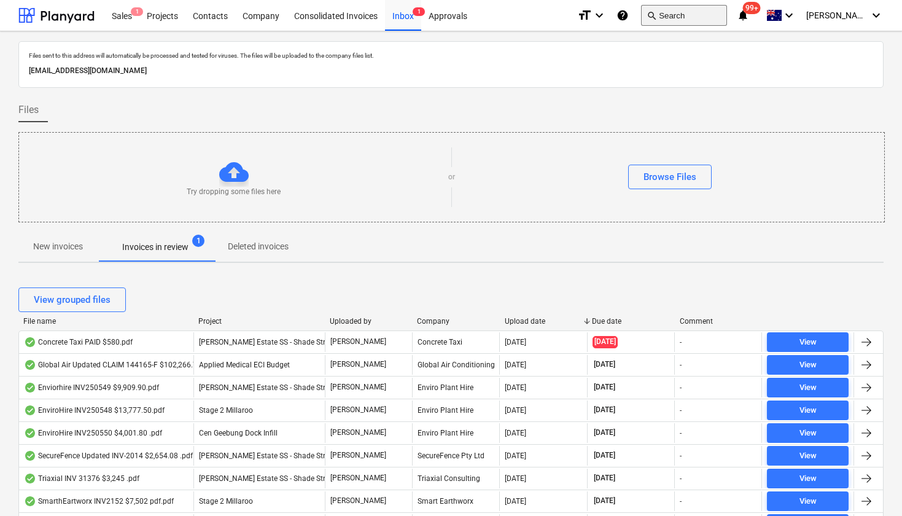
click at [703, 17] on button "search Search" at bounding box center [684, 15] width 86 height 21
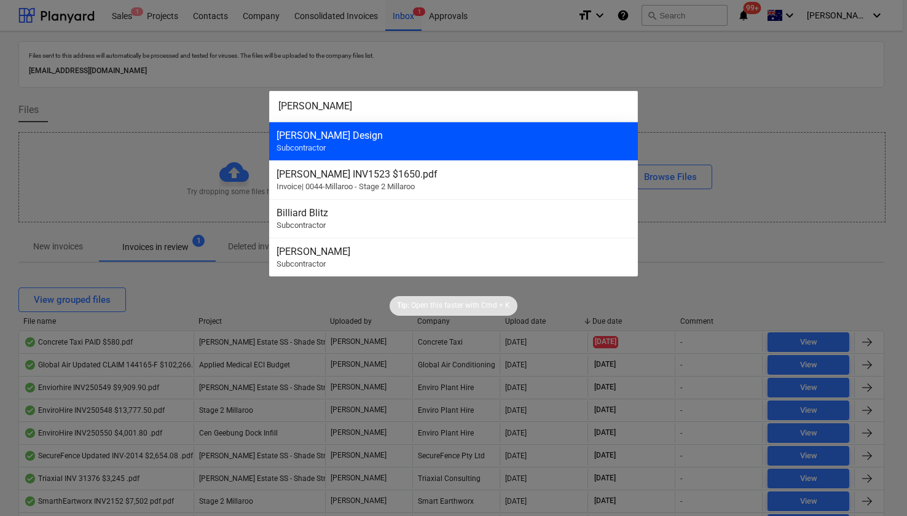
type input "[PERSON_NAME]"
click at [496, 138] on div "[PERSON_NAME] Design" at bounding box center [453, 136] width 354 height 12
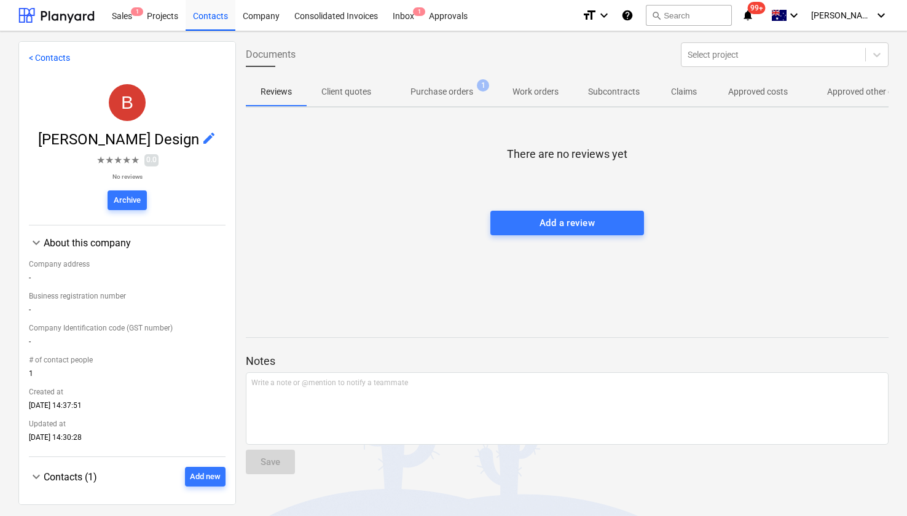
click at [832, 95] on p "Approved other costs" at bounding box center [868, 91] width 82 height 13
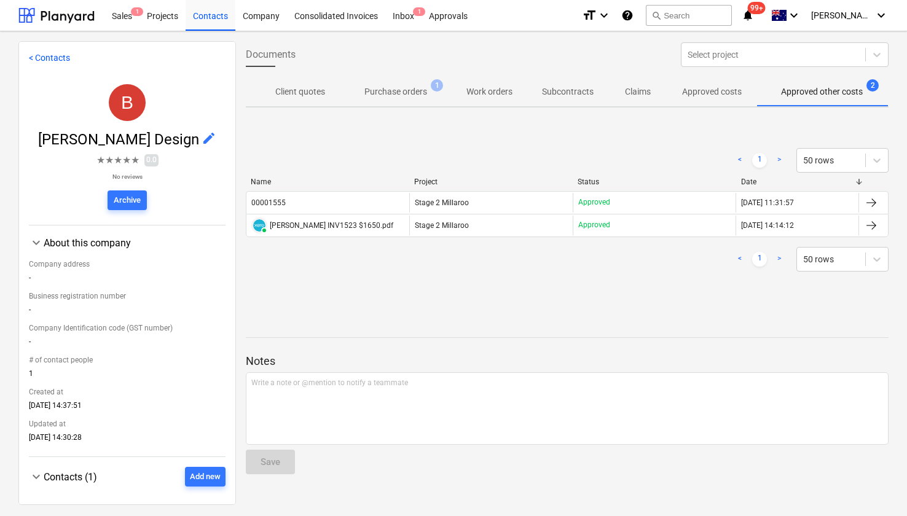
scroll to position [0, 50]
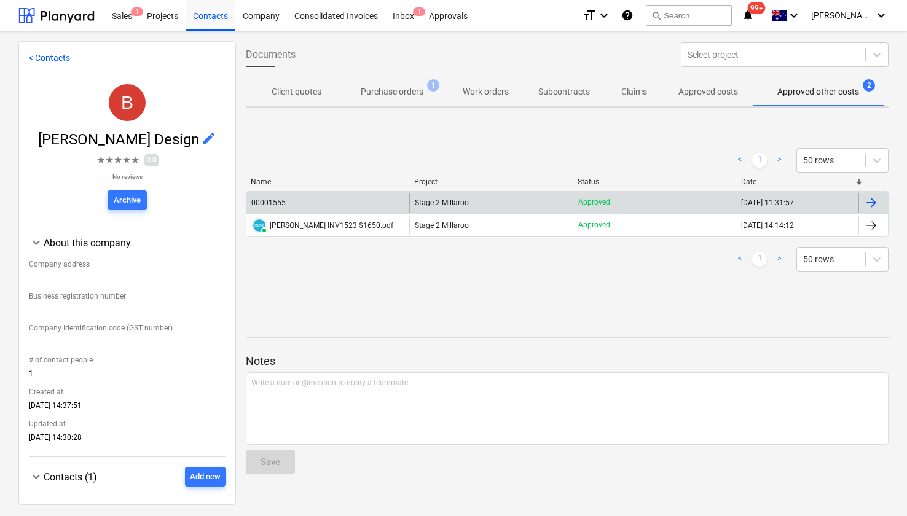
click at [271, 203] on div "00001555" at bounding box center [268, 202] width 34 height 9
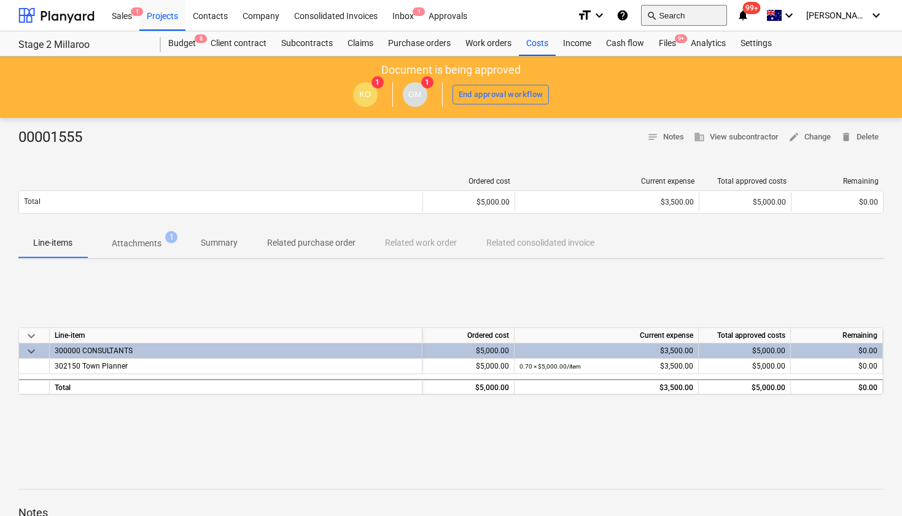
click at [698, 15] on button "search Search" at bounding box center [684, 15] width 86 height 21
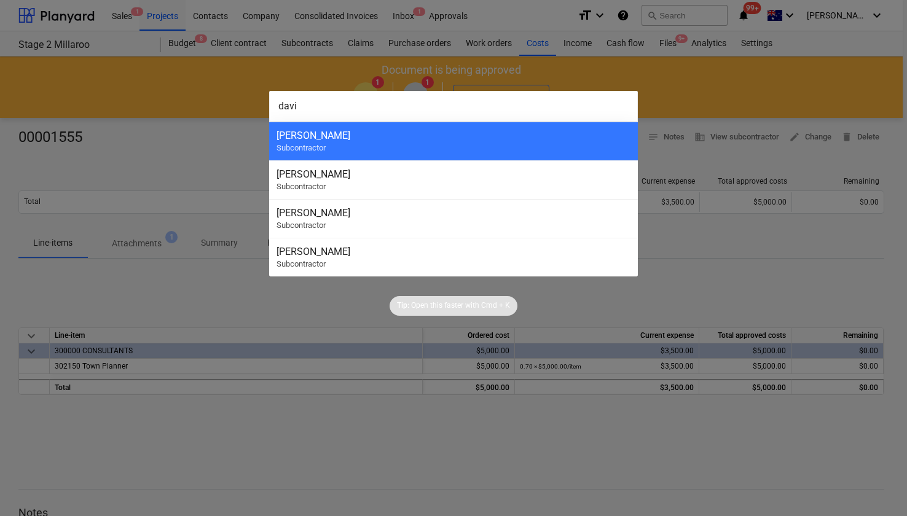
click at [515, 120] on input "davi" at bounding box center [453, 106] width 369 height 31
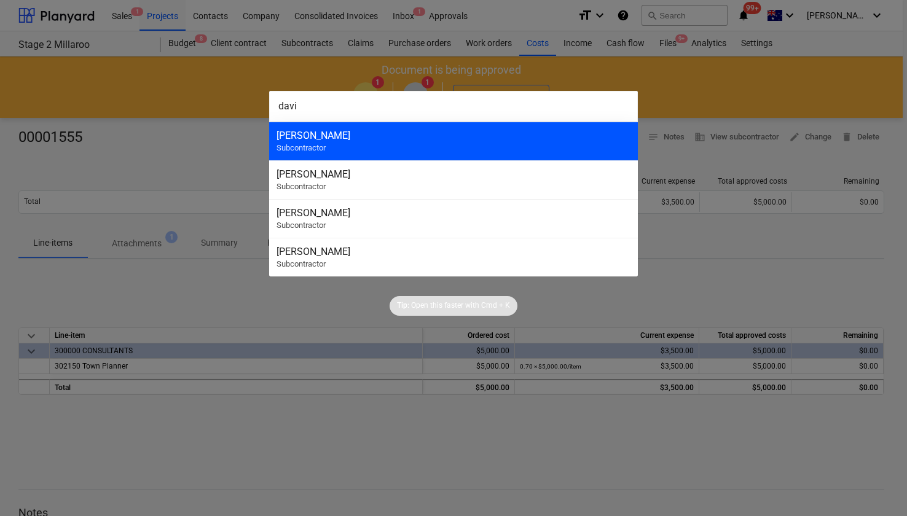
type input "davi"
click at [512, 139] on div "[PERSON_NAME]" at bounding box center [453, 136] width 354 height 12
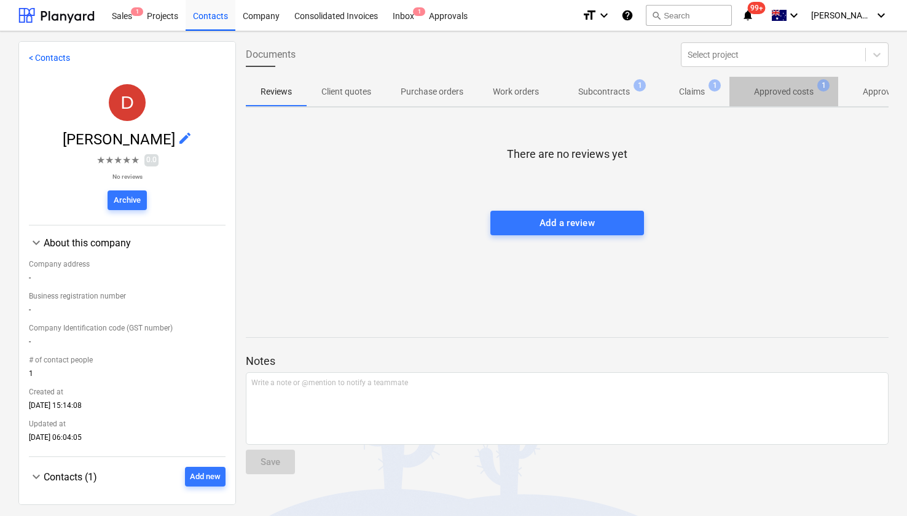
click at [833, 93] on span "Approved costs 1" at bounding box center [783, 91] width 109 height 22
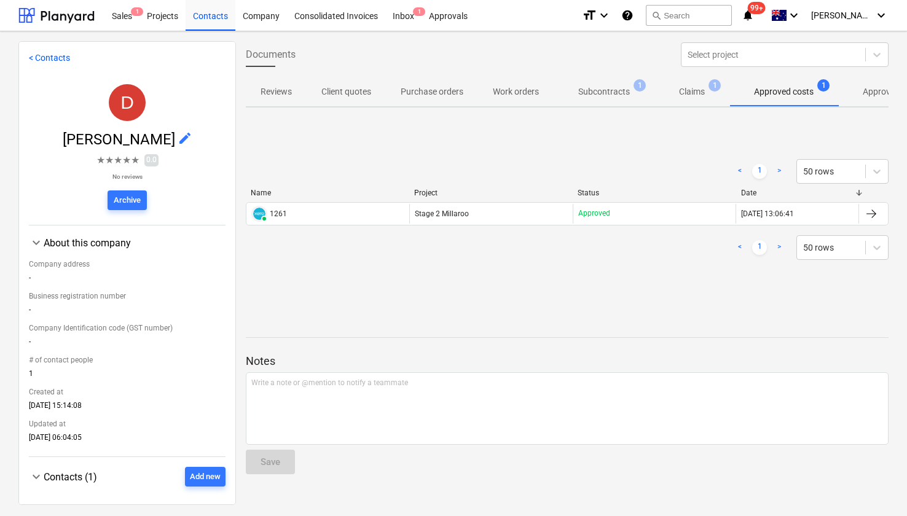
click at [867, 92] on p "Approved other costs" at bounding box center [903, 91] width 82 height 13
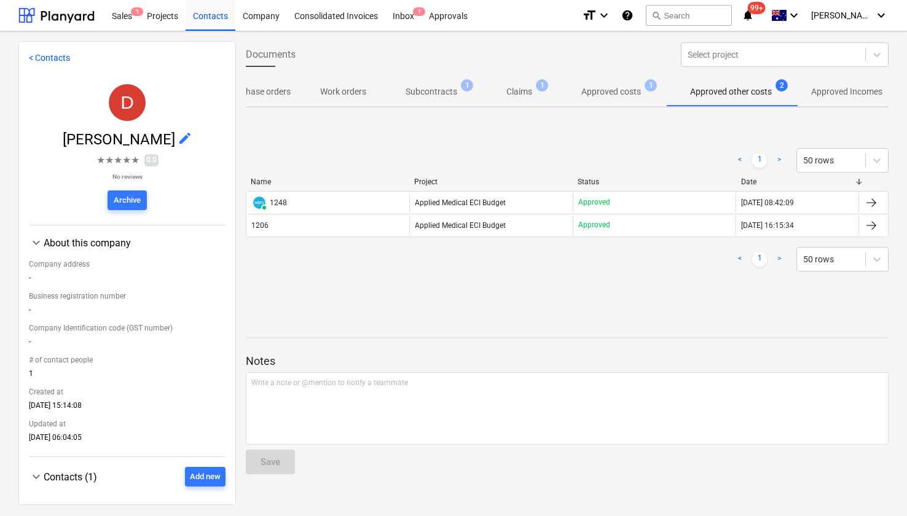
scroll to position [0, 173]
click at [615, 96] on p "Approved costs" at bounding box center [610, 91] width 60 height 13
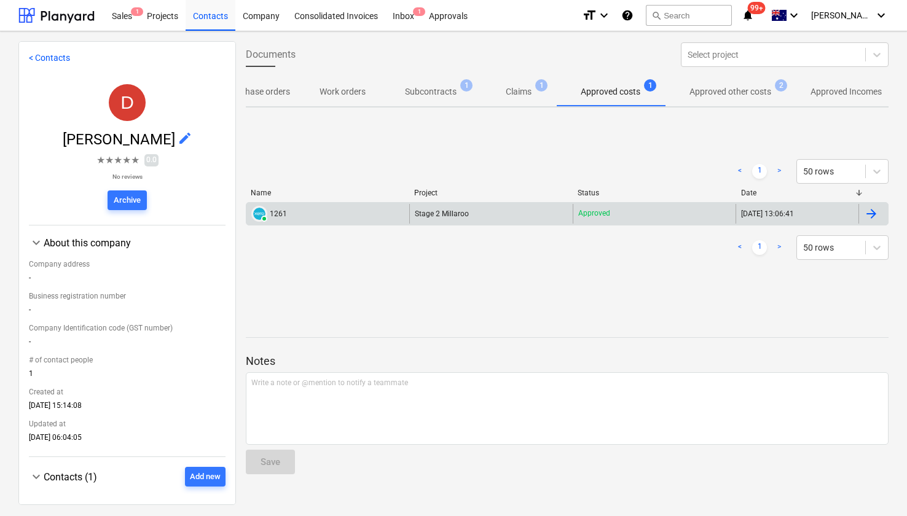
click at [327, 211] on div "PAID 1261" at bounding box center [327, 214] width 163 height 20
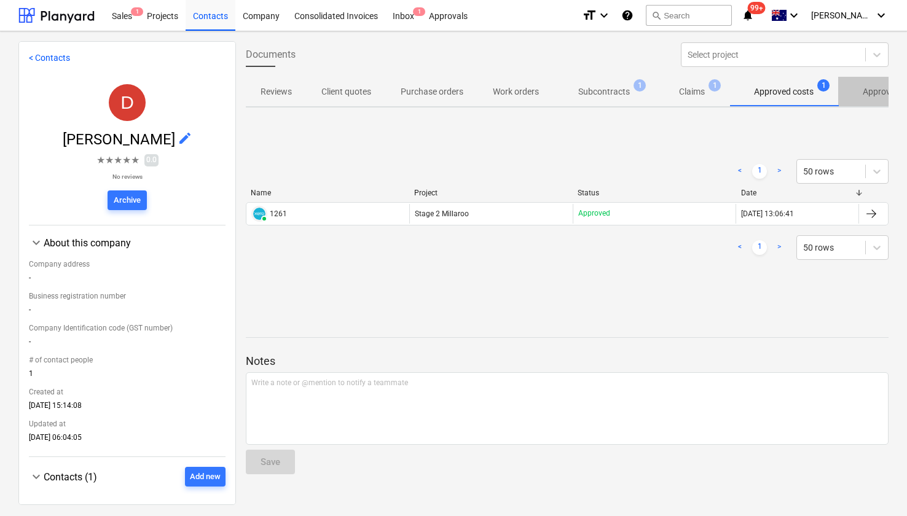
click at [880, 93] on p "Approved other costs" at bounding box center [903, 91] width 82 height 13
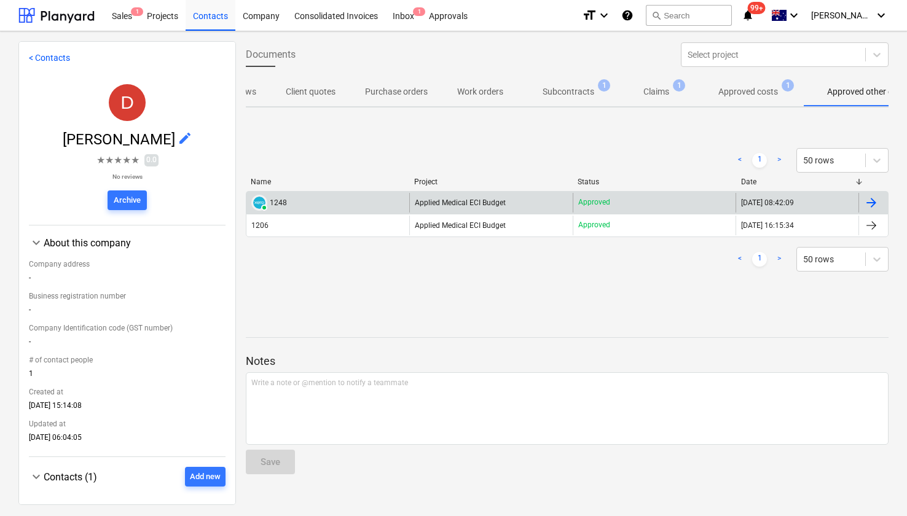
scroll to position [0, 86]
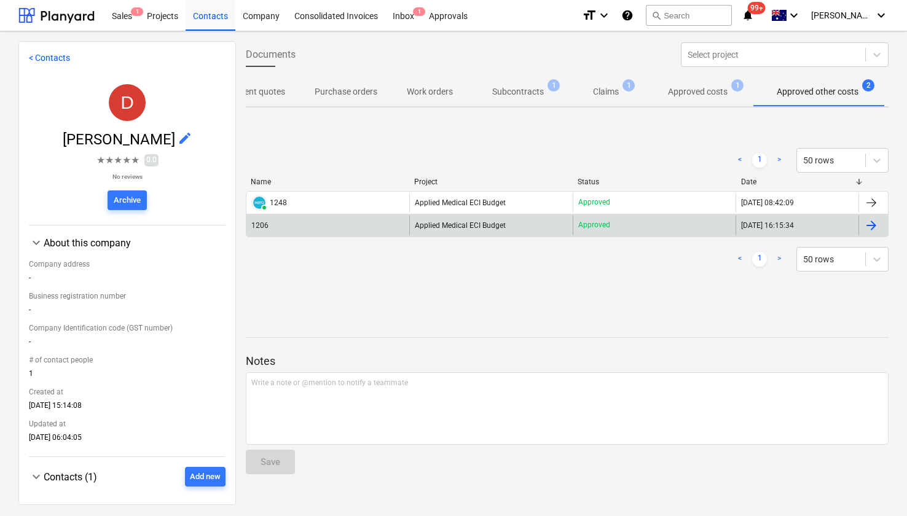
click at [312, 223] on div "1206" at bounding box center [327, 226] width 163 height 20
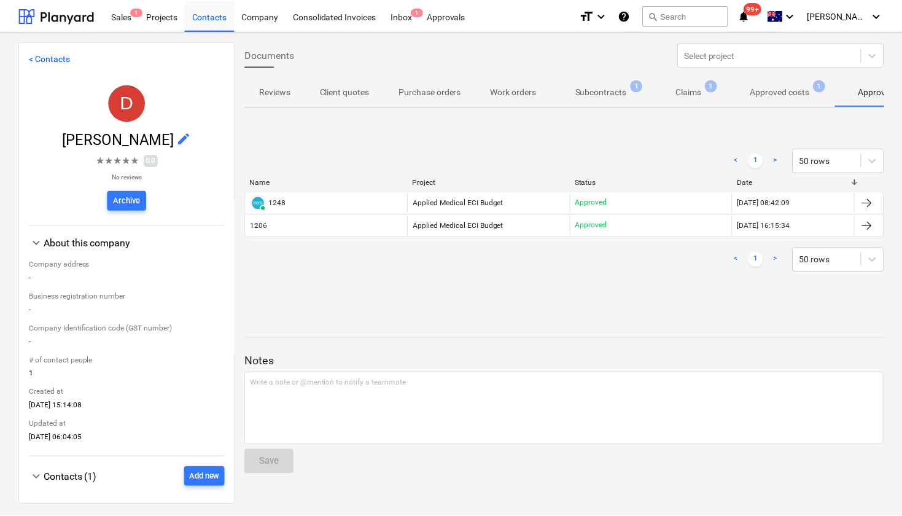
scroll to position [0, 86]
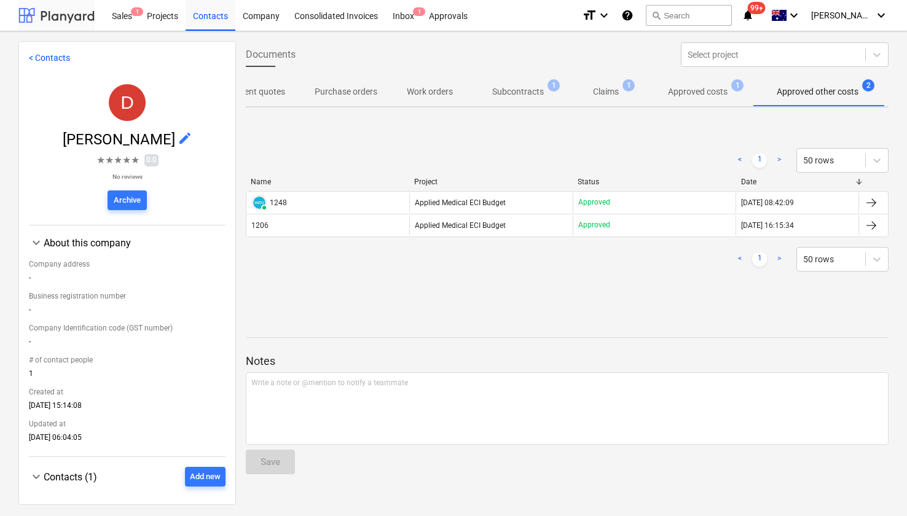
click at [41, 24] on div at bounding box center [56, 15] width 76 height 31
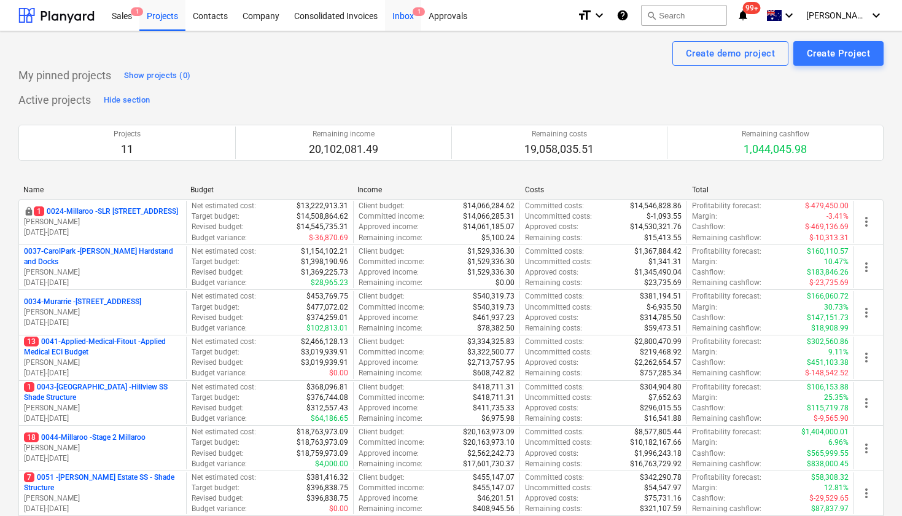
click at [408, 15] on div "Inbox 1" at bounding box center [403, 14] width 36 height 31
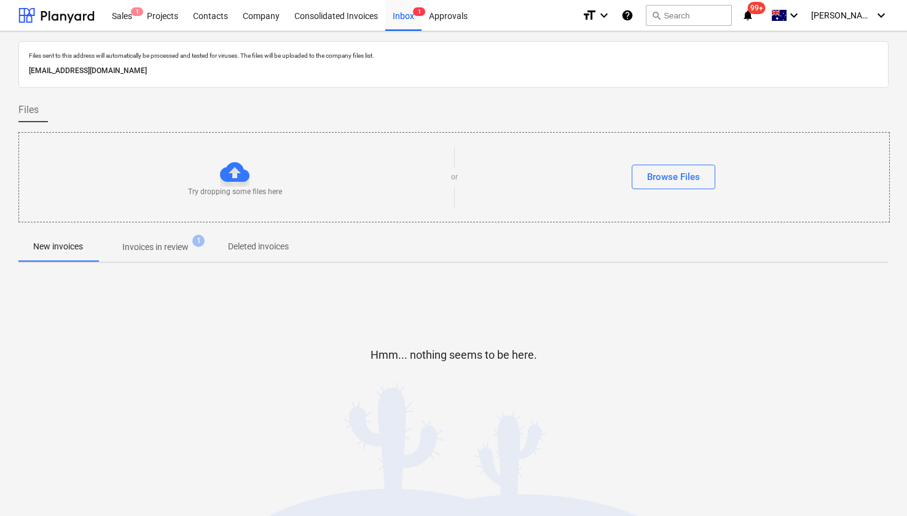
click at [168, 249] on p "Invoices in review" at bounding box center [155, 247] width 66 height 13
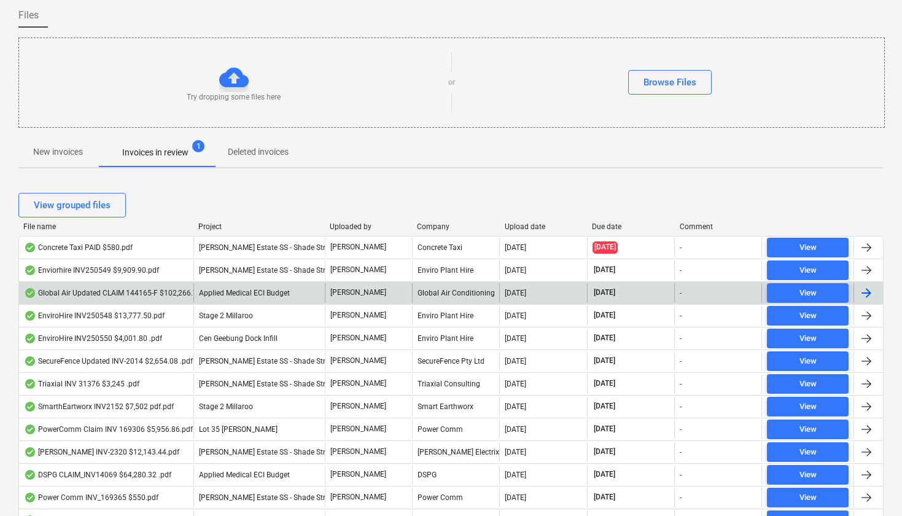
scroll to position [110, 0]
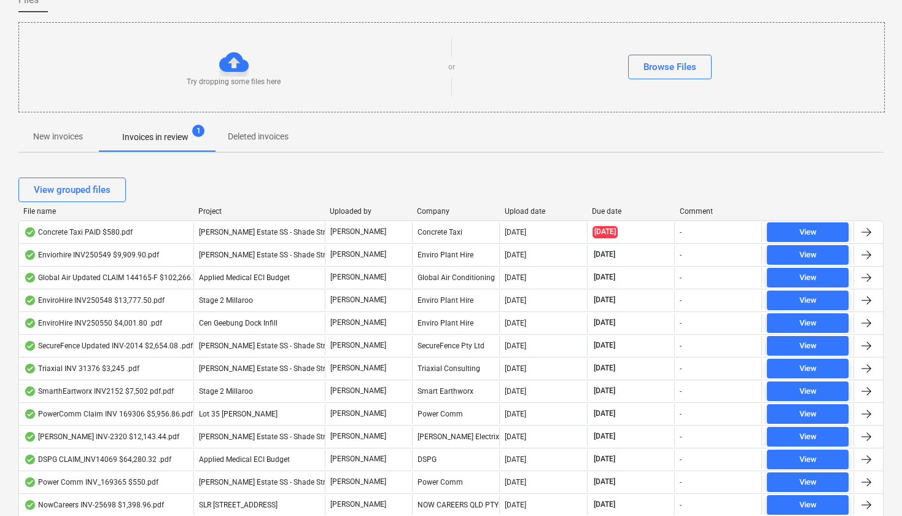
click at [603, 211] on div "Due date" at bounding box center [630, 211] width 77 height 9
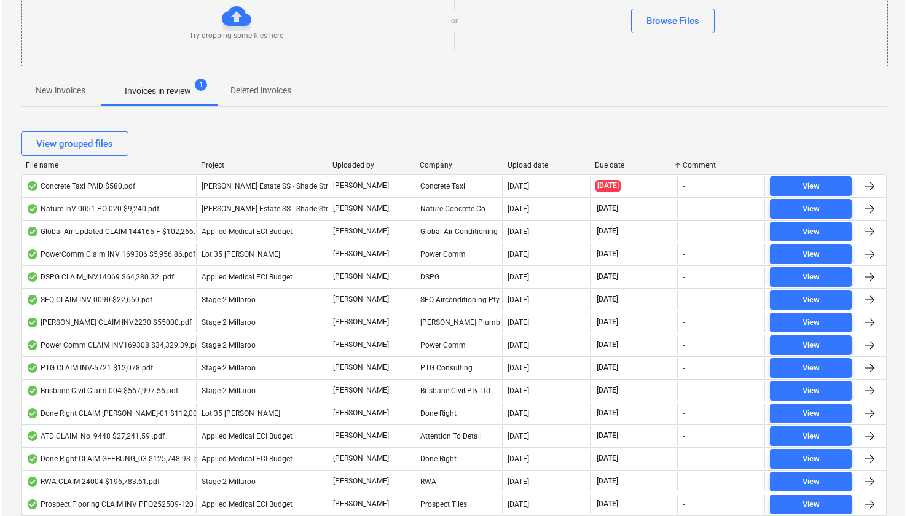
scroll to position [0, 0]
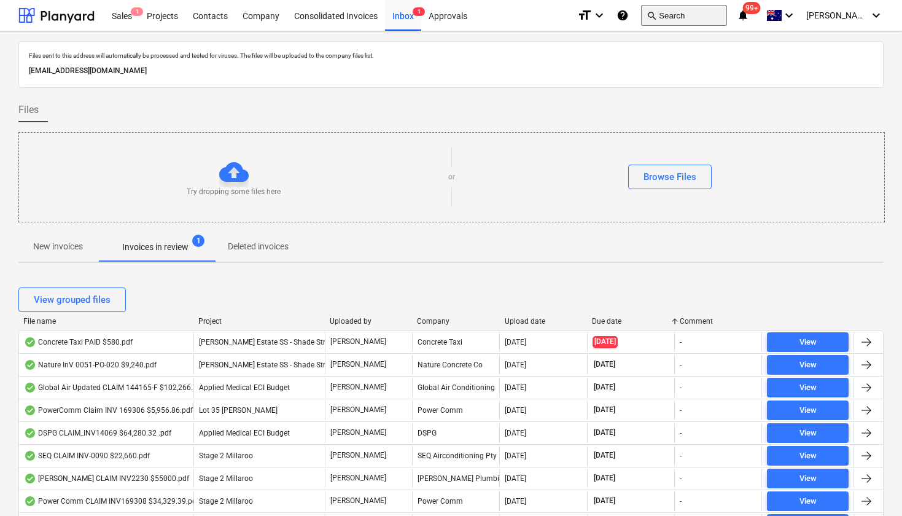
click at [706, 16] on button "search Search" at bounding box center [684, 15] width 86 height 21
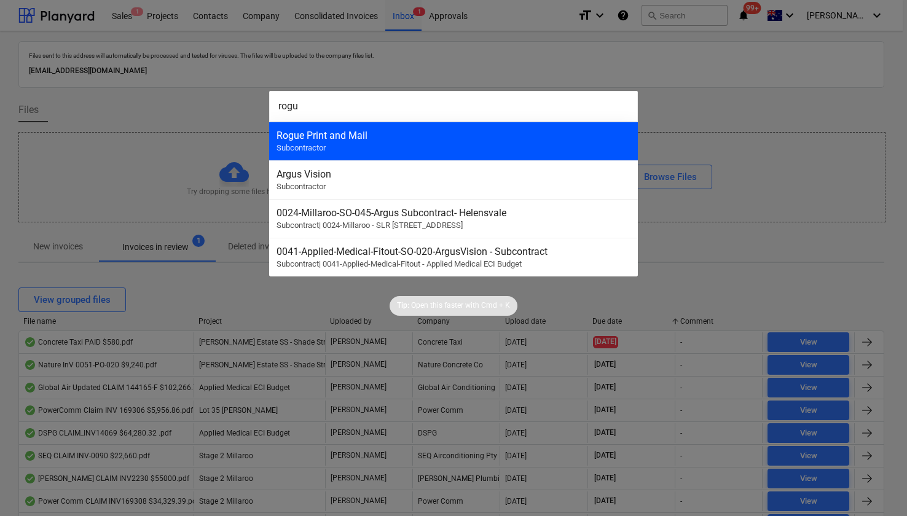
type input "rogu"
click at [507, 144] on div "Rogue Print and Mail Subcontractor" at bounding box center [453, 141] width 369 height 39
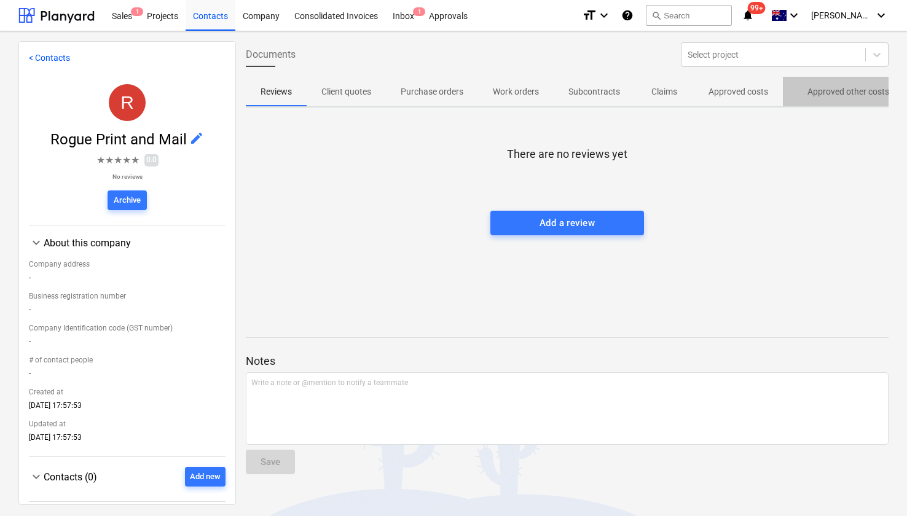
click at [835, 95] on p "Approved other costs" at bounding box center [848, 91] width 82 height 13
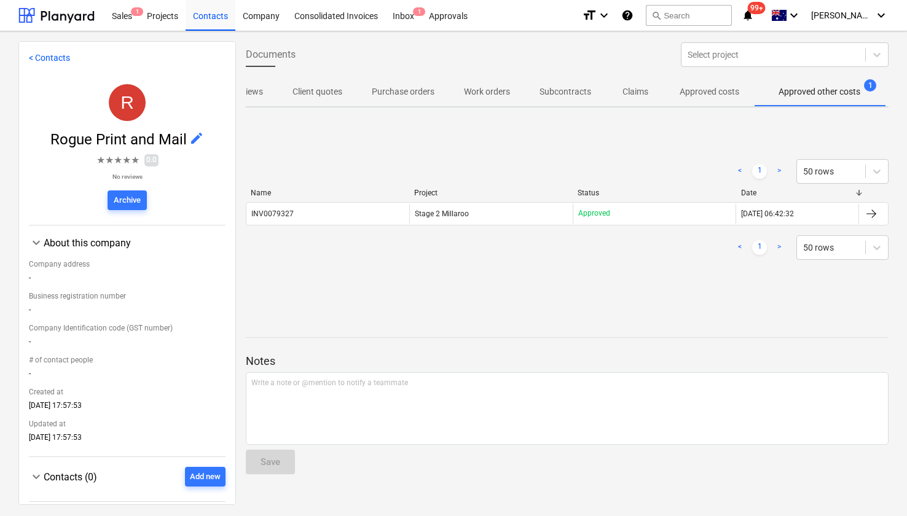
scroll to position [0, 30]
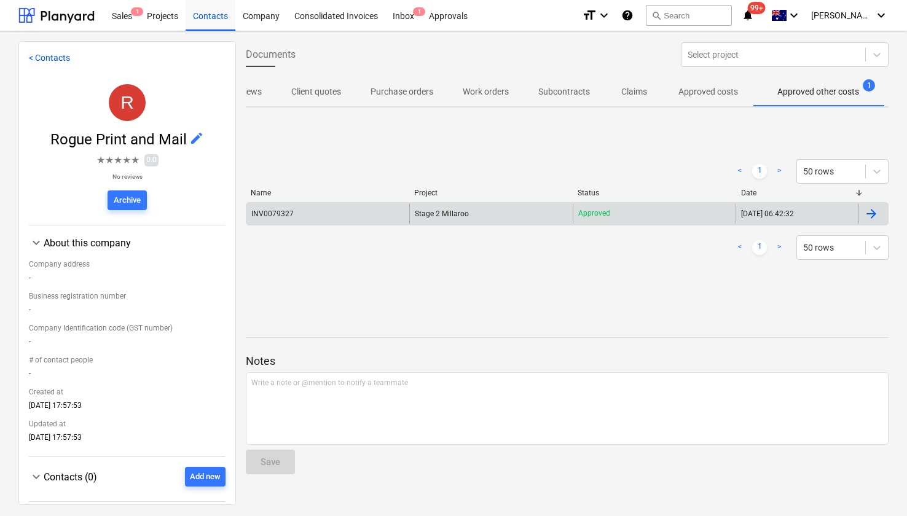
click at [288, 211] on div "INV0079327" at bounding box center [272, 213] width 42 height 9
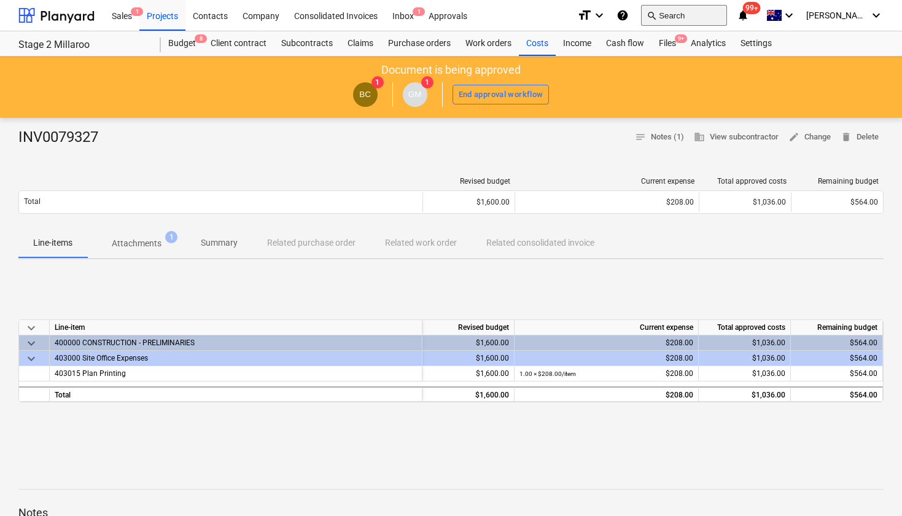
click at [698, 18] on button "search Search" at bounding box center [684, 15] width 86 height 21
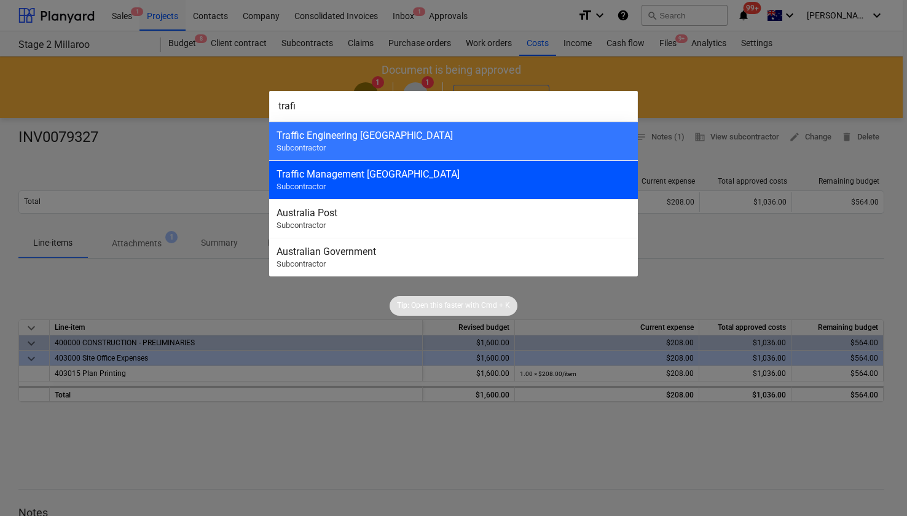
type input "trafi"
click at [376, 166] on div "Traffic Management [GEOGRAPHIC_DATA] Subcontractor" at bounding box center [453, 179] width 369 height 39
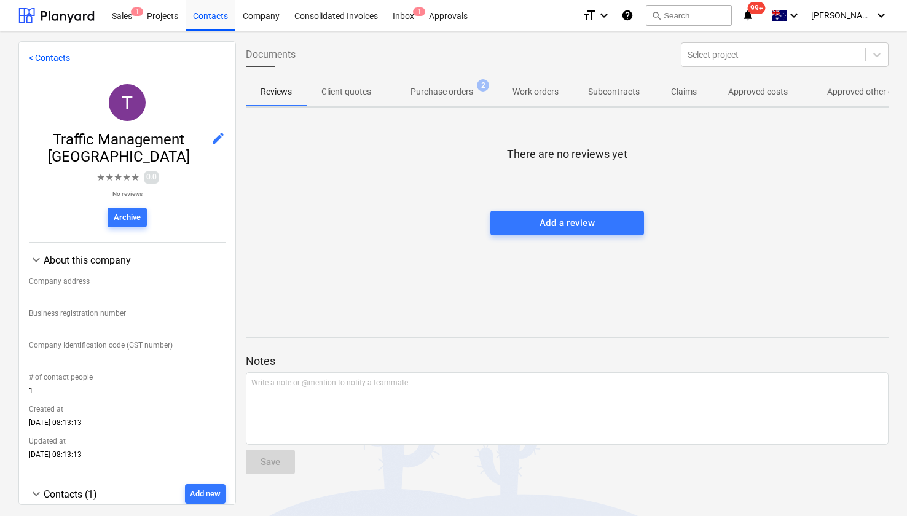
click at [836, 87] on p "Approved other costs" at bounding box center [868, 91] width 82 height 13
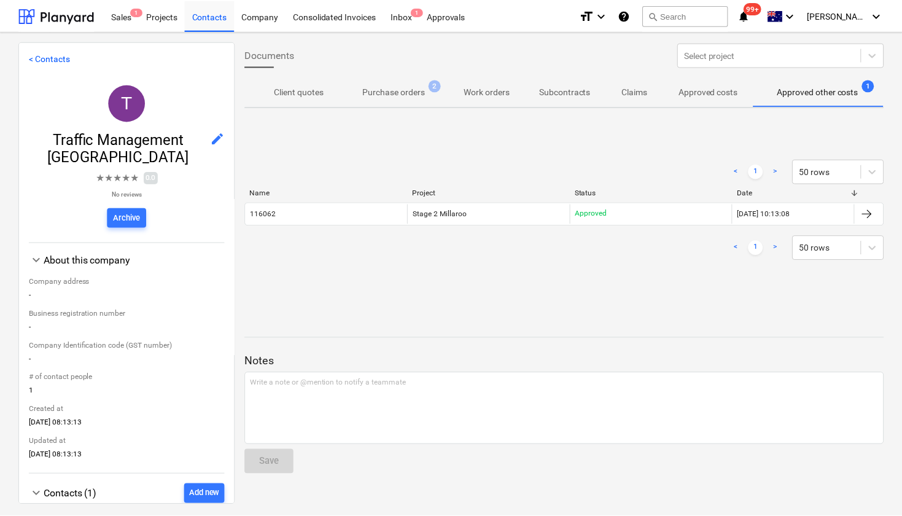
scroll to position [0, 50]
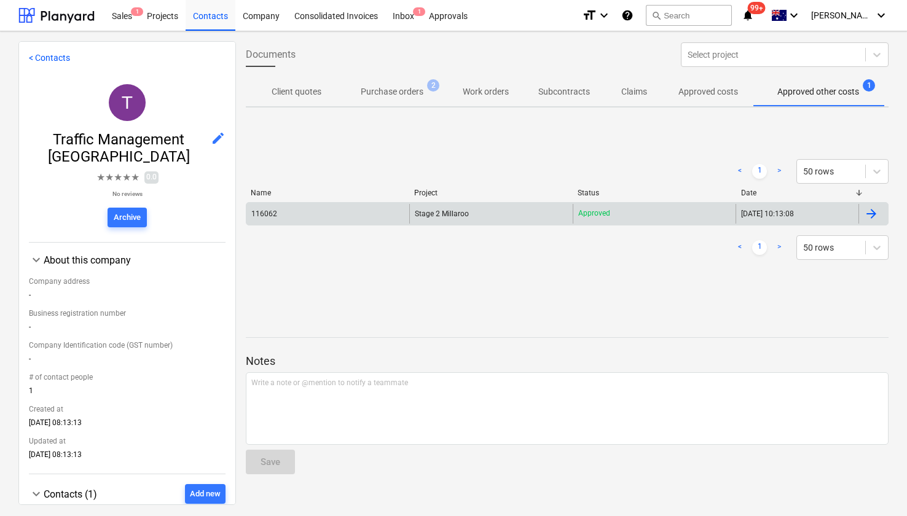
click at [317, 216] on div "116062" at bounding box center [327, 214] width 163 height 20
